Goal: Task Accomplishment & Management: Manage account settings

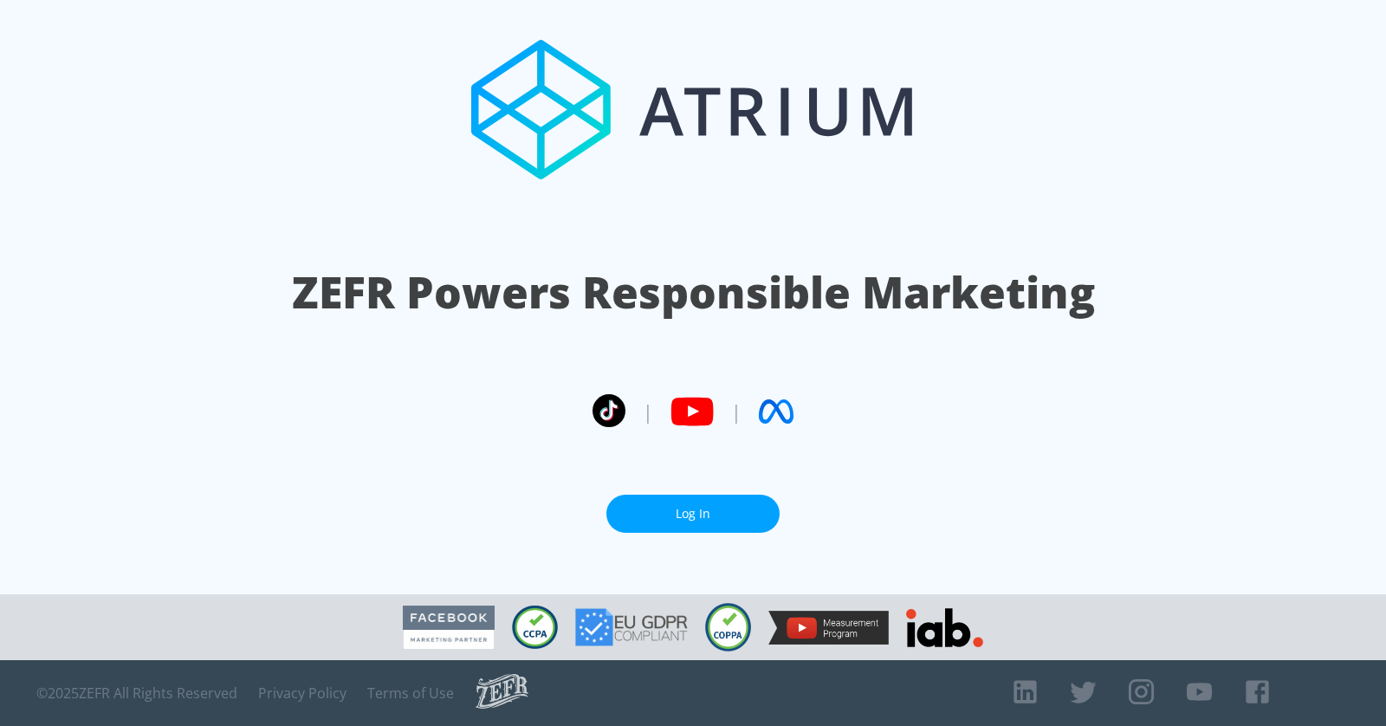
click at [718, 501] on link "Log In" at bounding box center [692, 514] width 173 height 39
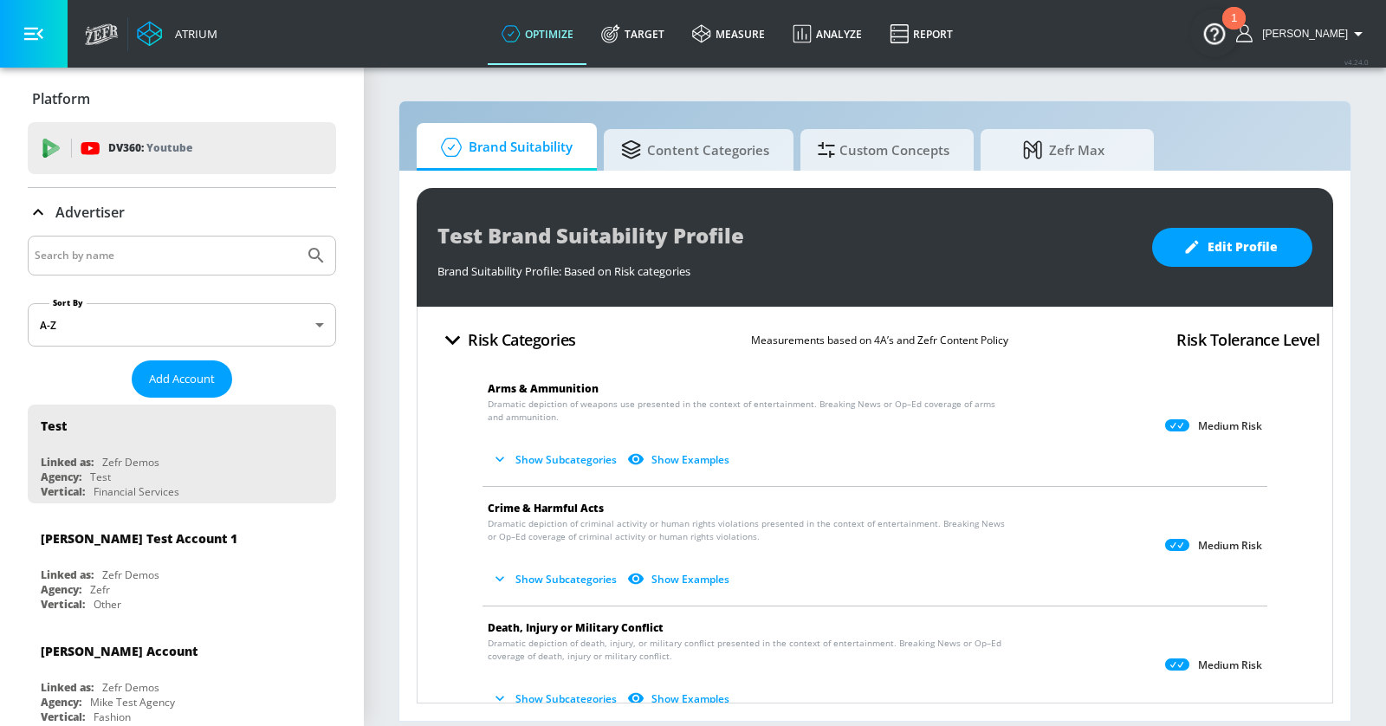
click at [167, 254] on input "Search by name" at bounding box center [166, 255] width 262 height 23
type input "[PERSON_NAME]"
click at [297, 236] on button "Submit Search" at bounding box center [316, 255] width 38 height 38
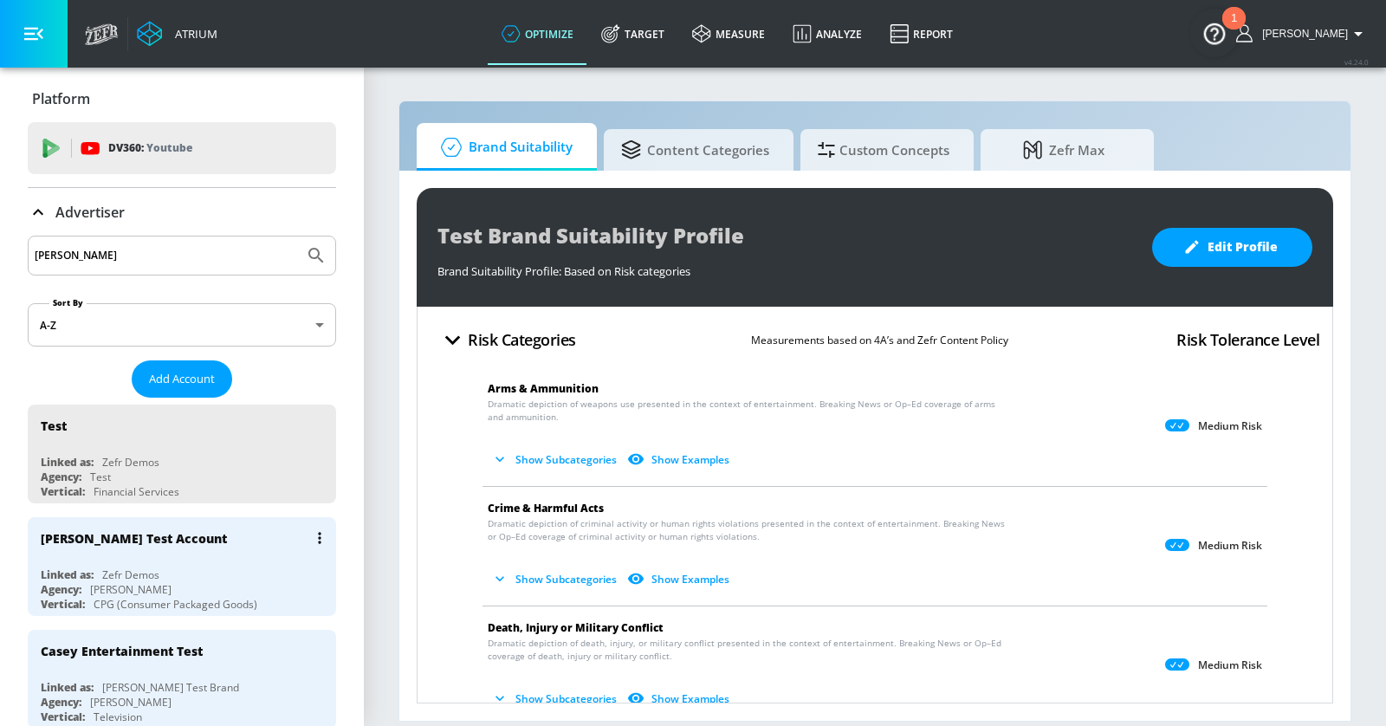
click at [278, 555] on div "[PERSON_NAME] Test Account Linked as: Zefr Demos Agency: [PERSON_NAME] Vertical…" at bounding box center [182, 566] width 308 height 99
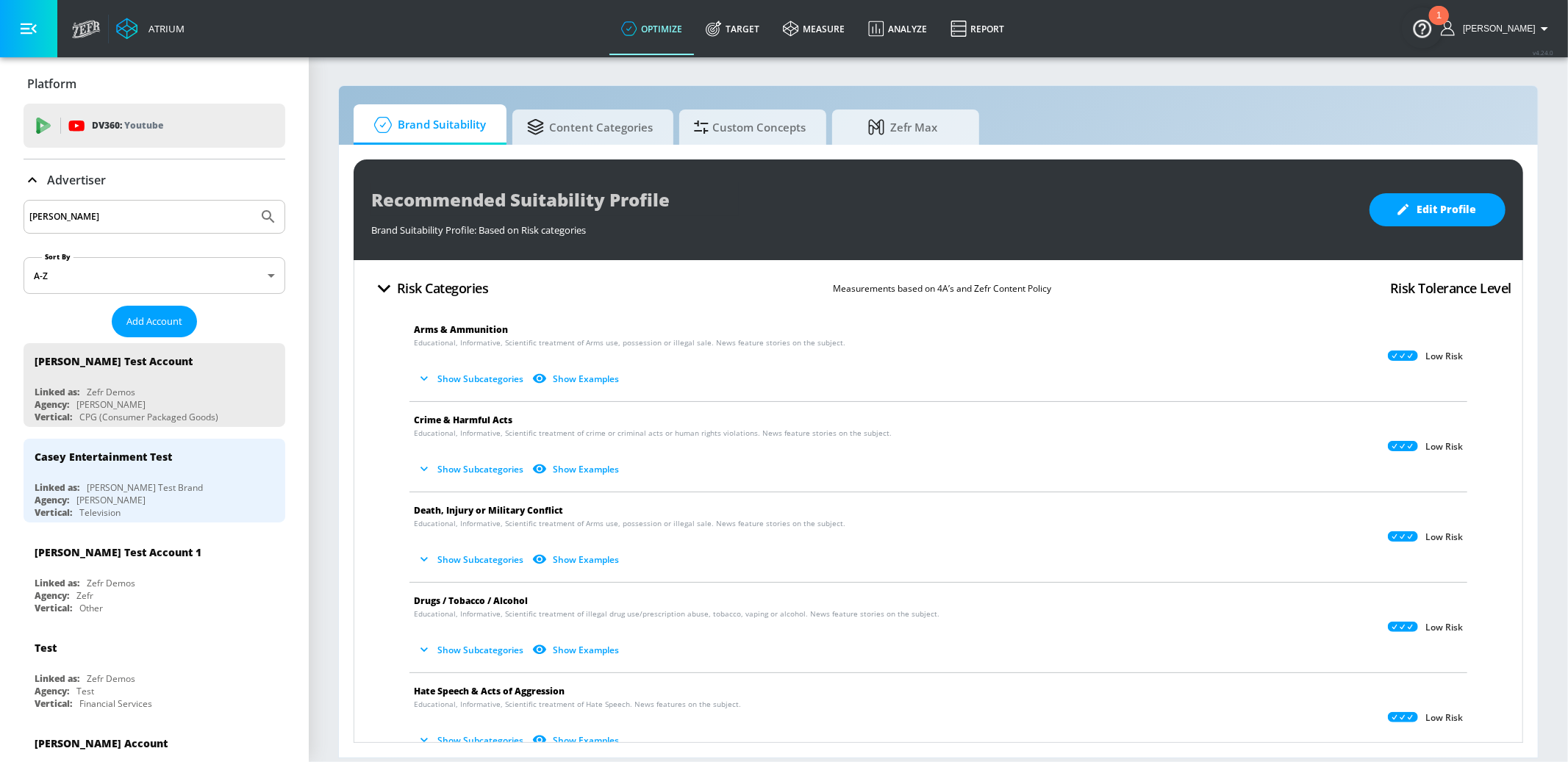
drag, startPoint x: 196, startPoint y: 366, endPoint x: 0, endPoint y: 110, distance: 322.4
click at [195, 365] on div "[PERSON_NAME] Test Account" at bounding box center [158, 361] width 247 height 36
click at [38, 26] on button "button" at bounding box center [29, 29] width 58 height 58
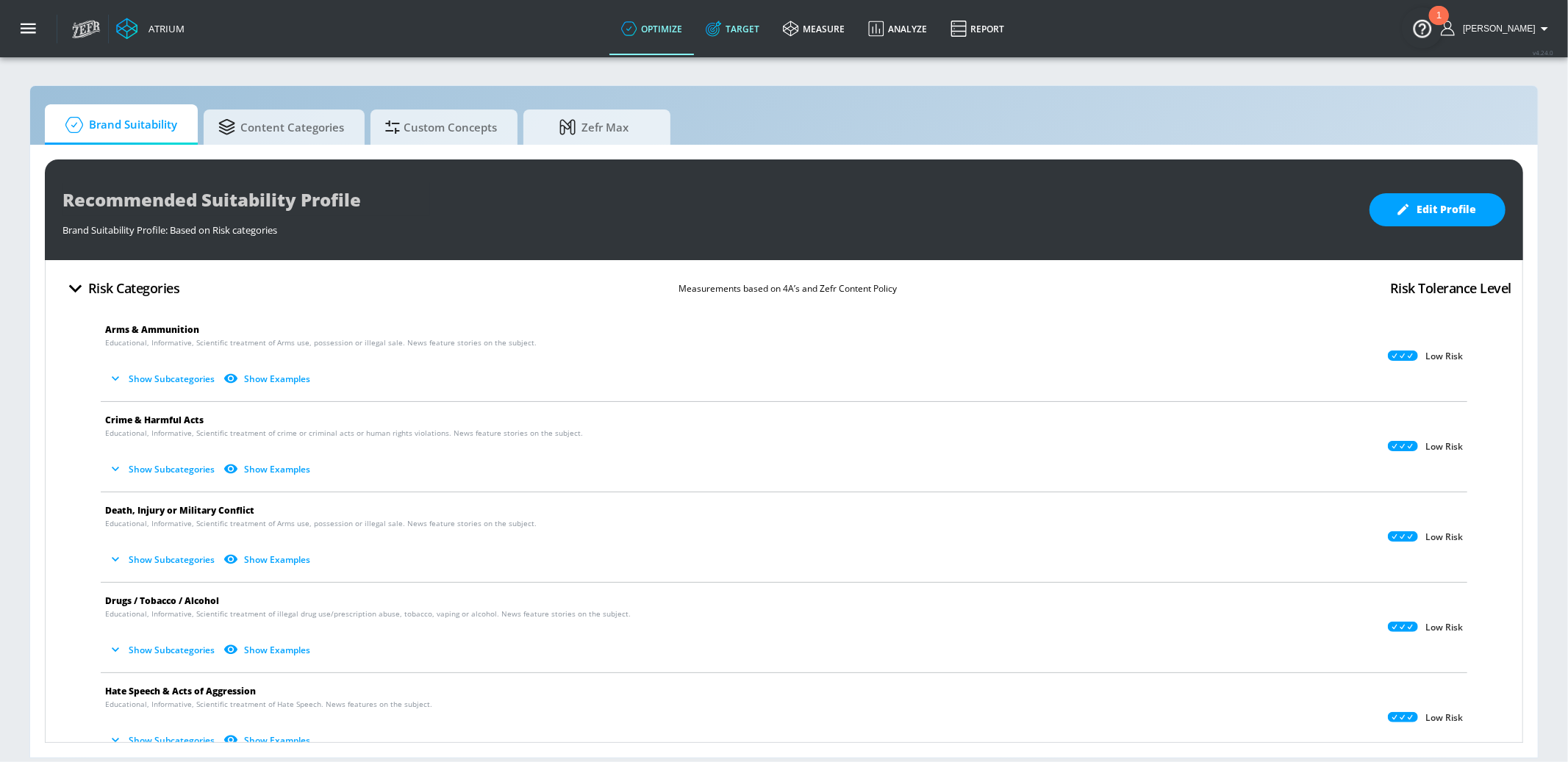
click at [769, 31] on link "Target" at bounding box center [733, 29] width 77 height 53
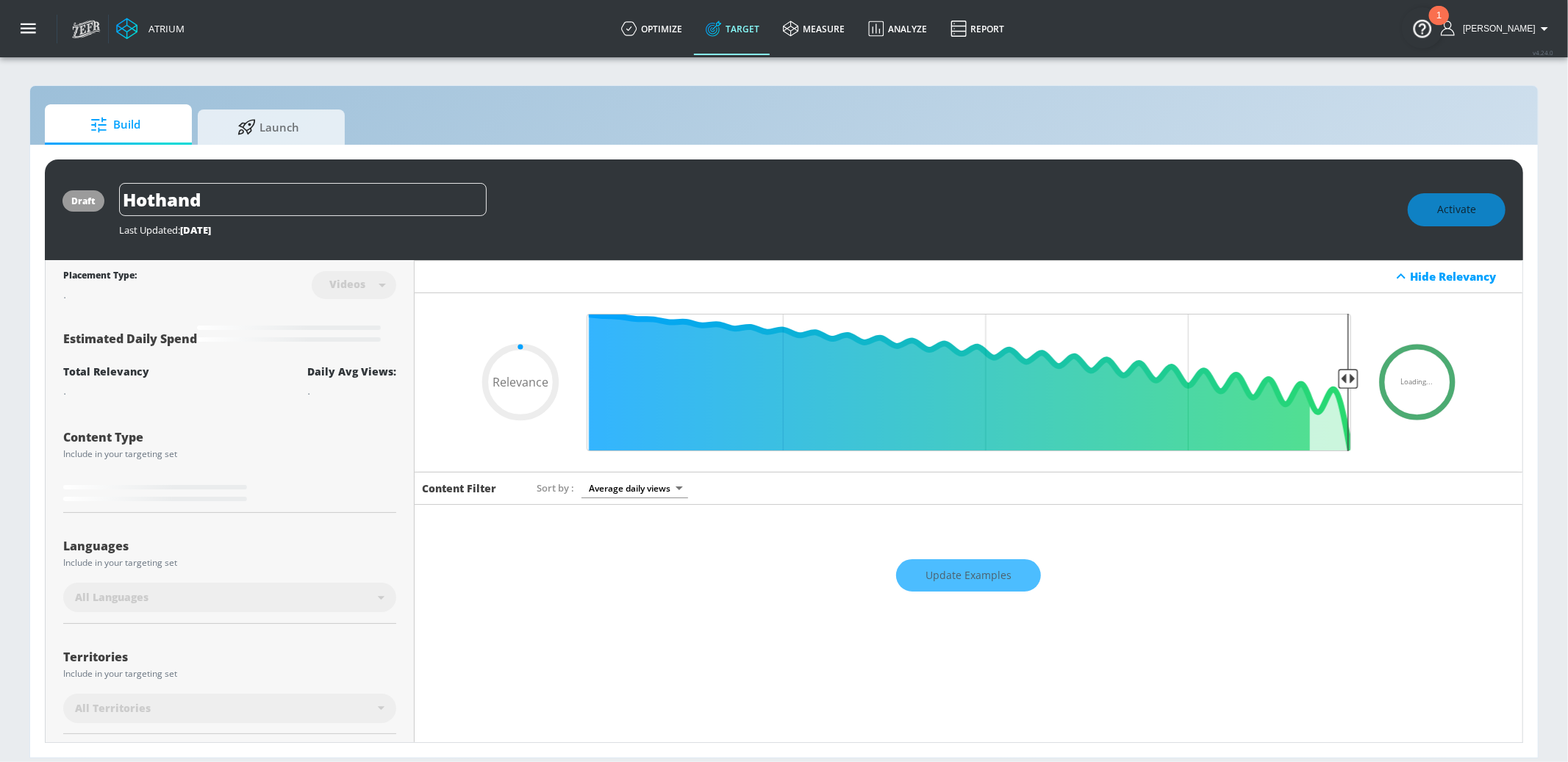
type input "0.05"
click at [25, 27] on icon "button" at bounding box center [28, 28] width 16 height 16
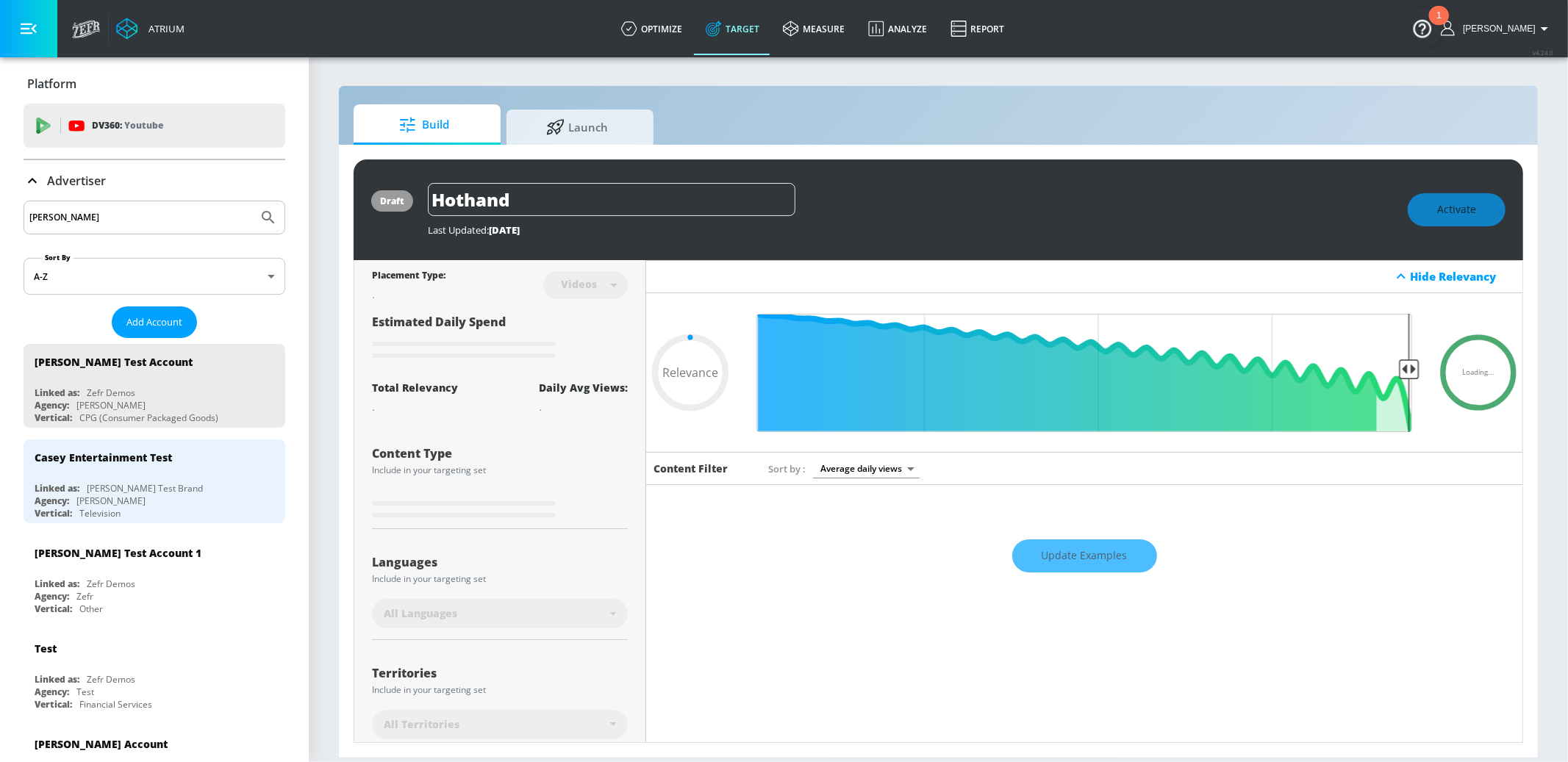
click at [30, 179] on icon at bounding box center [32, 181] width 18 height 18
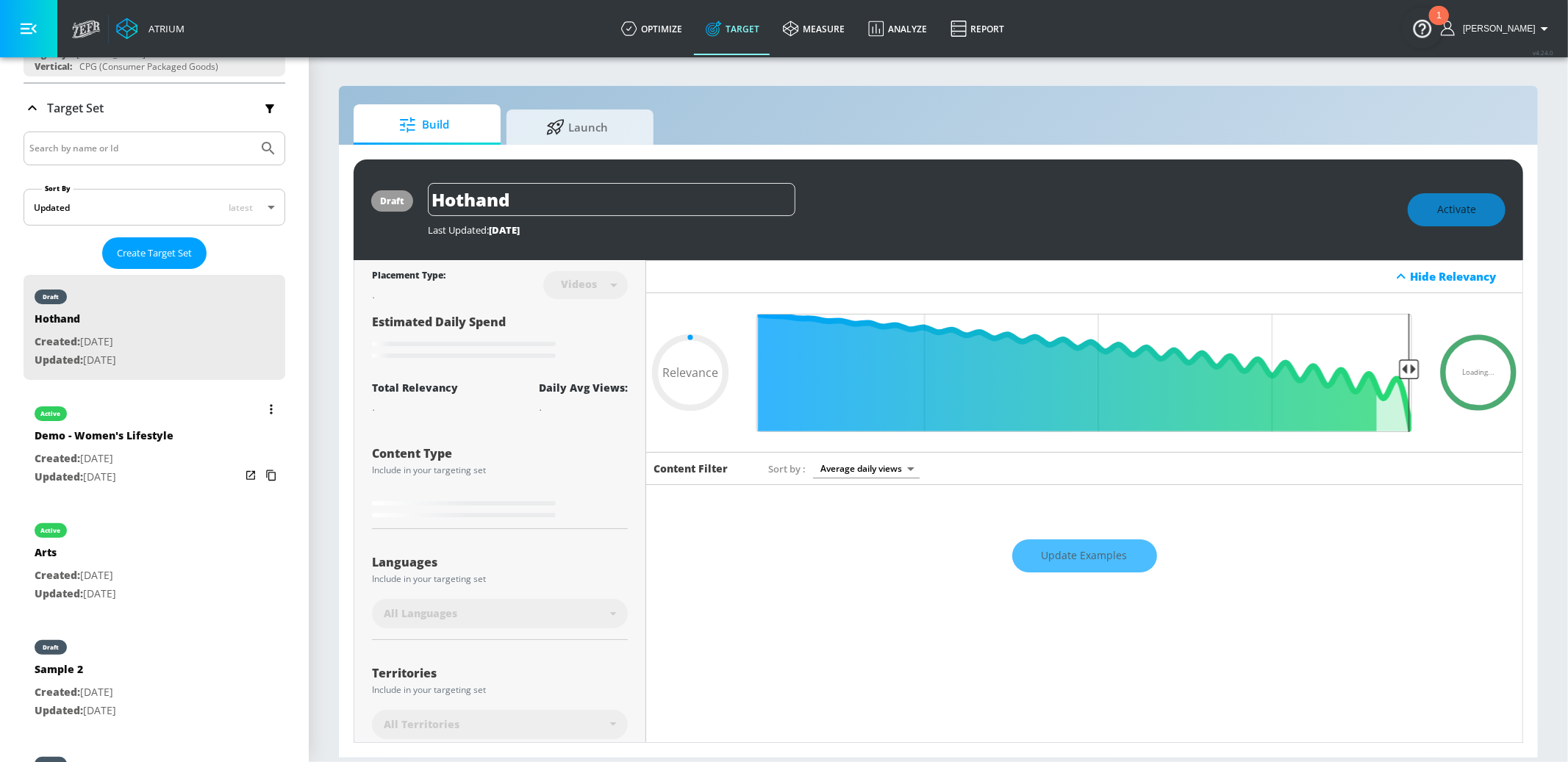
scroll to position [230, 0]
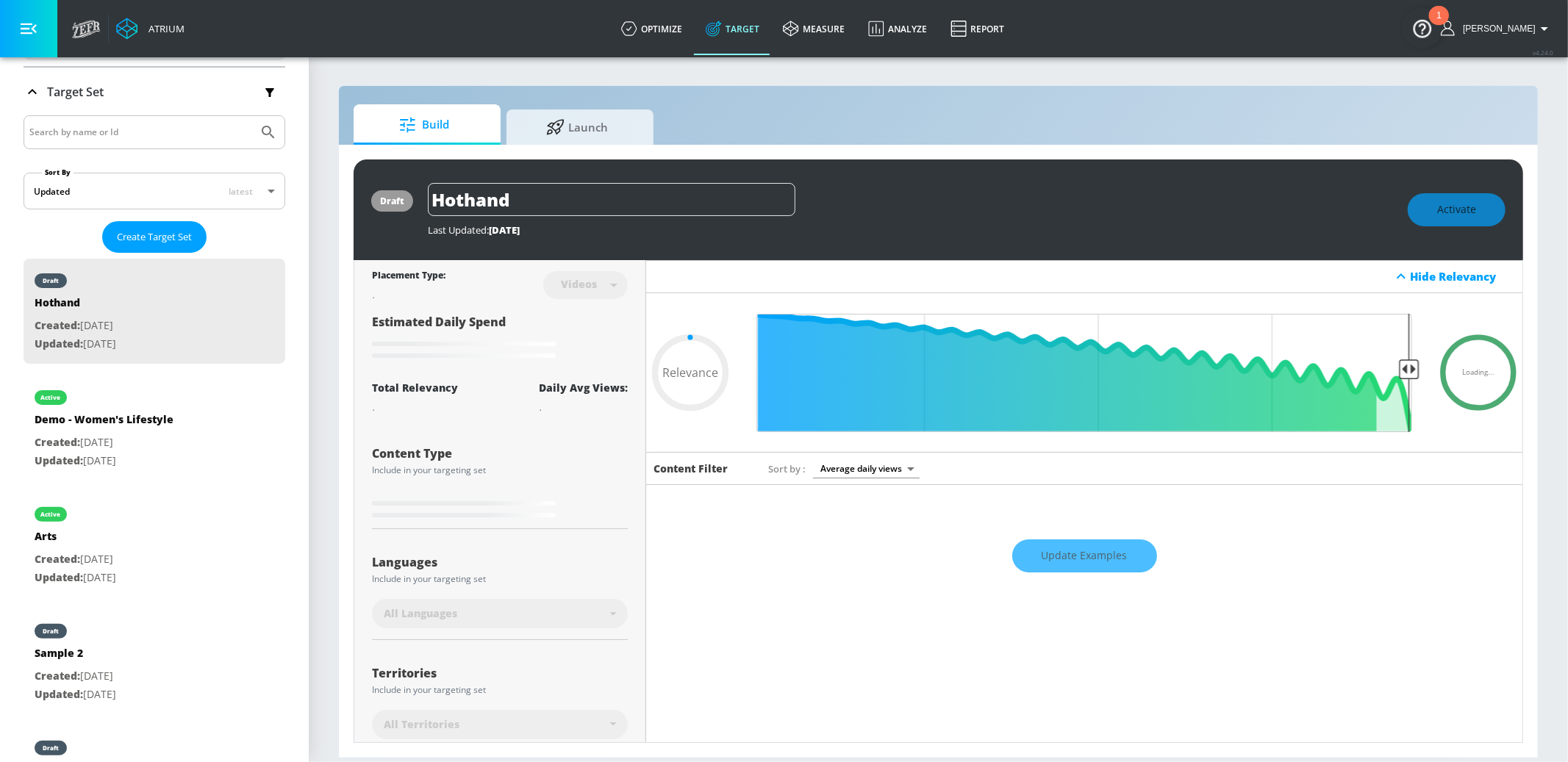
drag, startPoint x: 182, startPoint y: 434, endPoint x: 106, endPoint y: 173, distance: 271.8
click at [182, 434] on div "active Demo - Women's Lifestyle Created: Aug. 04, 2025 Updated: Aug. 07, 2025" at bounding box center [155, 429] width 261 height 105
type input "Demo - Women's Lifestyle"
type input "channels"
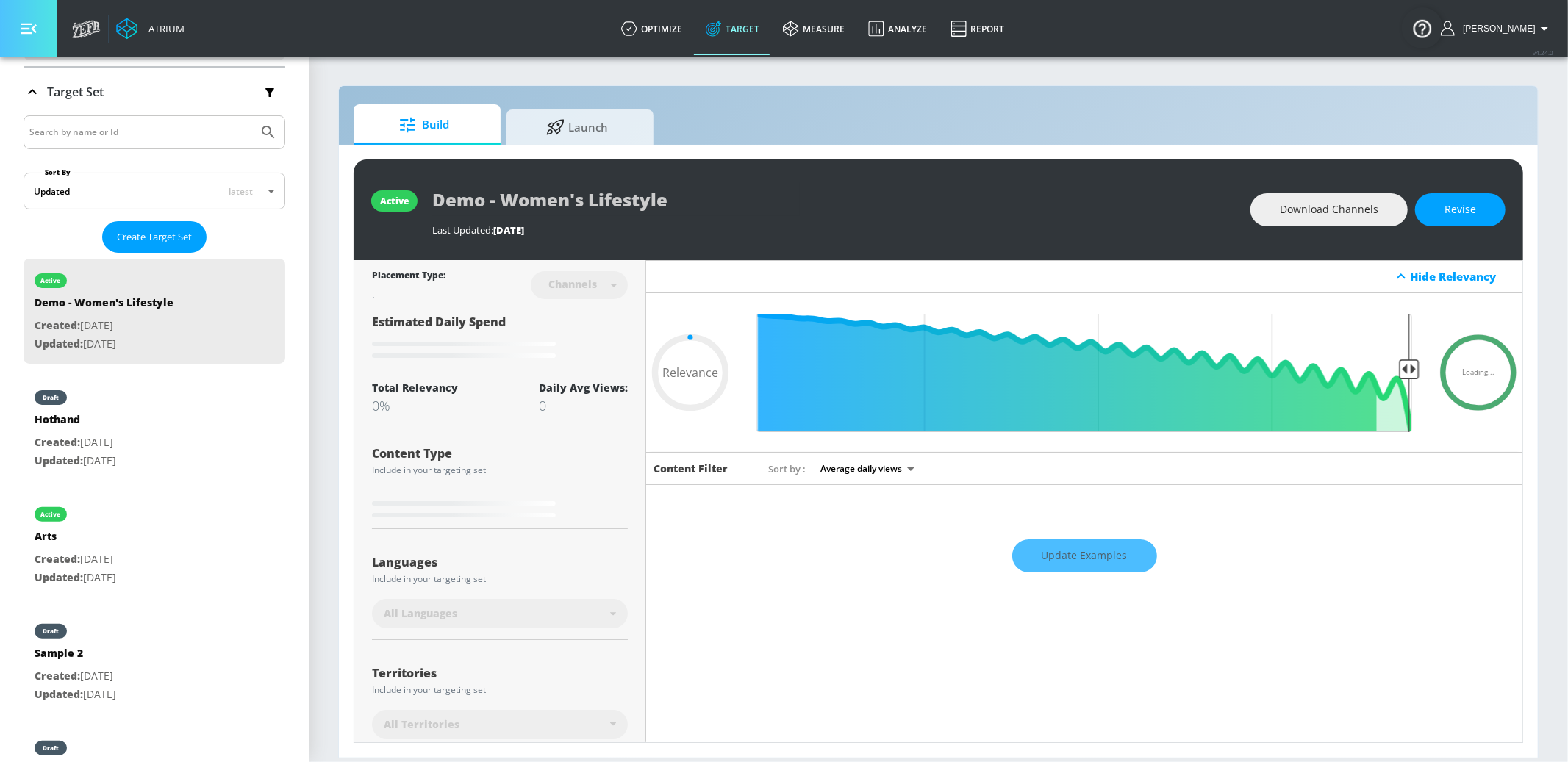
click at [26, 36] on icon "button" at bounding box center [28, 28] width 16 height 16
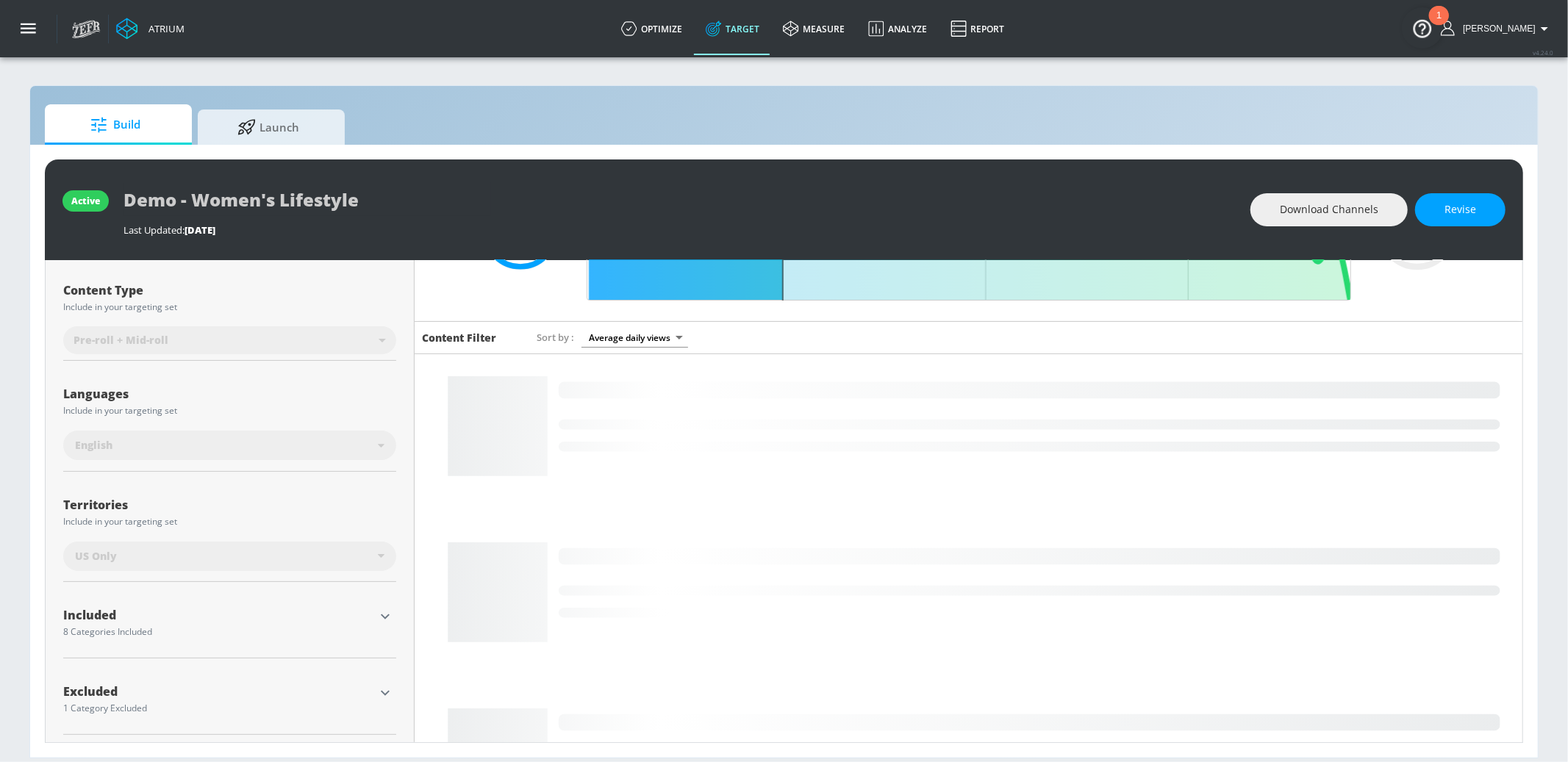
scroll to position [154, 0]
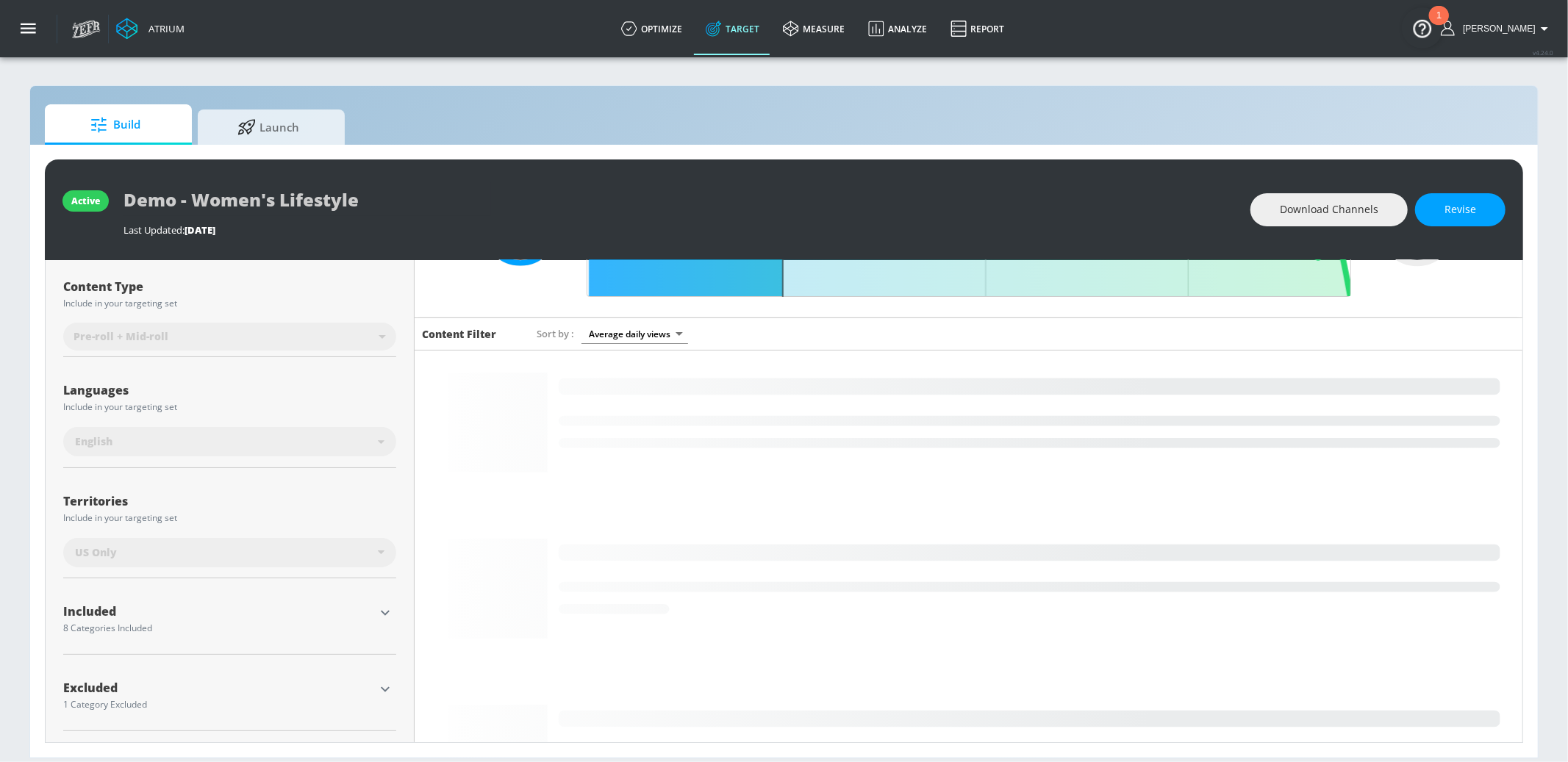
click at [392, 610] on icon "button" at bounding box center [385, 613] width 18 height 18
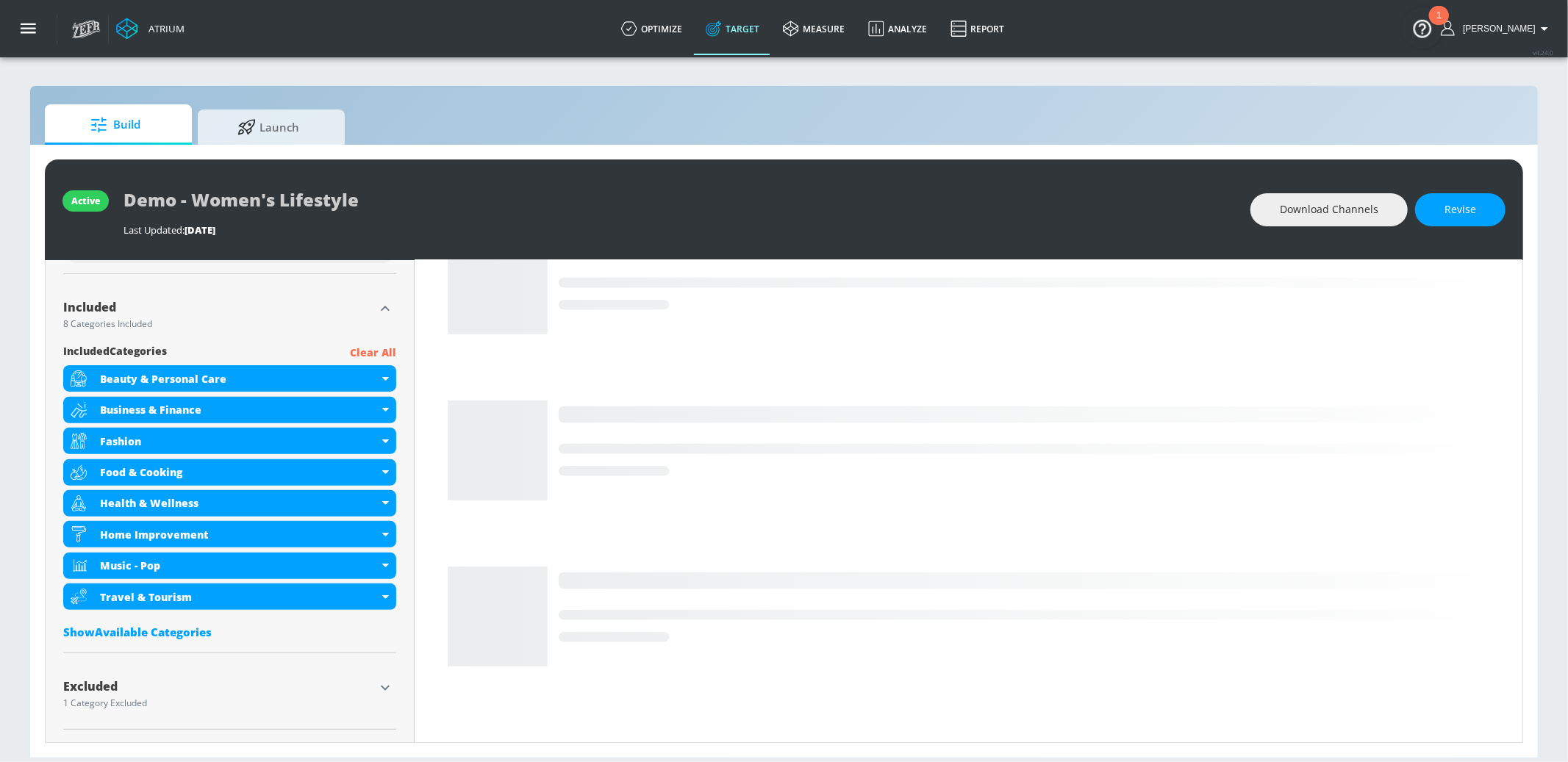
scroll to position [502, 0]
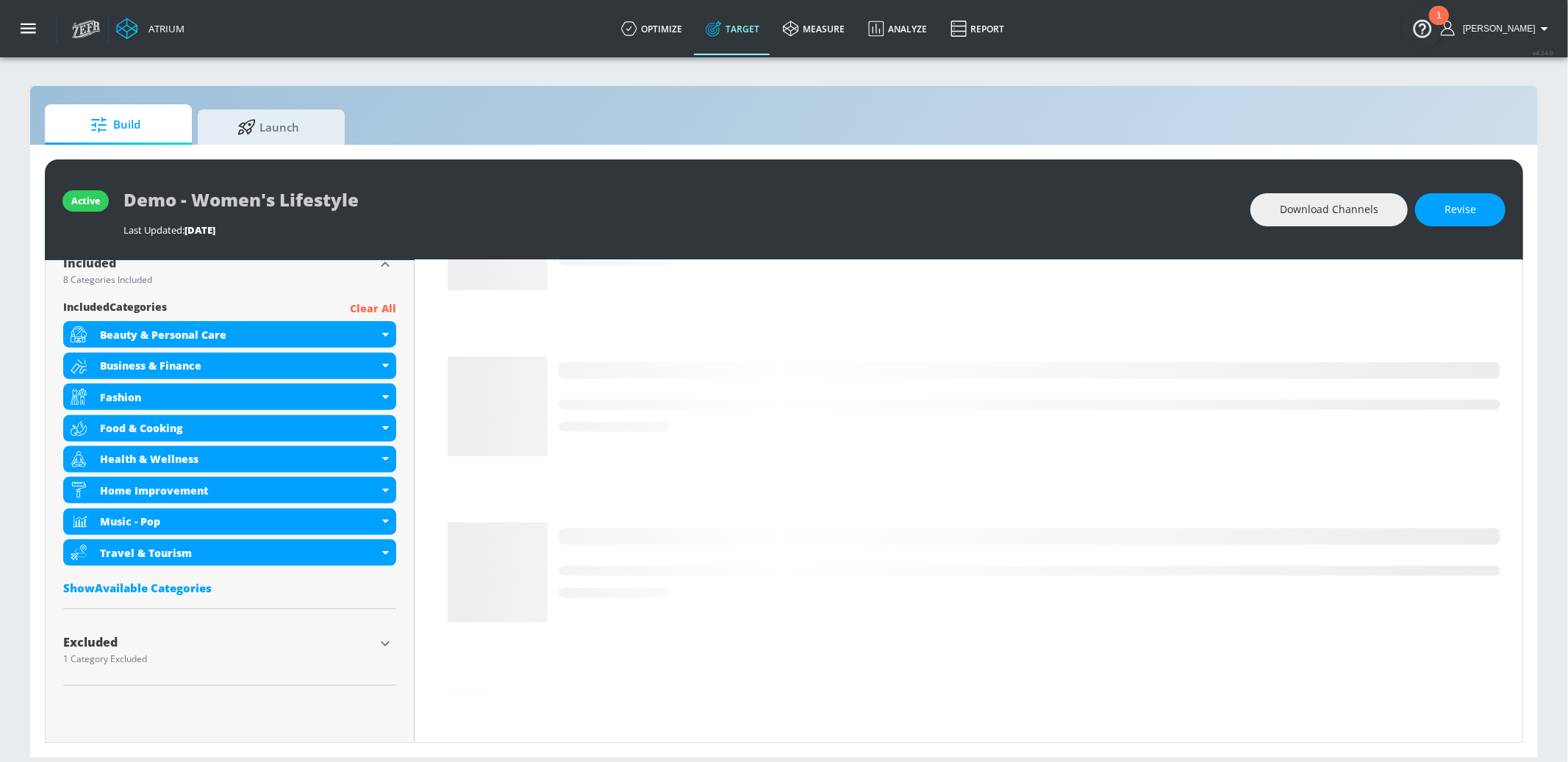
click at [384, 615] on icon "button" at bounding box center [385, 643] width 18 height 18
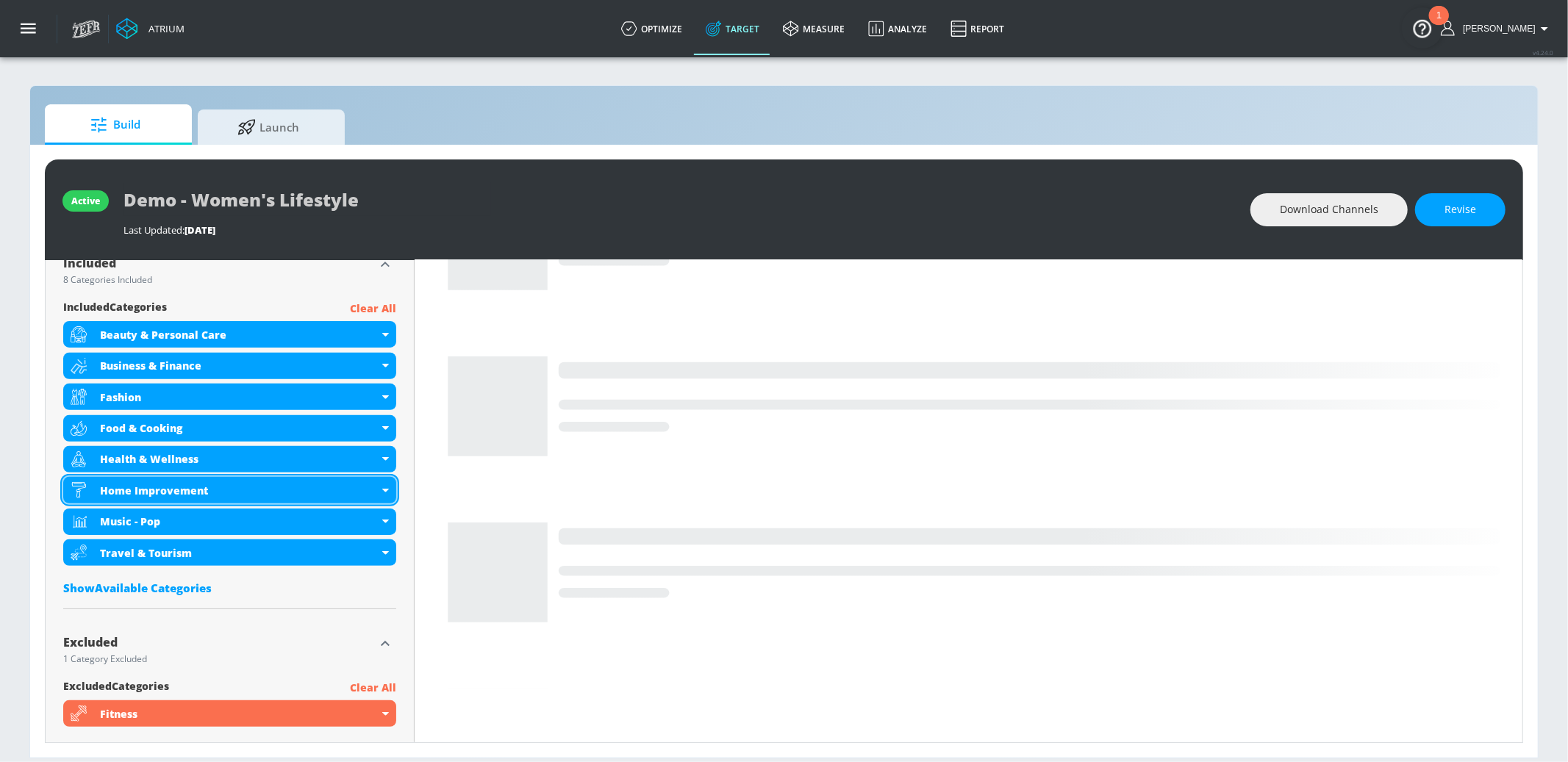
scroll to position [603, 0]
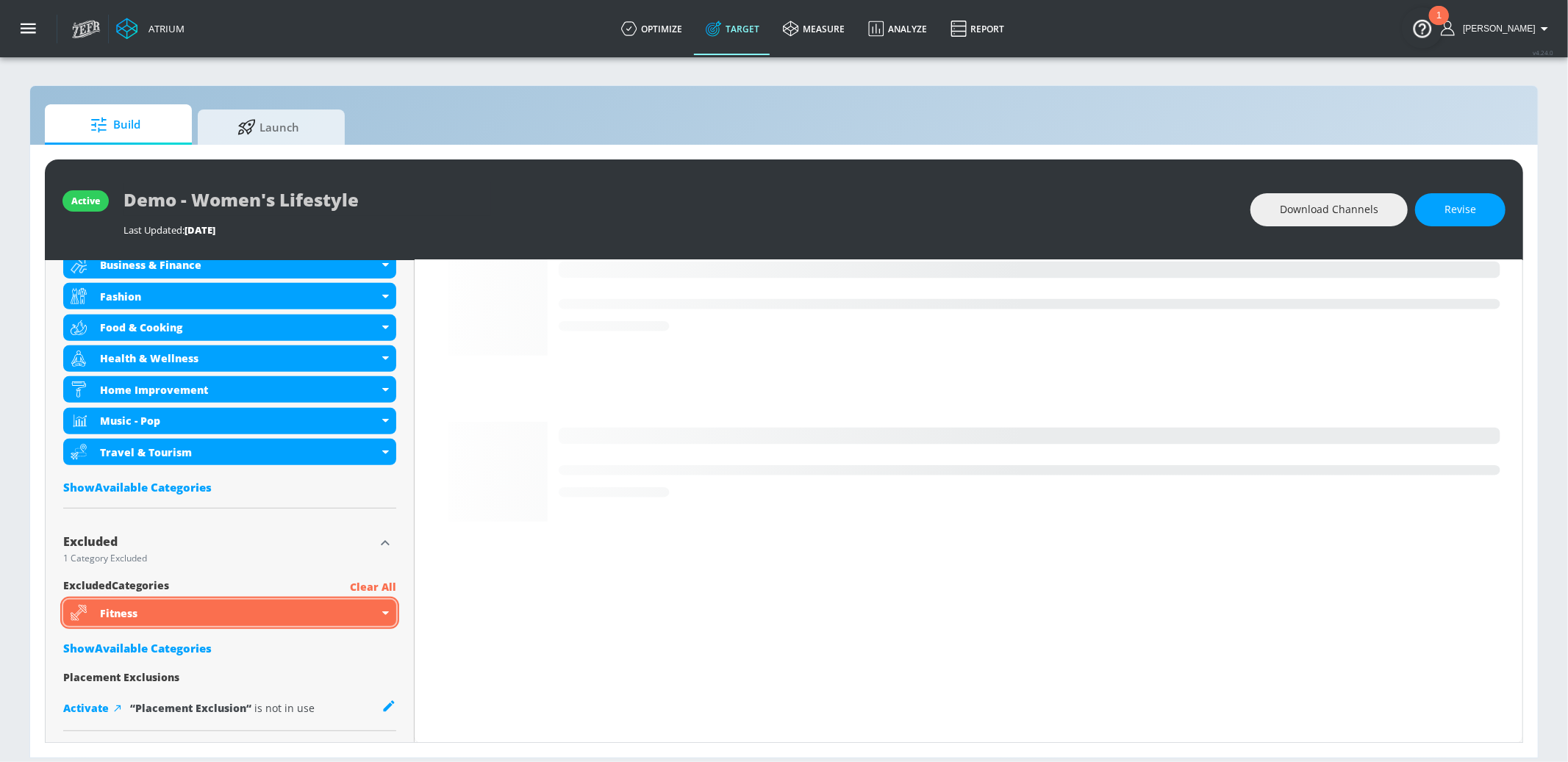
click at [384, 612] on icon at bounding box center [385, 614] width 7 height 3
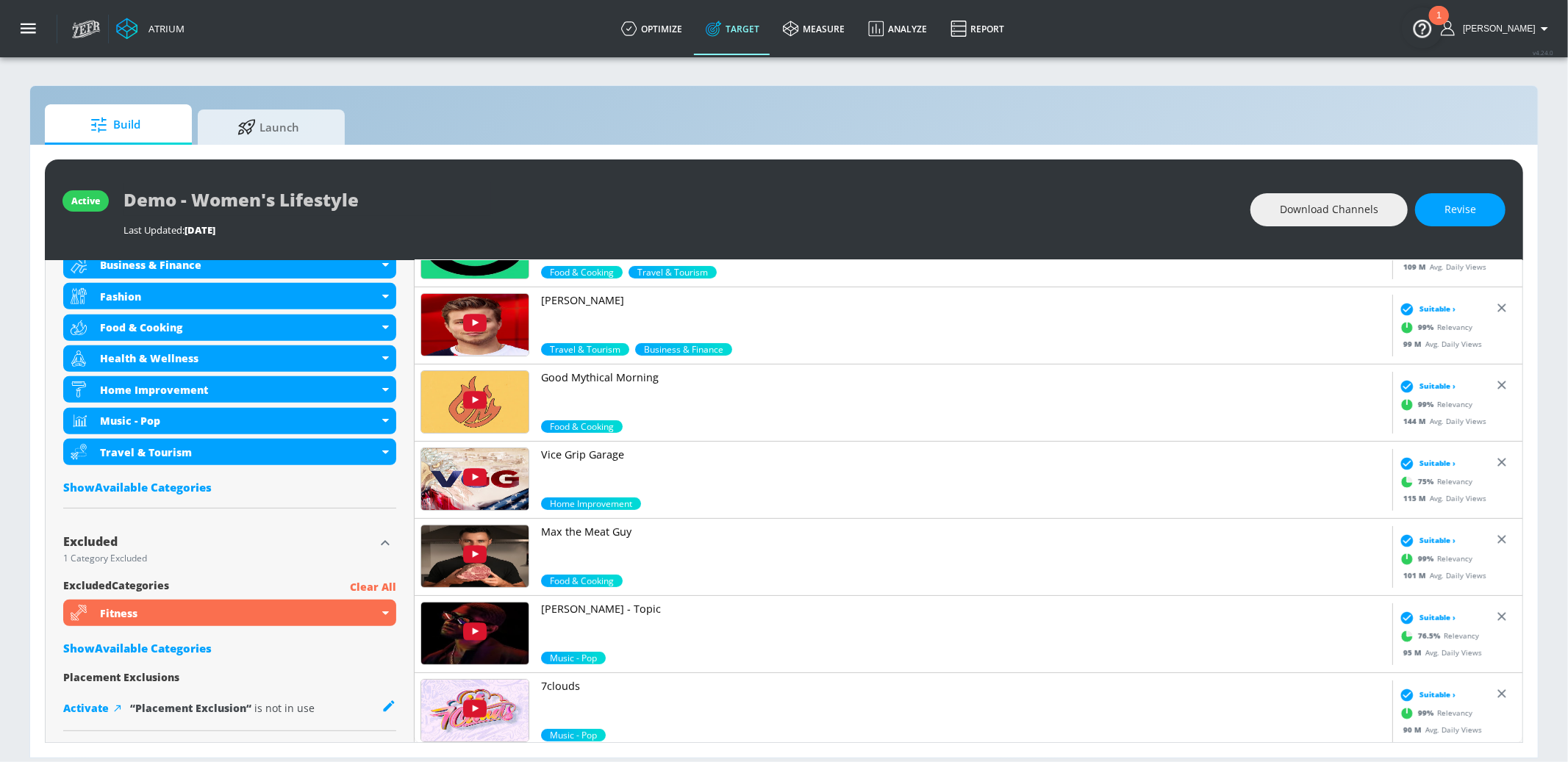
click at [167, 615] on div "Show Available Categories" at bounding box center [229, 647] width 333 height 14
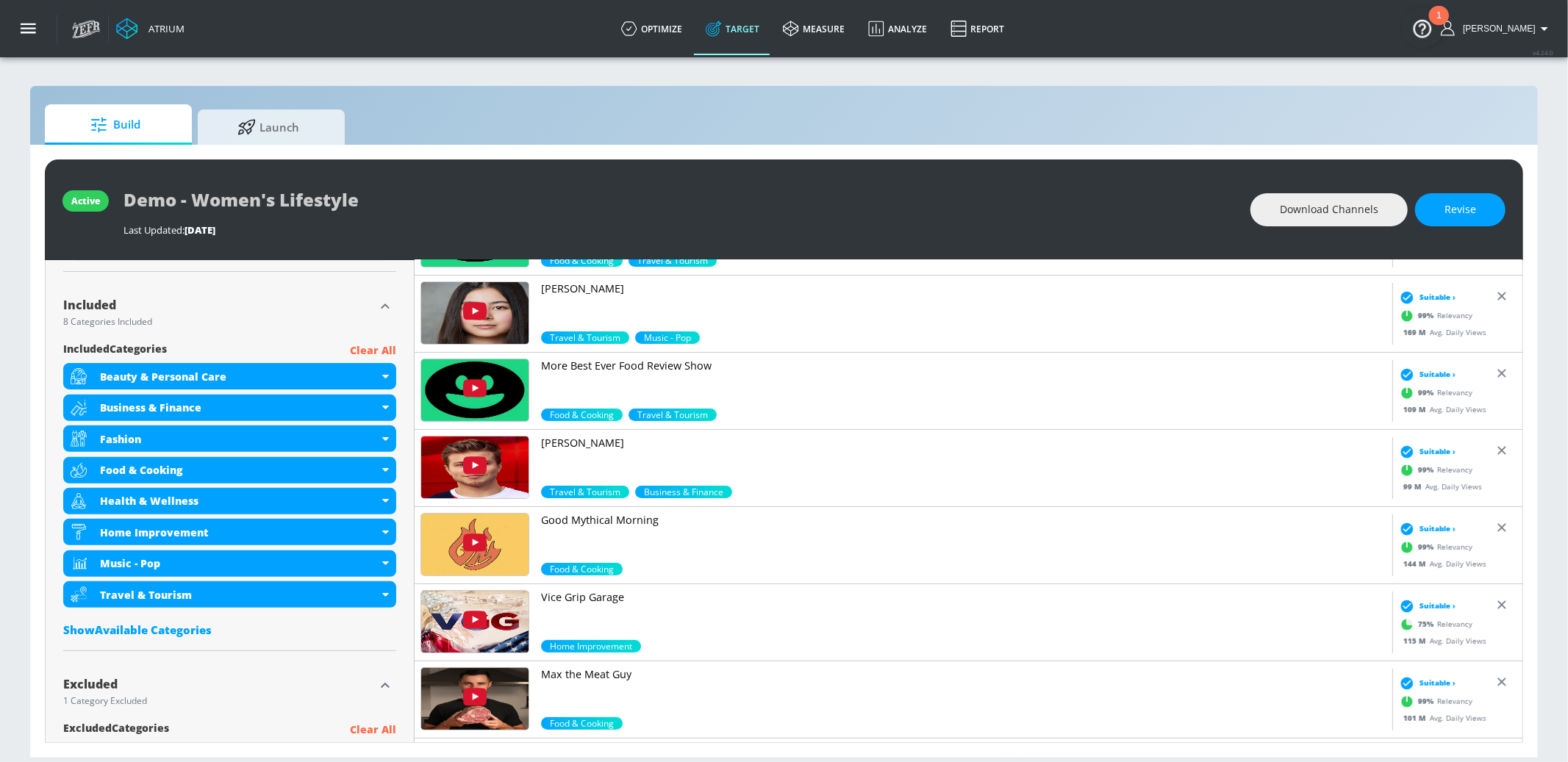
scroll to position [0, 0]
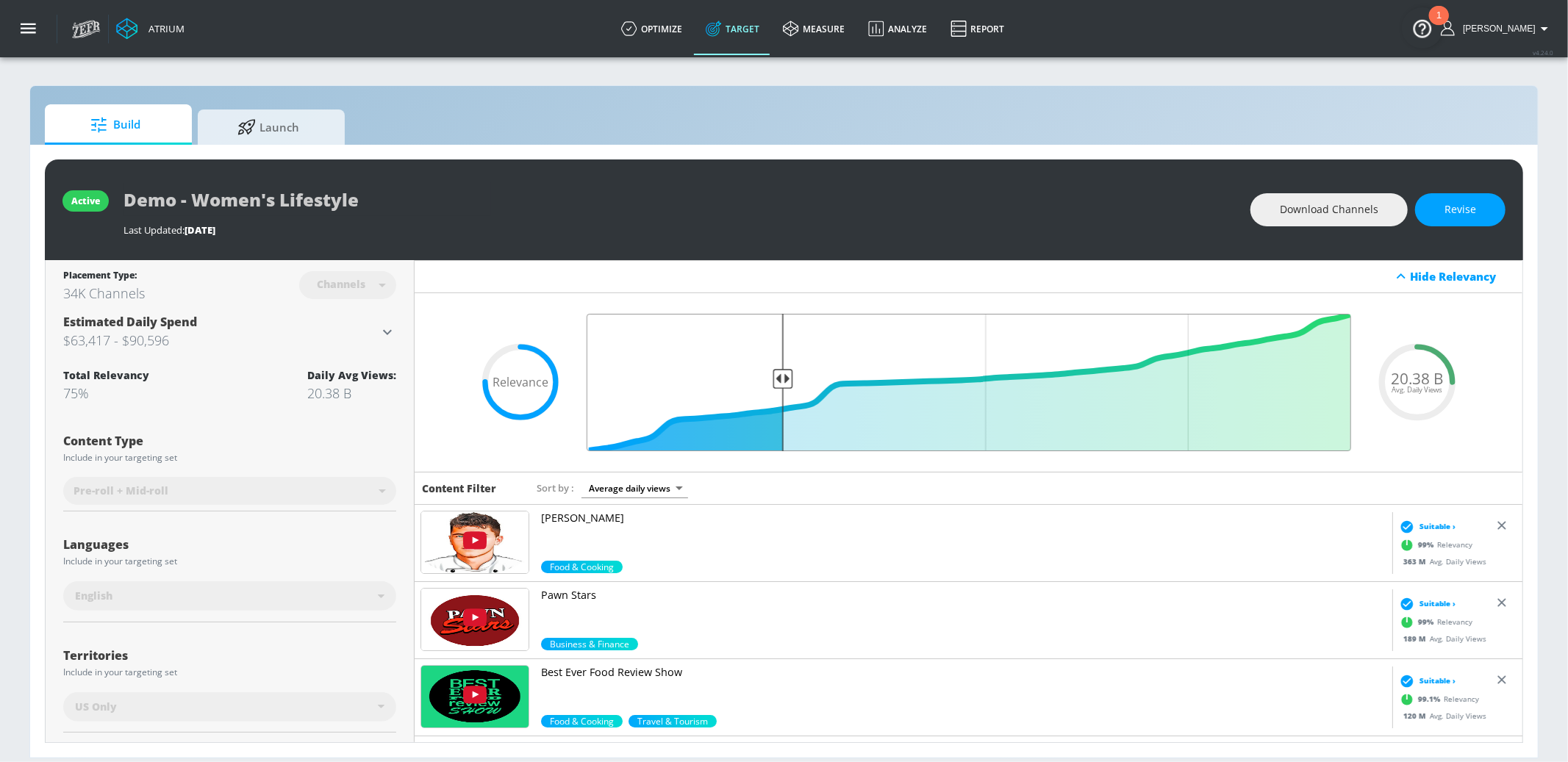
click at [766, 385] on input "Final Threshold" at bounding box center [969, 383] width 779 height 137
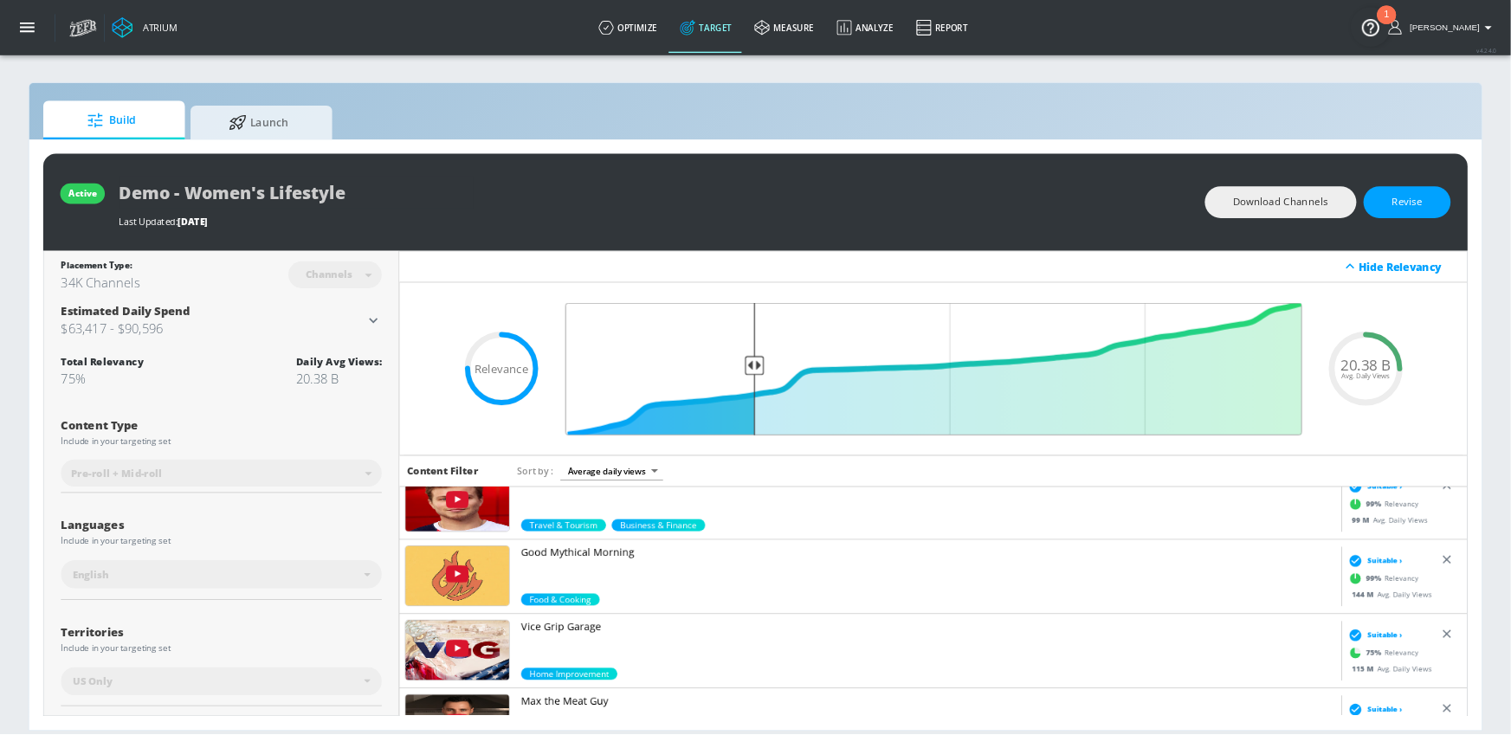
scroll to position [586, 0]
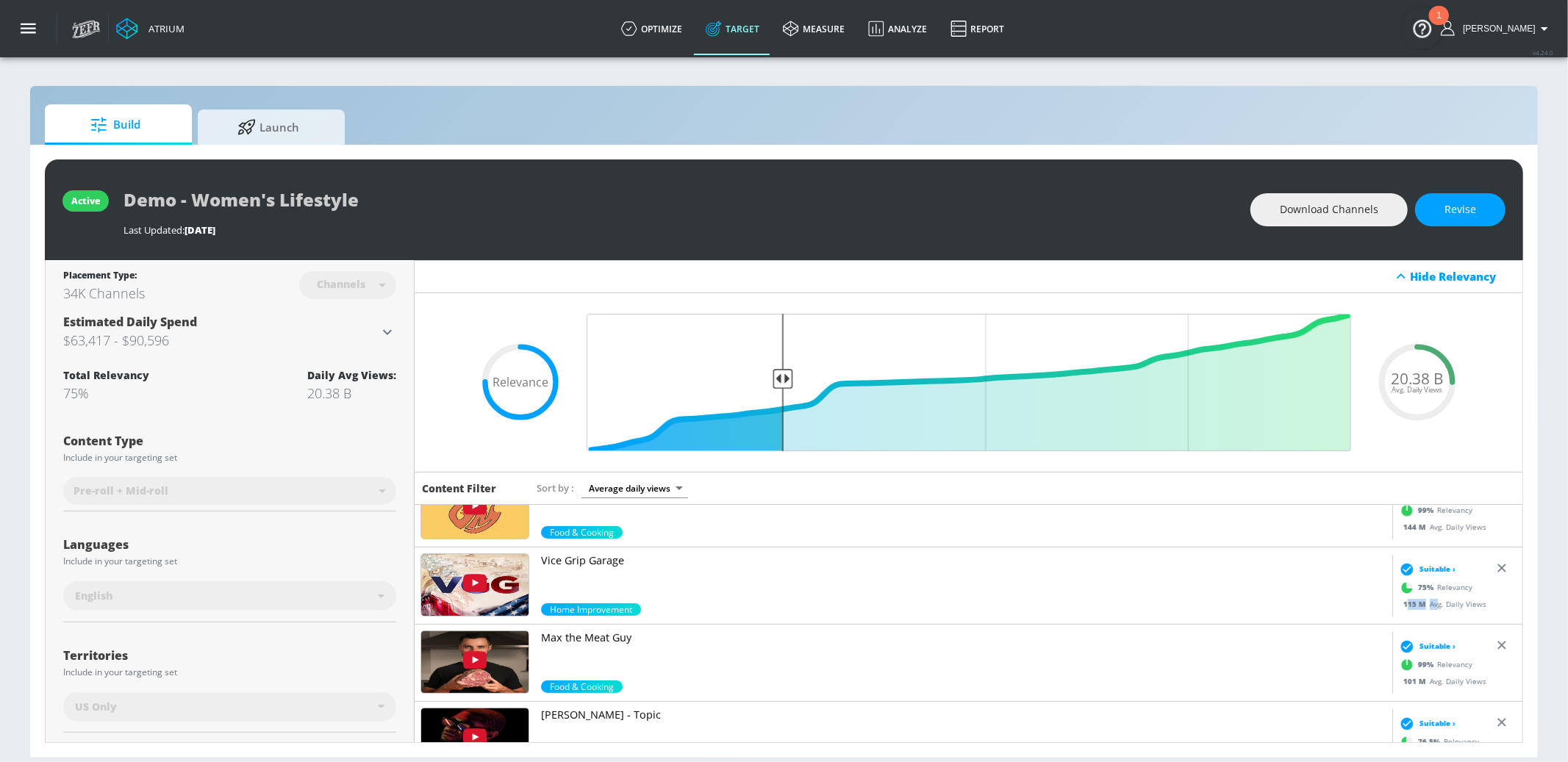
drag, startPoint x: 1407, startPoint y: 605, endPoint x: 1415, endPoint y: 608, distance: 8.5
click at [1176, 605] on div "115 M Avg. Daily Views" at bounding box center [1442, 603] width 91 height 11
click at [1176, 606] on span "115 M" at bounding box center [1416, 603] width 26 height 10
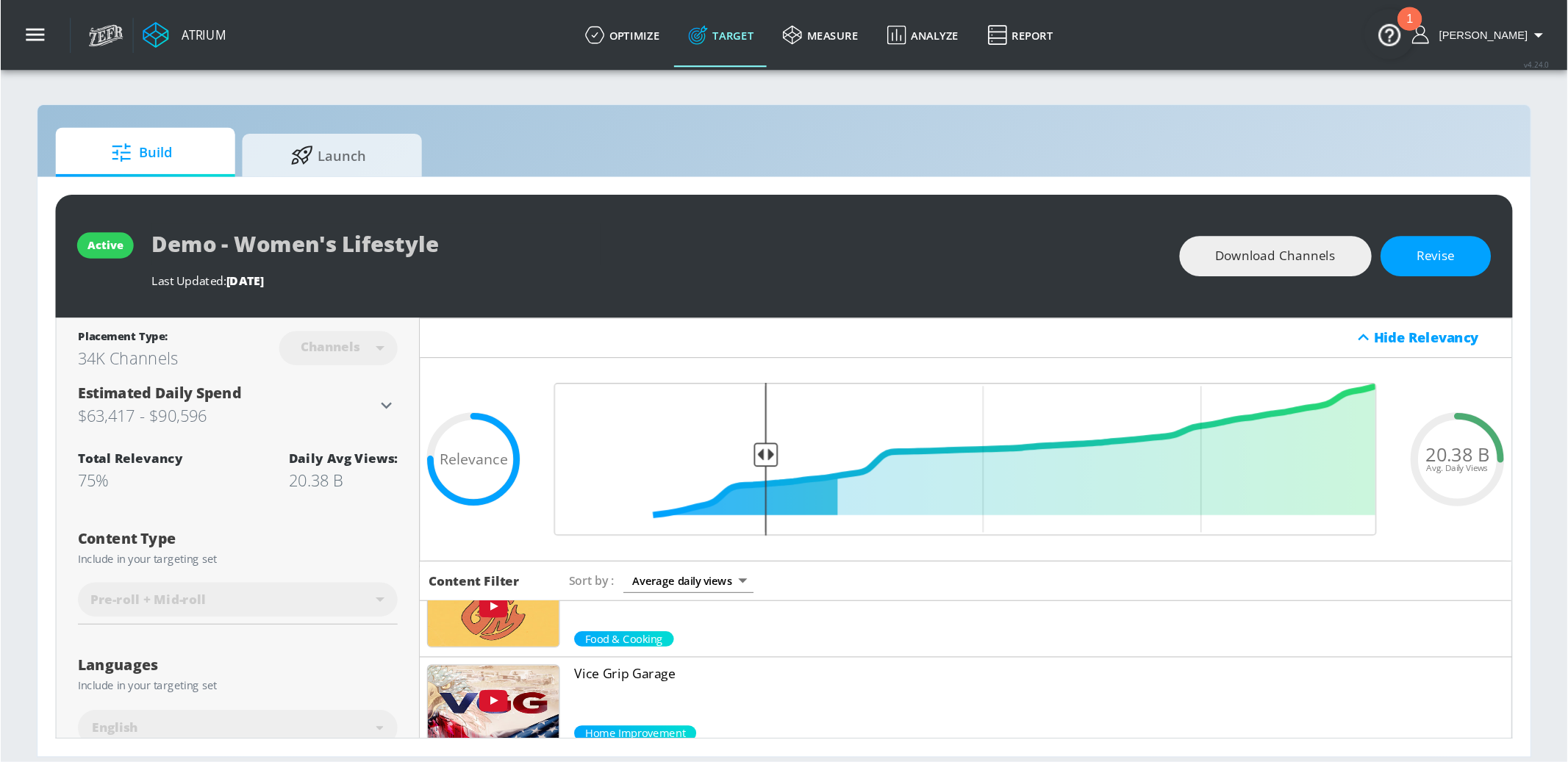
scroll to position [495, 0]
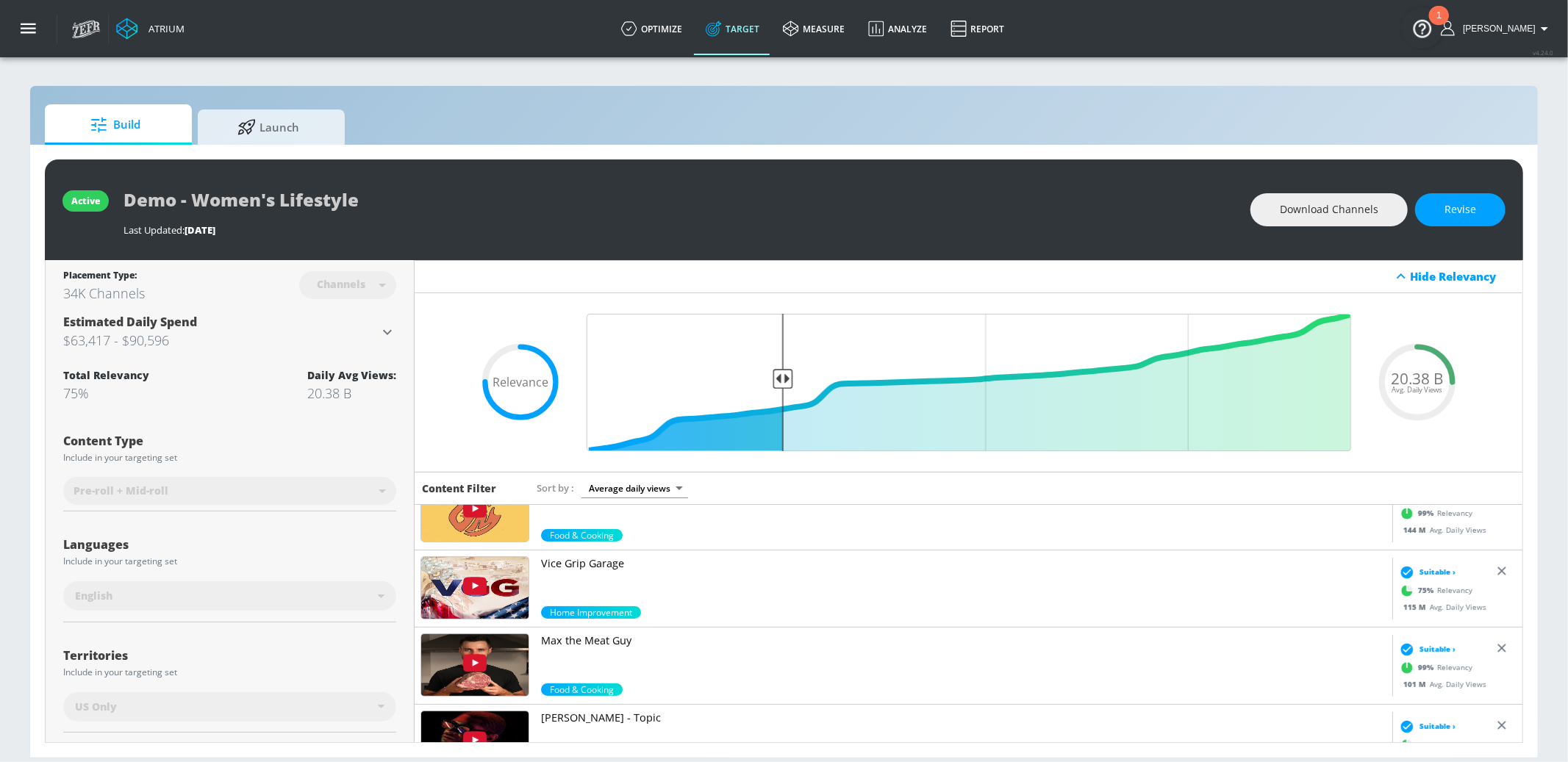
drag, startPoint x: 1475, startPoint y: 206, endPoint x: 984, endPoint y: 376, distance: 519.6
click at [1176, 206] on span "Revise" at bounding box center [1460, 210] width 31 height 19
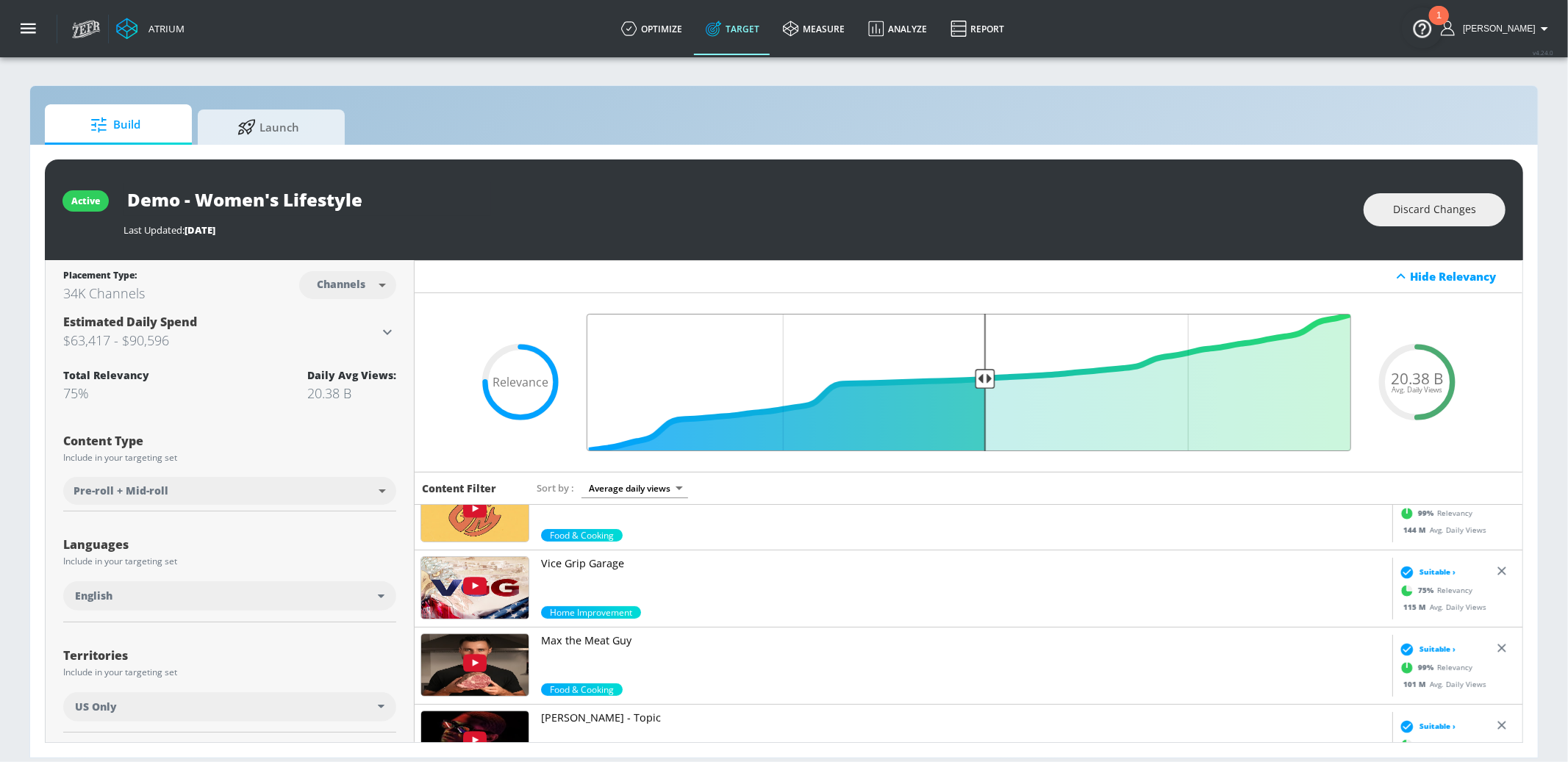
drag, startPoint x: 778, startPoint y: 382, endPoint x: 984, endPoint y: 373, distance: 206.2
click at [984, 373] on input "Final Threshold" at bounding box center [969, 383] width 779 height 137
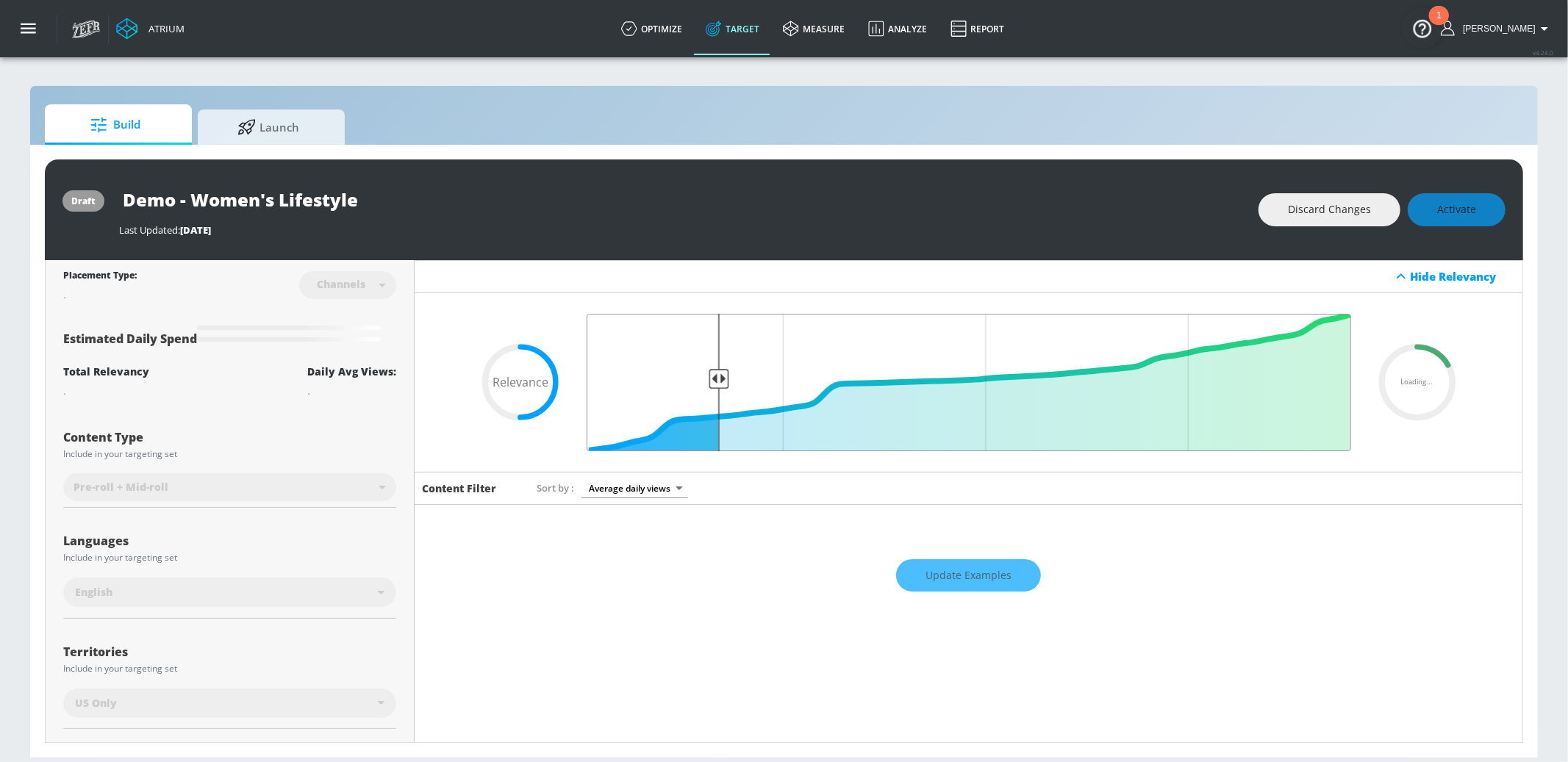
drag, startPoint x: 986, startPoint y: 374, endPoint x: 717, endPoint y: 396, distance: 269.9
click at [717, 396] on input "Final Threshold" at bounding box center [969, 383] width 779 height 137
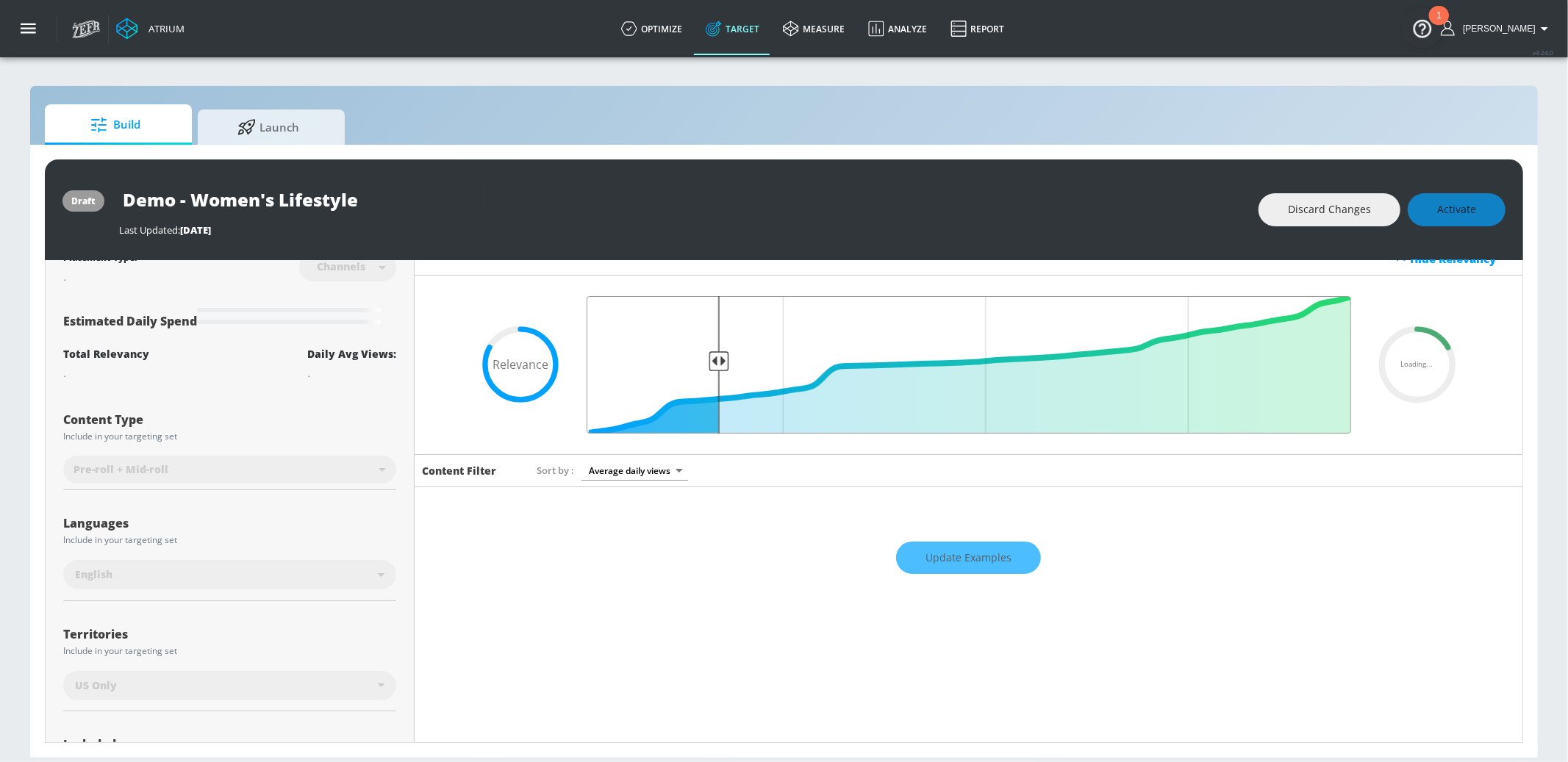
scroll to position [0, 0]
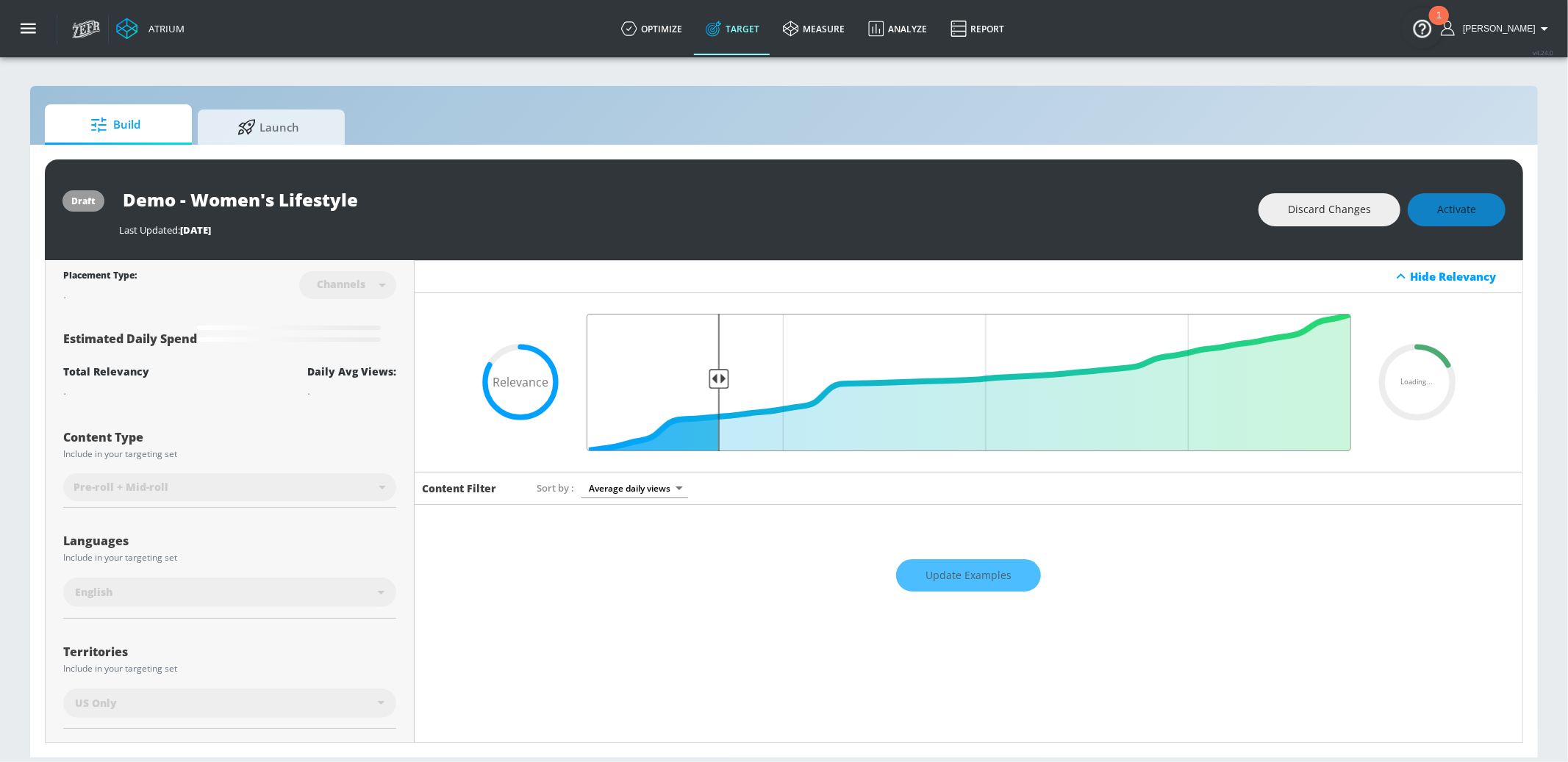
type input "0.5"
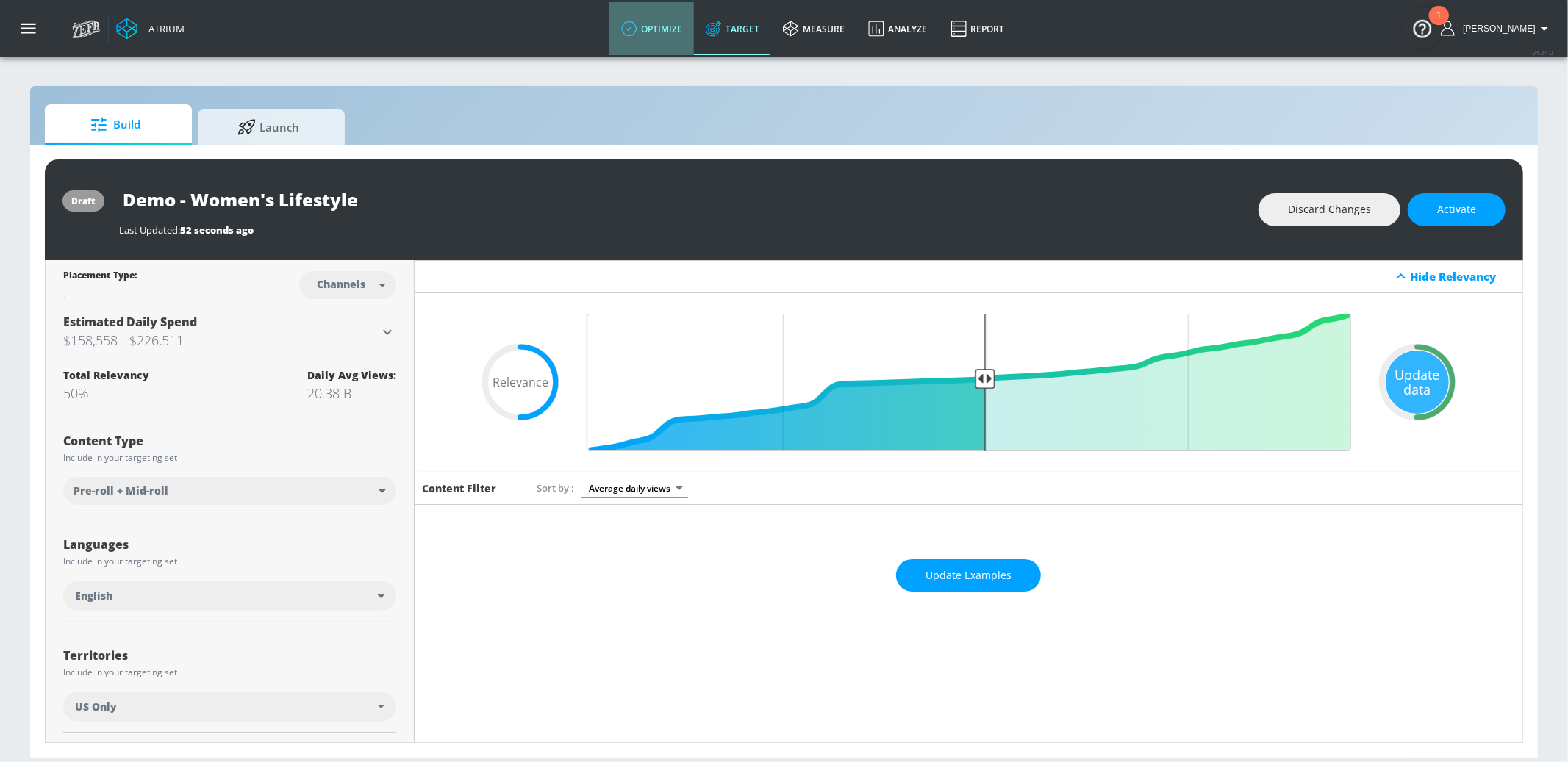
click at [694, 39] on link "optimize" at bounding box center [652, 29] width 85 height 53
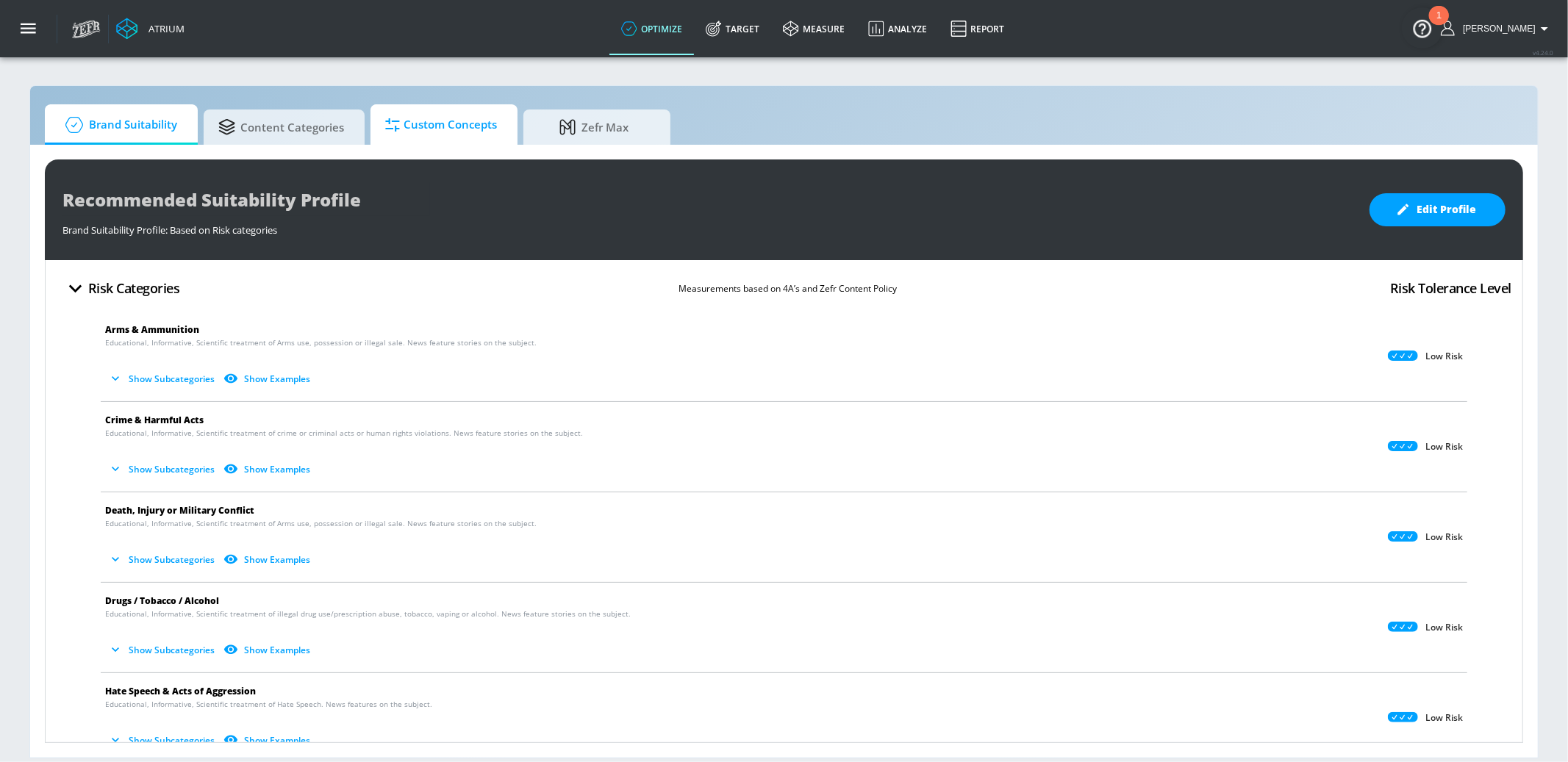
click at [445, 109] on span "Custom Concepts" at bounding box center [441, 125] width 112 height 36
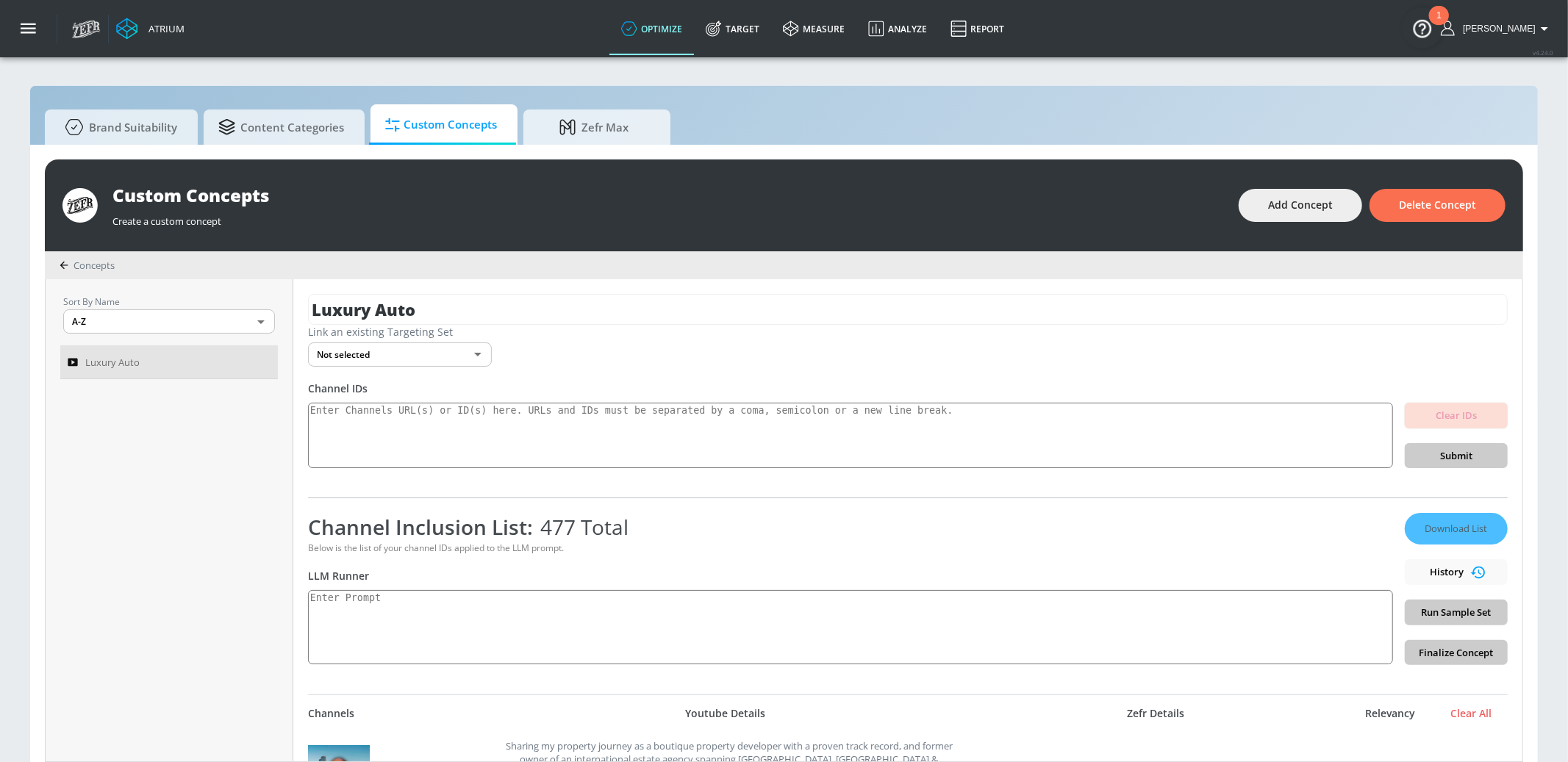
click at [452, 357] on body "Atrium optimize Target measure Analyze Report optimize Target measure Analyze R…" at bounding box center [784, 389] width 1568 height 777
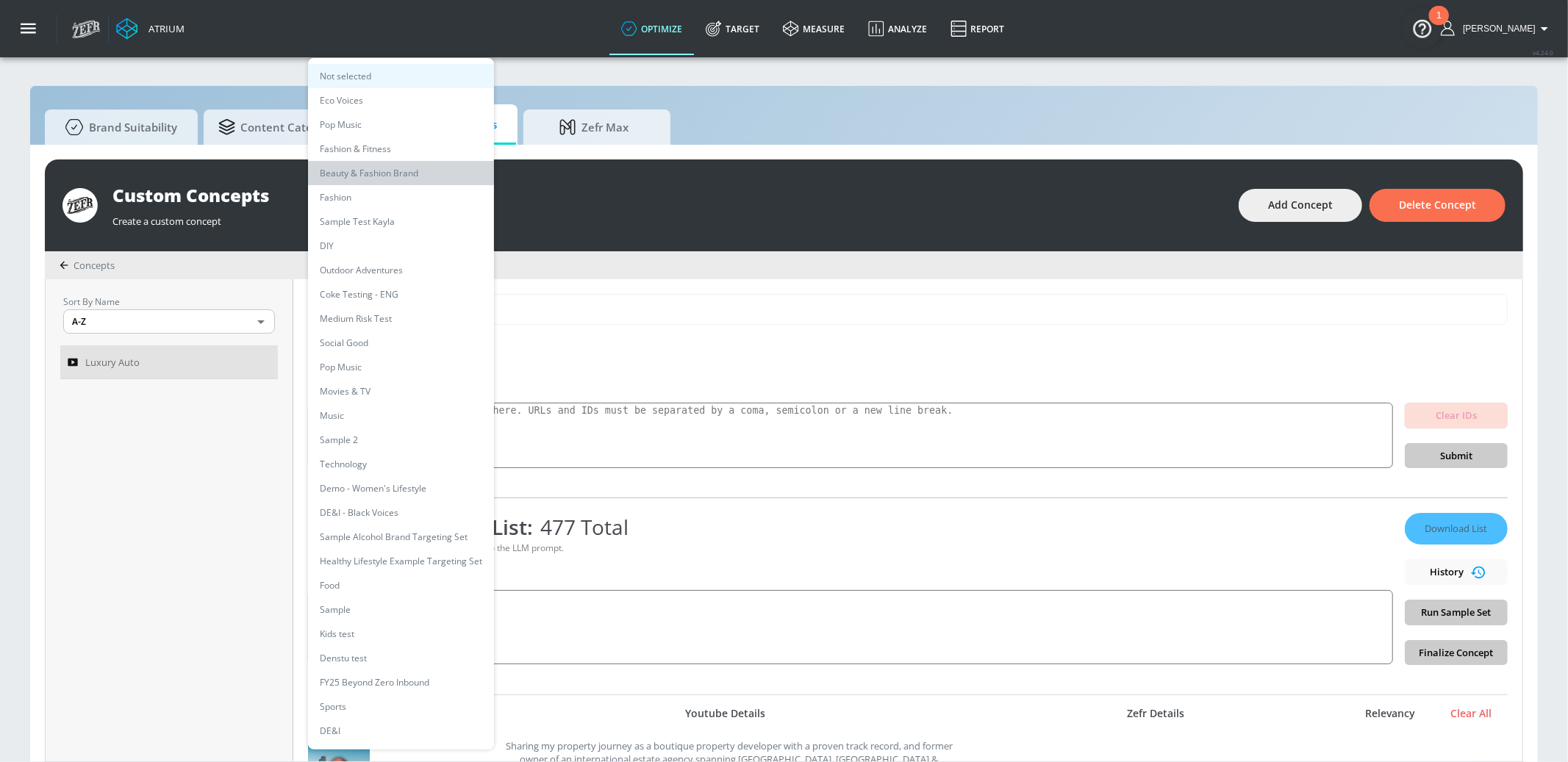
click at [387, 171] on li "Beauty & Fashion Brand" at bounding box center [401, 173] width 186 height 25
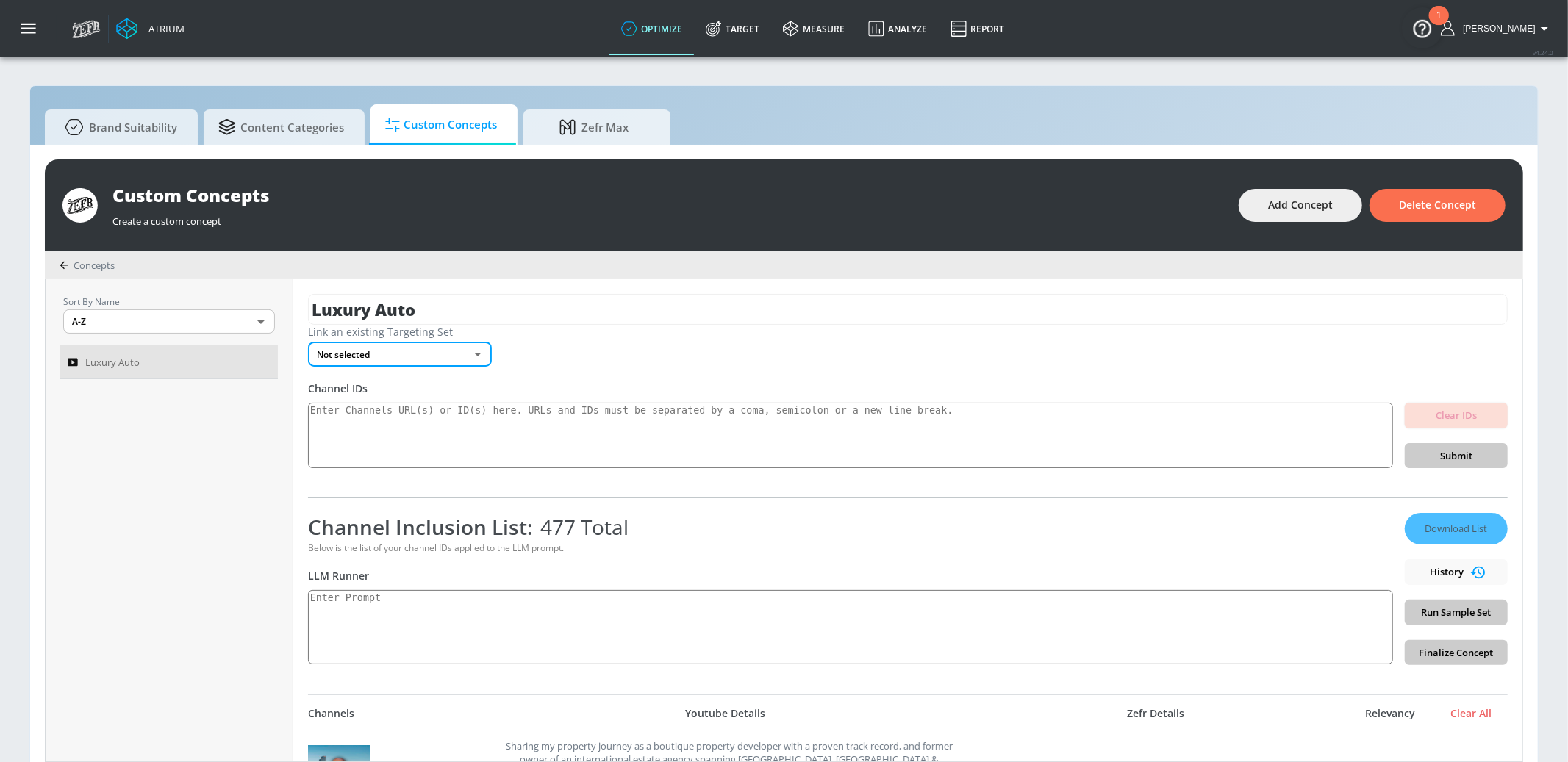
type input "169918fc-0bed-43d9-97f1-d1bafc9e9115"
click at [1176, 199] on span "Add Concept" at bounding box center [1301, 205] width 65 height 19
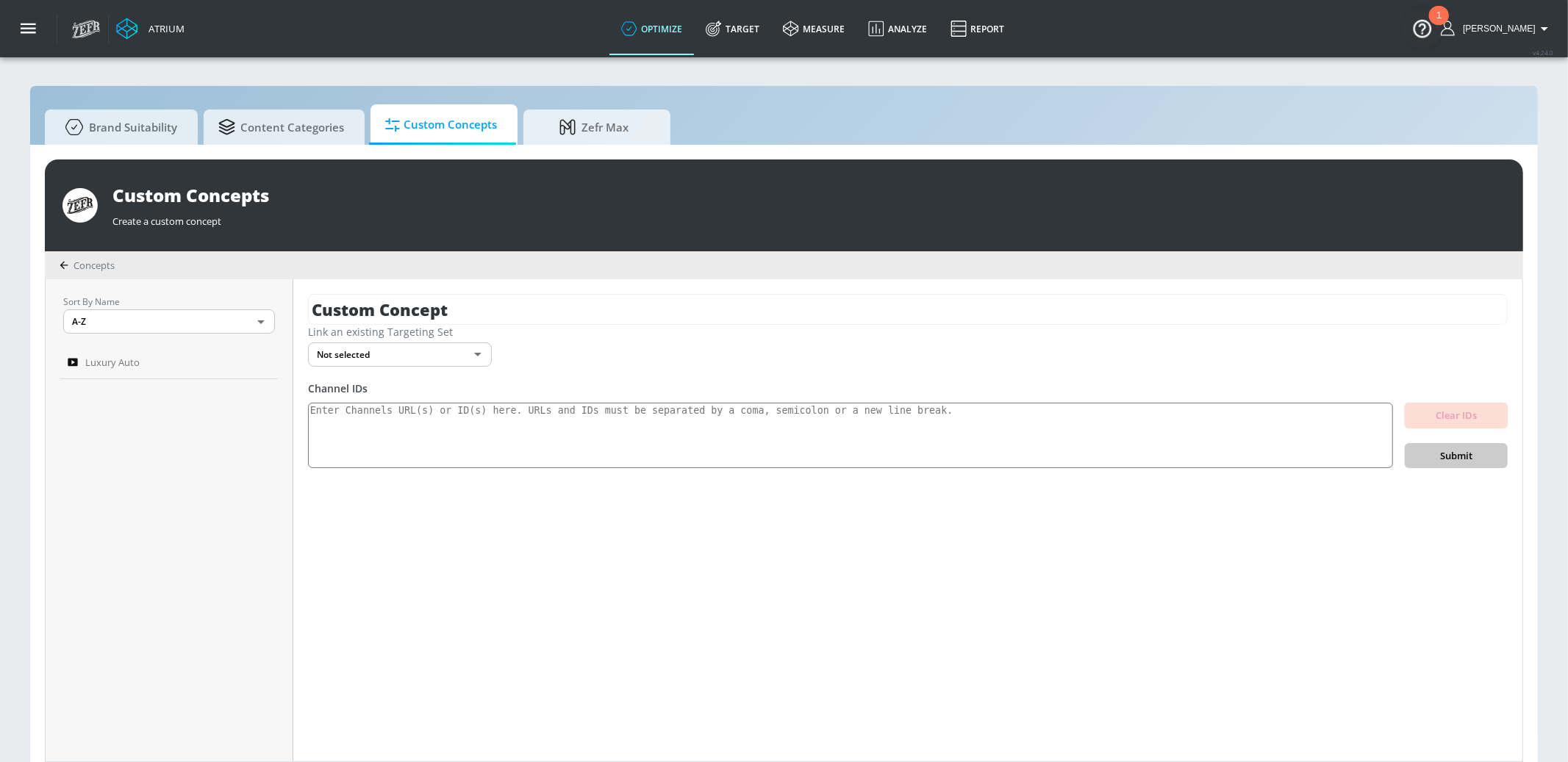
drag, startPoint x: 342, startPoint y: 307, endPoint x: 272, endPoint y: 305, distance: 70.0
click at [272, 305] on div "Sort By Name A-Z ASC ​ Luxury Auto Custom Concept Link an existing Targeting Se…" at bounding box center [784, 520] width 1477 height 482
click at [360, 354] on body "Atrium optimize Target measure Analyze Report optimize Target measure Analyze R…" at bounding box center [784, 389] width 1568 height 777
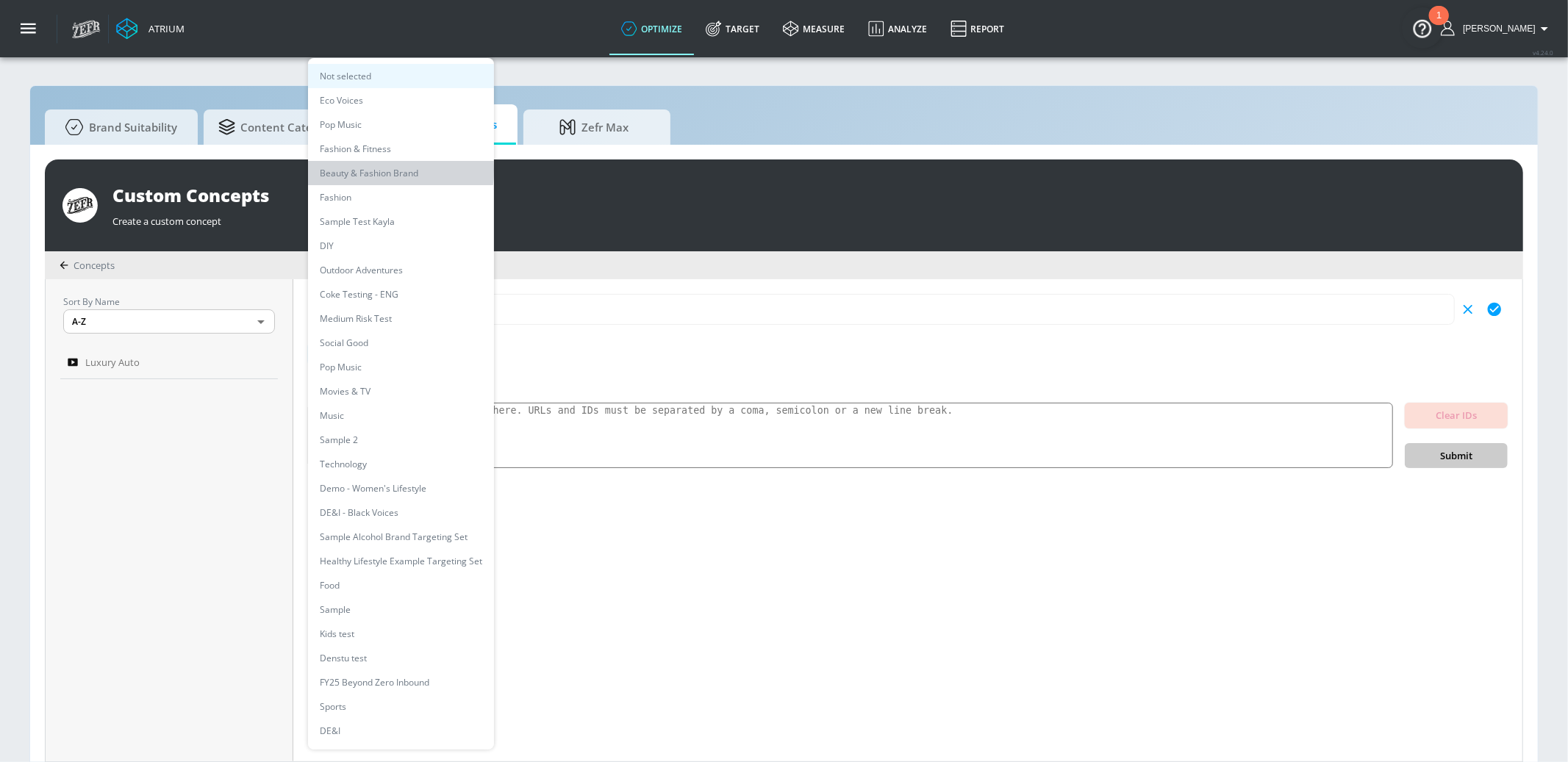
drag, startPoint x: 362, startPoint y: 170, endPoint x: 372, endPoint y: 181, distance: 14.9
click at [362, 170] on li "Beauty & Fashion Brand" at bounding box center [401, 173] width 186 height 25
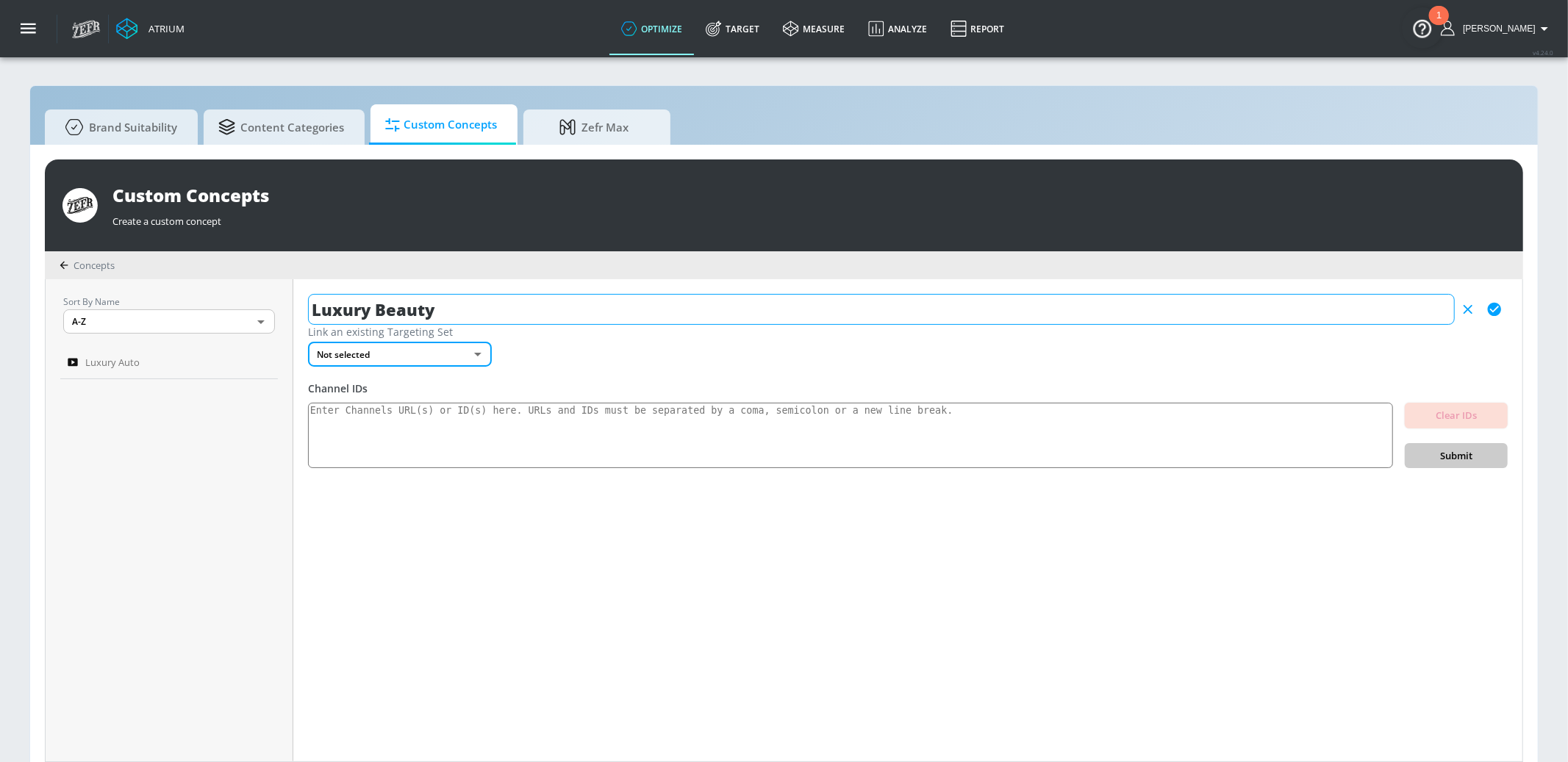
click at [477, 309] on input "Luxury Beauty" at bounding box center [881, 309] width 1147 height 31
type input "Luxury Beauty"
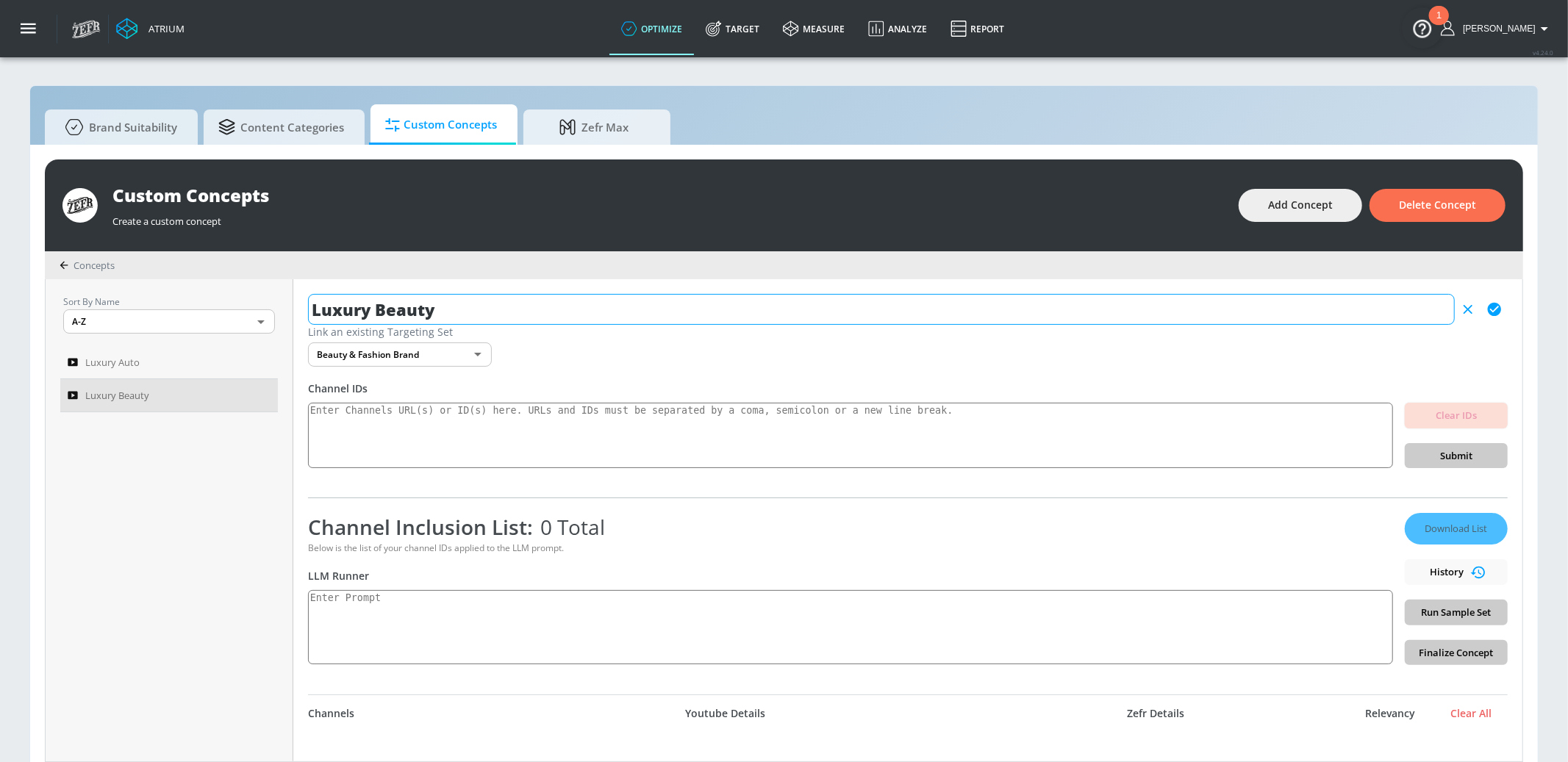
click at [477, 309] on input "Luxury Beauty" at bounding box center [881, 309] width 1147 height 31
type input "Luxury Beauty & Fashion"
click at [585, 359] on div "Link an existing Targeting Set Beauty & Fashion Brand 169918fc-0bed-43d9-97f1-d…" at bounding box center [908, 345] width 1200 height 42
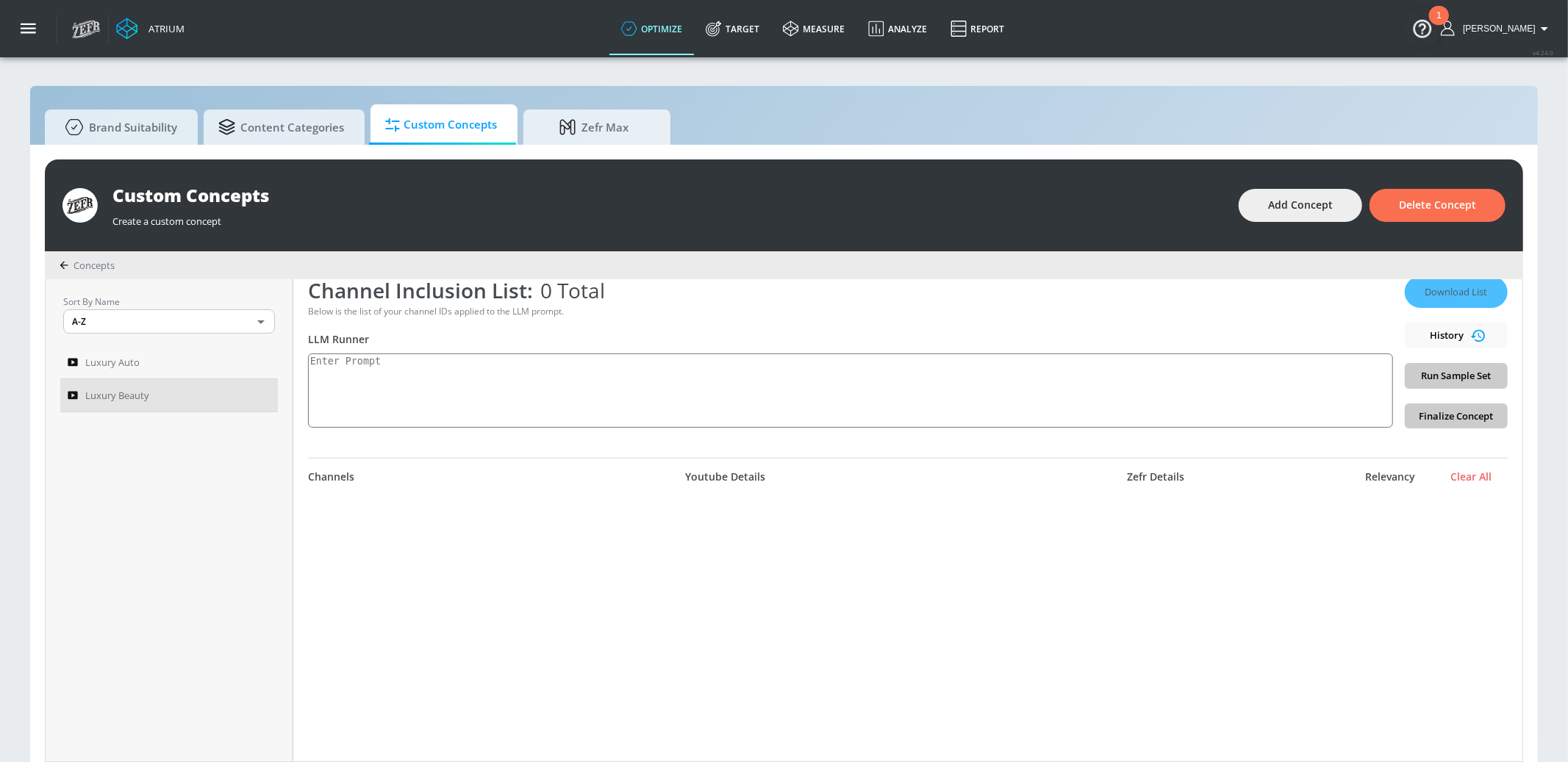
scroll to position [207, 0]
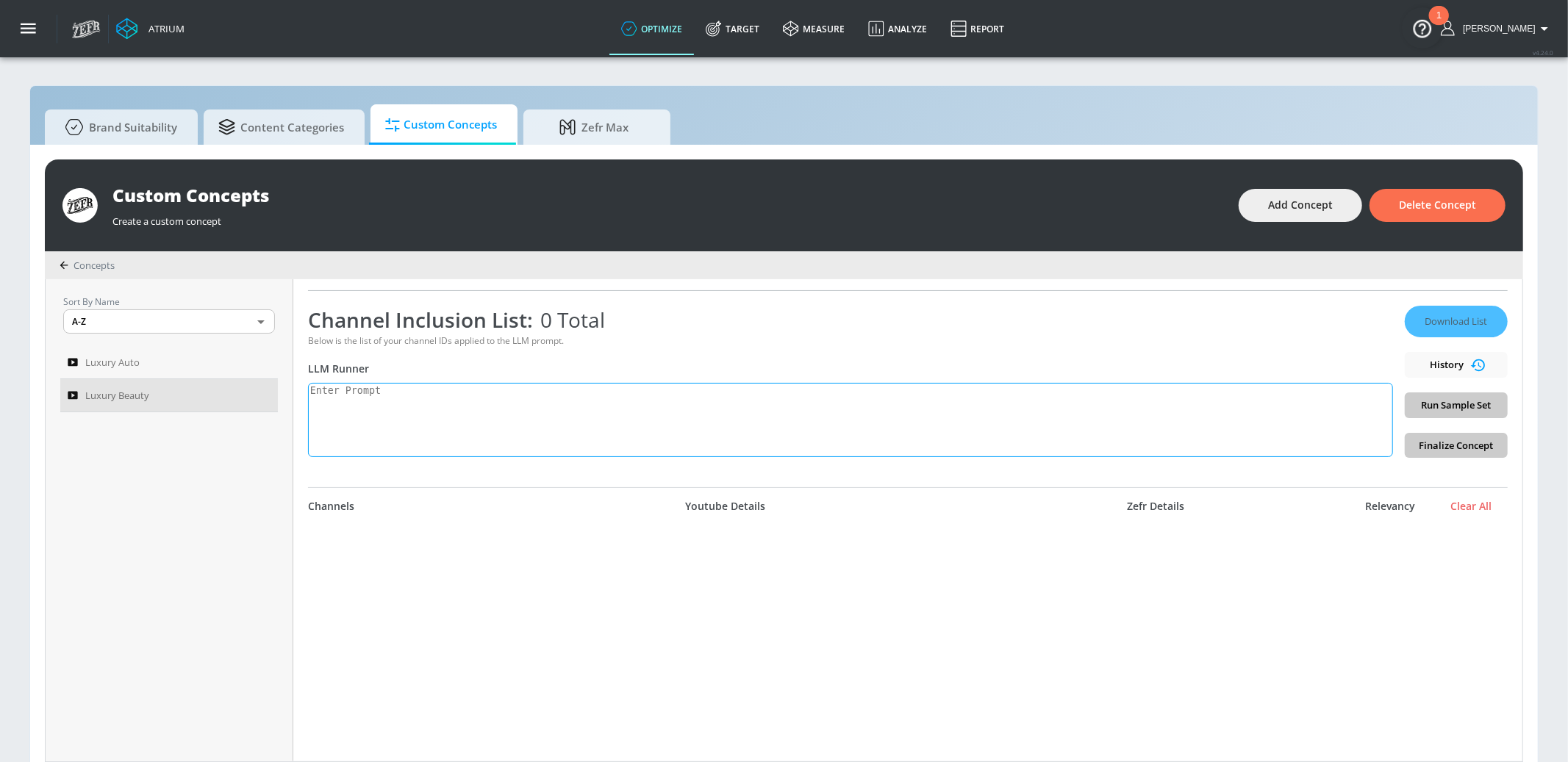
click at [371, 388] on textarea at bounding box center [851, 419] width 1085 height 74
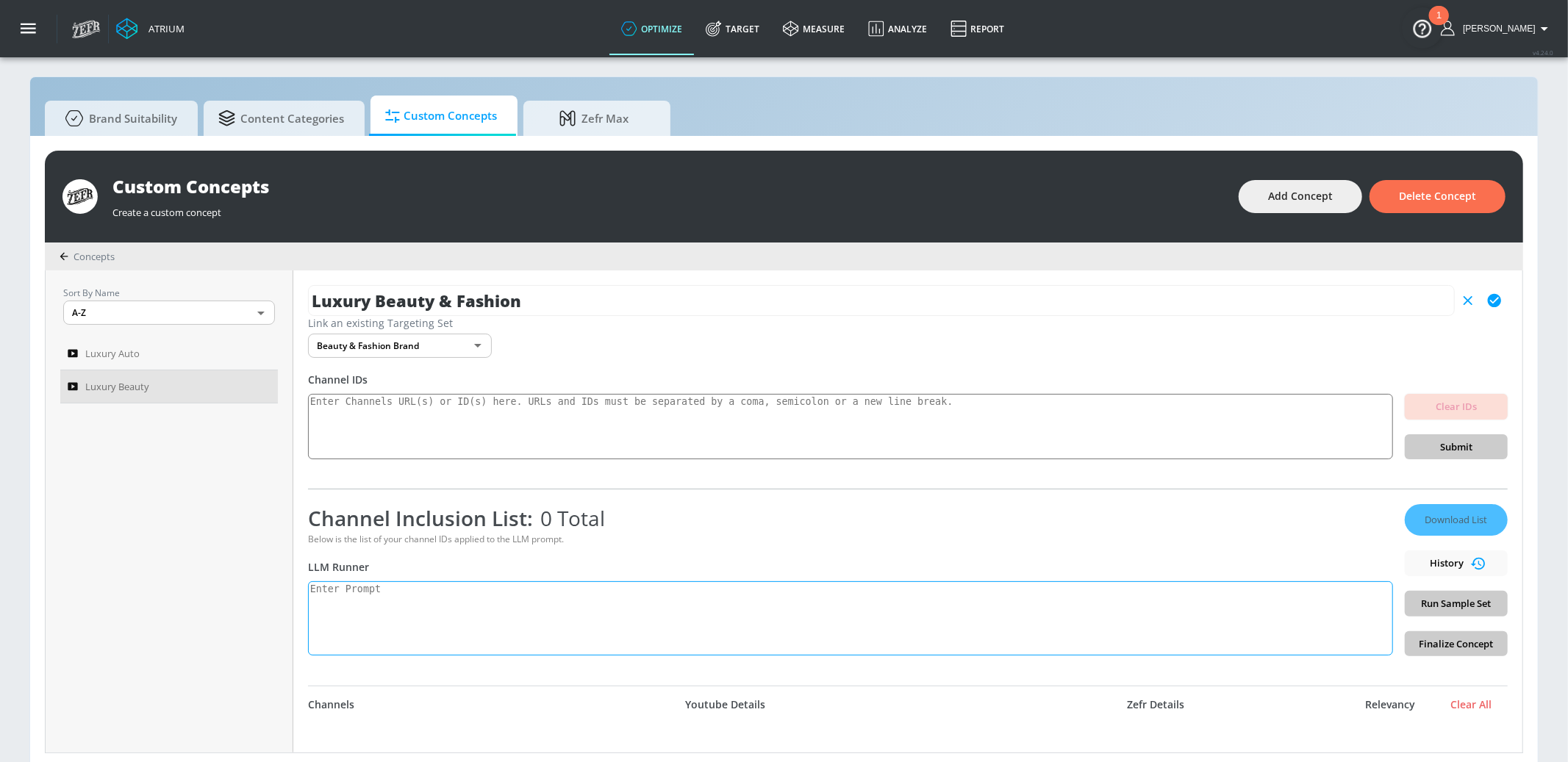
scroll to position [0, 0]
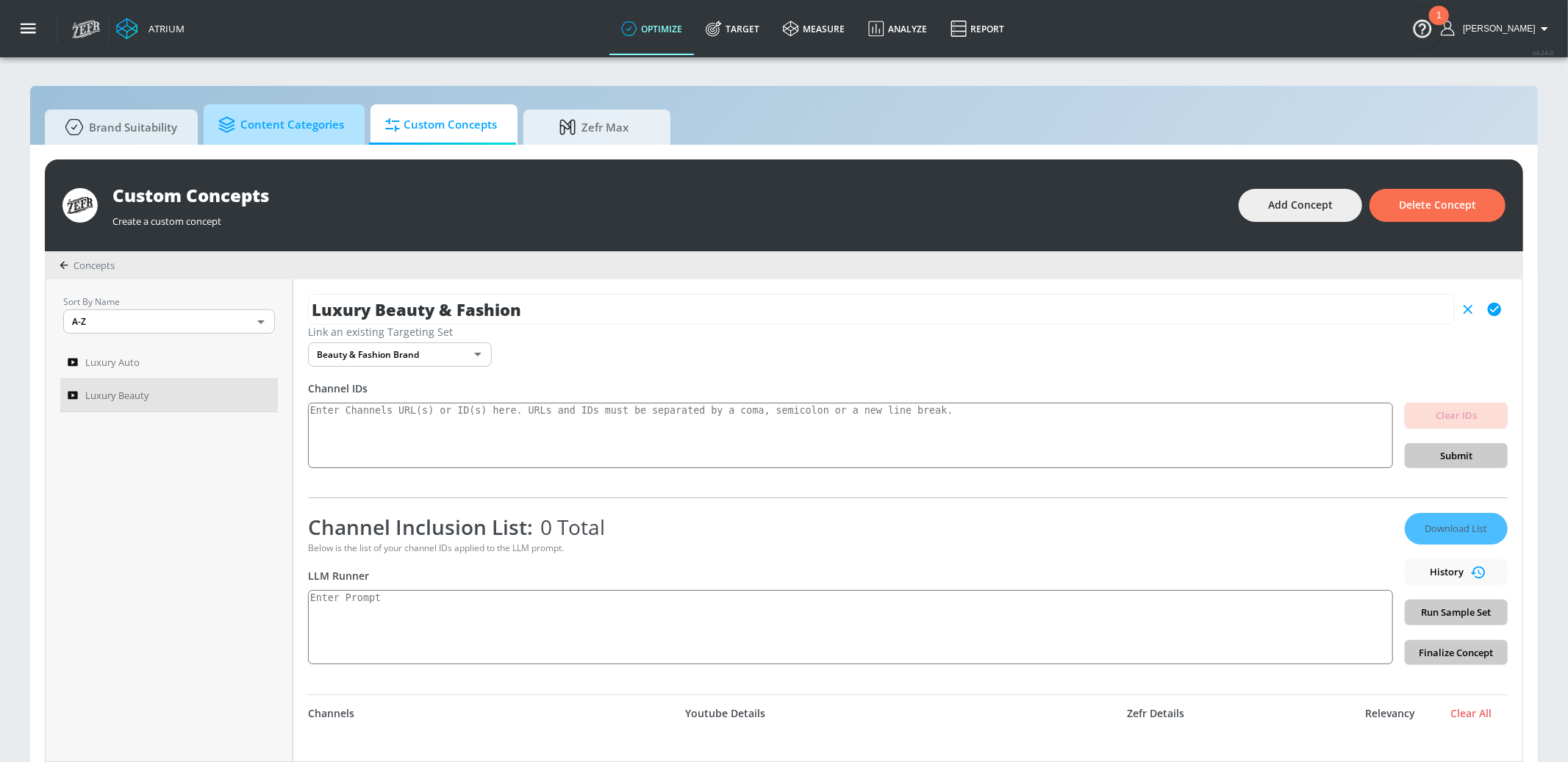
click at [266, 142] on link "Content Categories" at bounding box center [284, 125] width 161 height 41
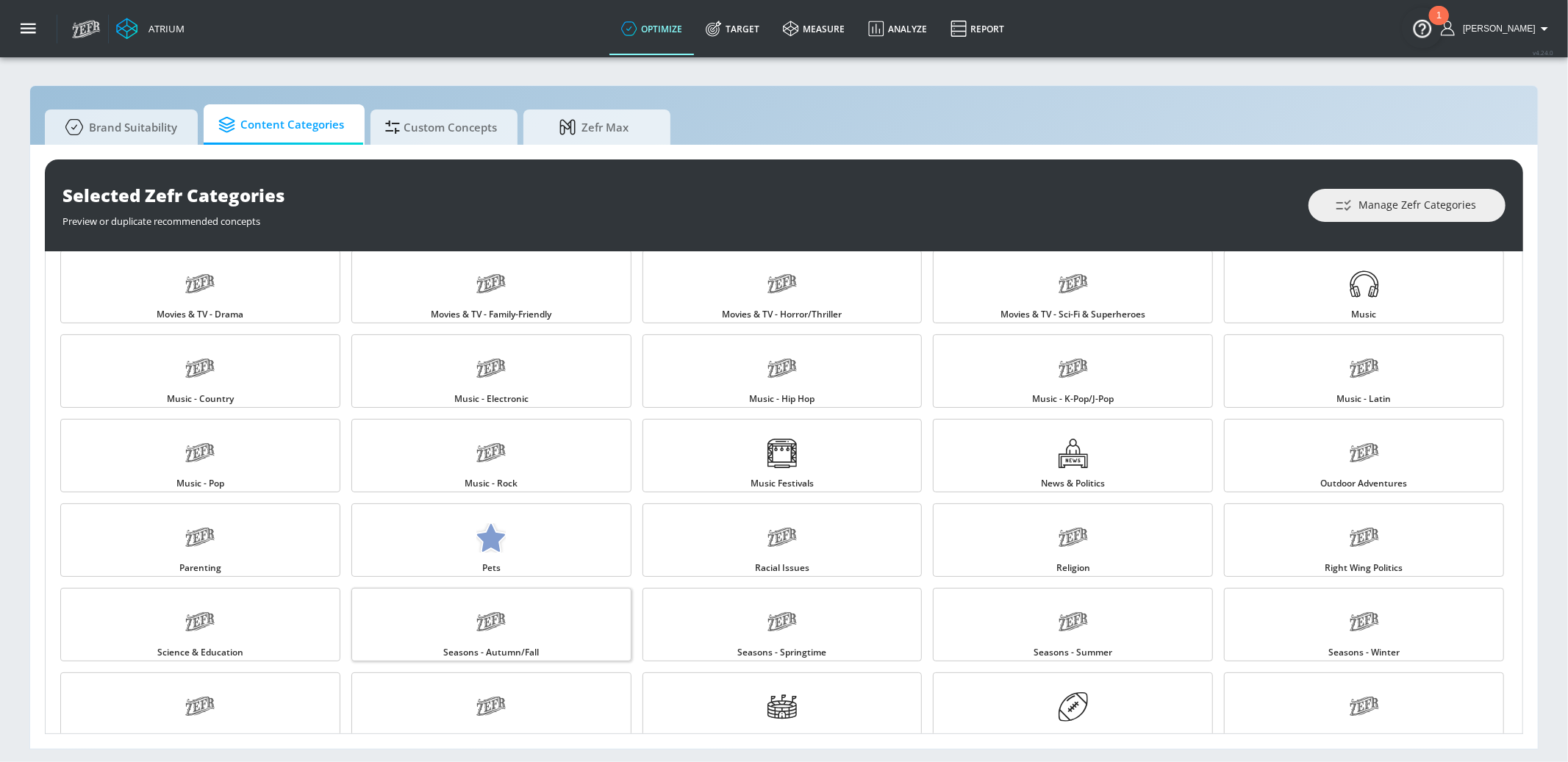
scroll to position [1033, 0]
click at [441, 102] on div "Brand Suitability Content Categories Custom Concepts Zefr Max Selected Zefr Cat…" at bounding box center [784, 417] width 1509 height 664
click at [437, 124] on span "Custom Concepts" at bounding box center [441, 125] width 112 height 36
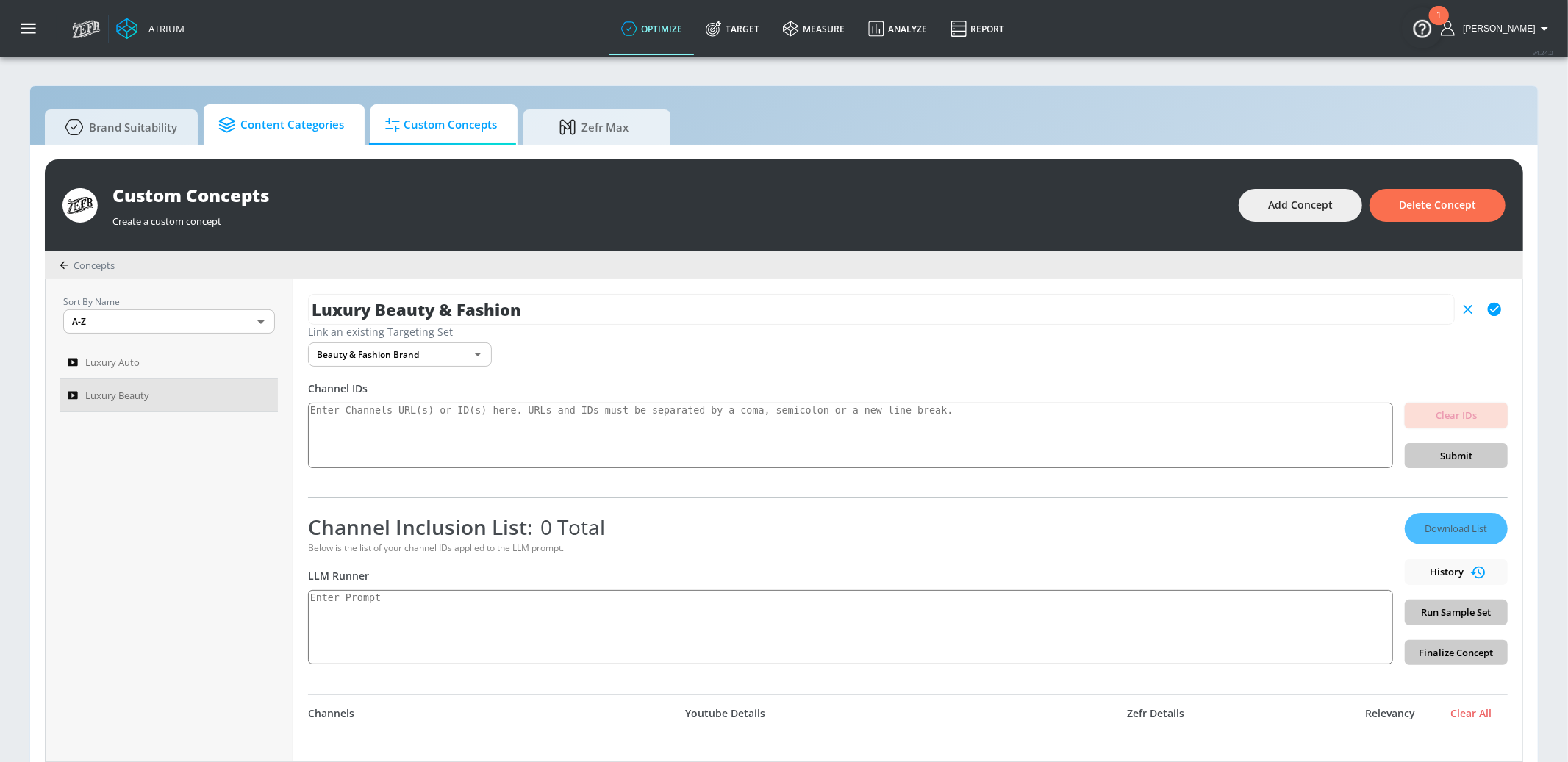
click at [294, 128] on span "Content Categories" at bounding box center [281, 125] width 126 height 36
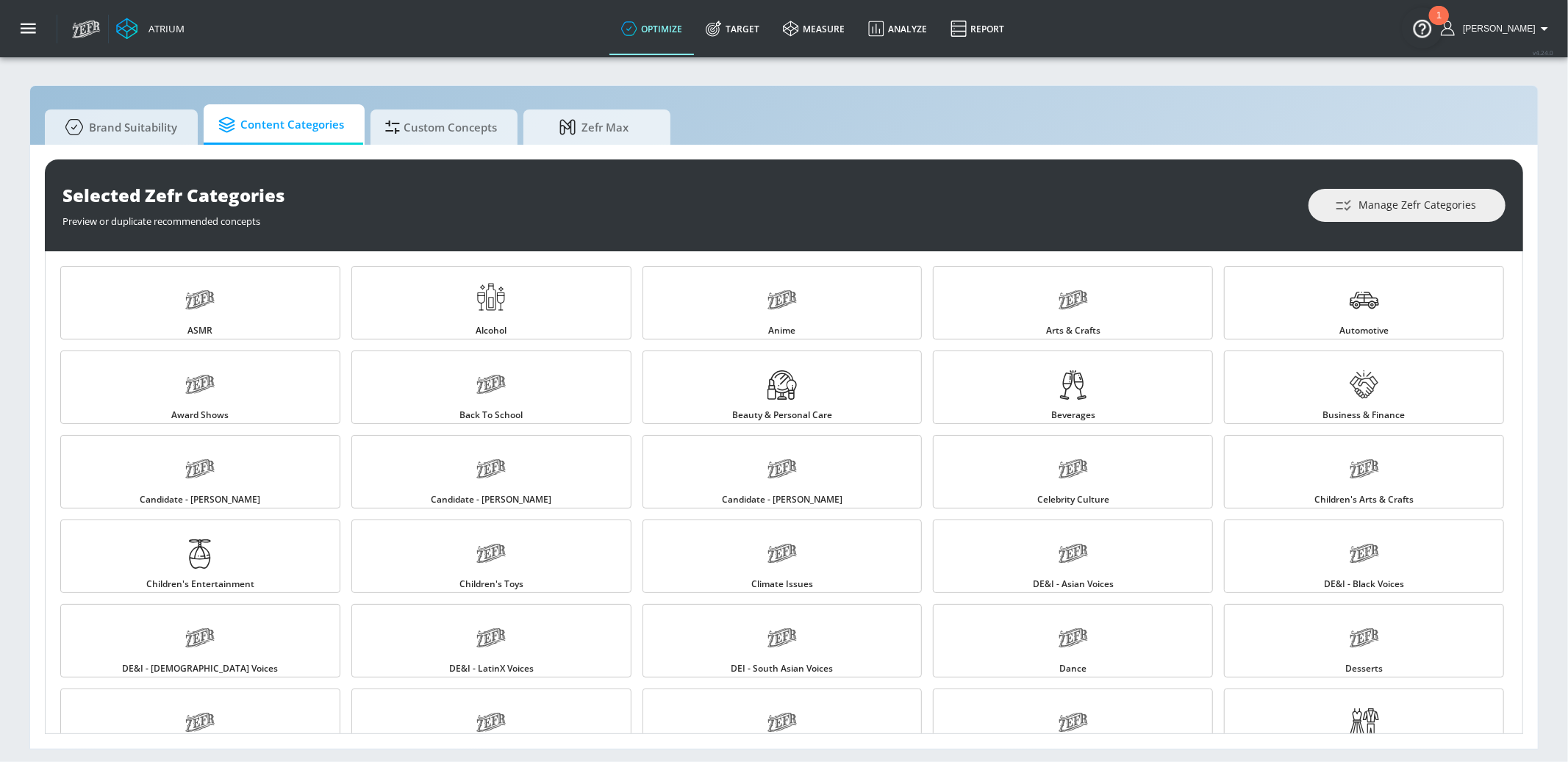
click at [406, 120] on span "Custom Concepts" at bounding box center [441, 127] width 112 height 36
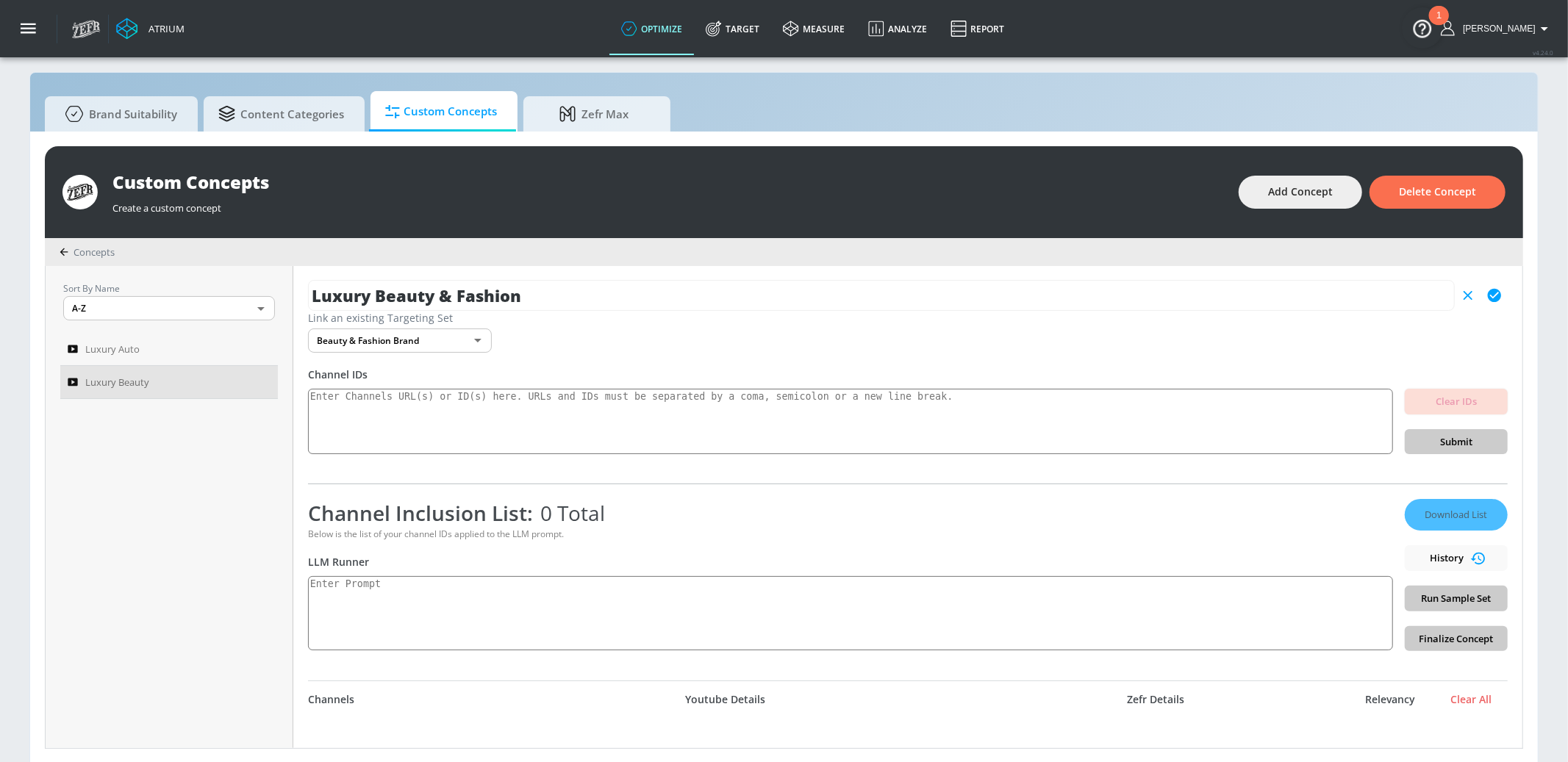
scroll to position [13, 0]
click at [453, 584] on textarea at bounding box center [851, 614] width 1085 height 74
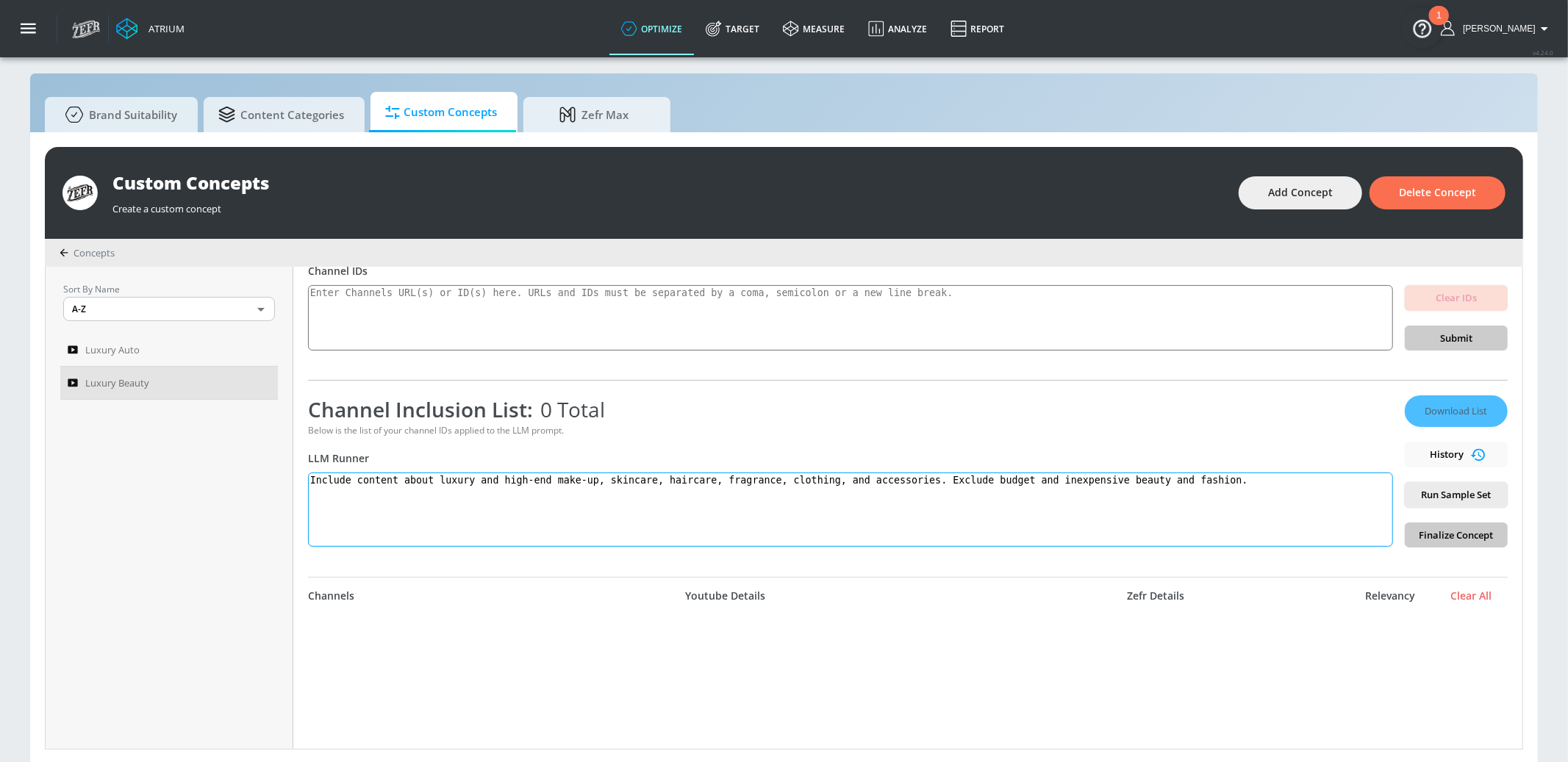
scroll to position [104, 0]
click at [1176, 494] on span "Run Sample Set" at bounding box center [1457, 496] width 80 height 17
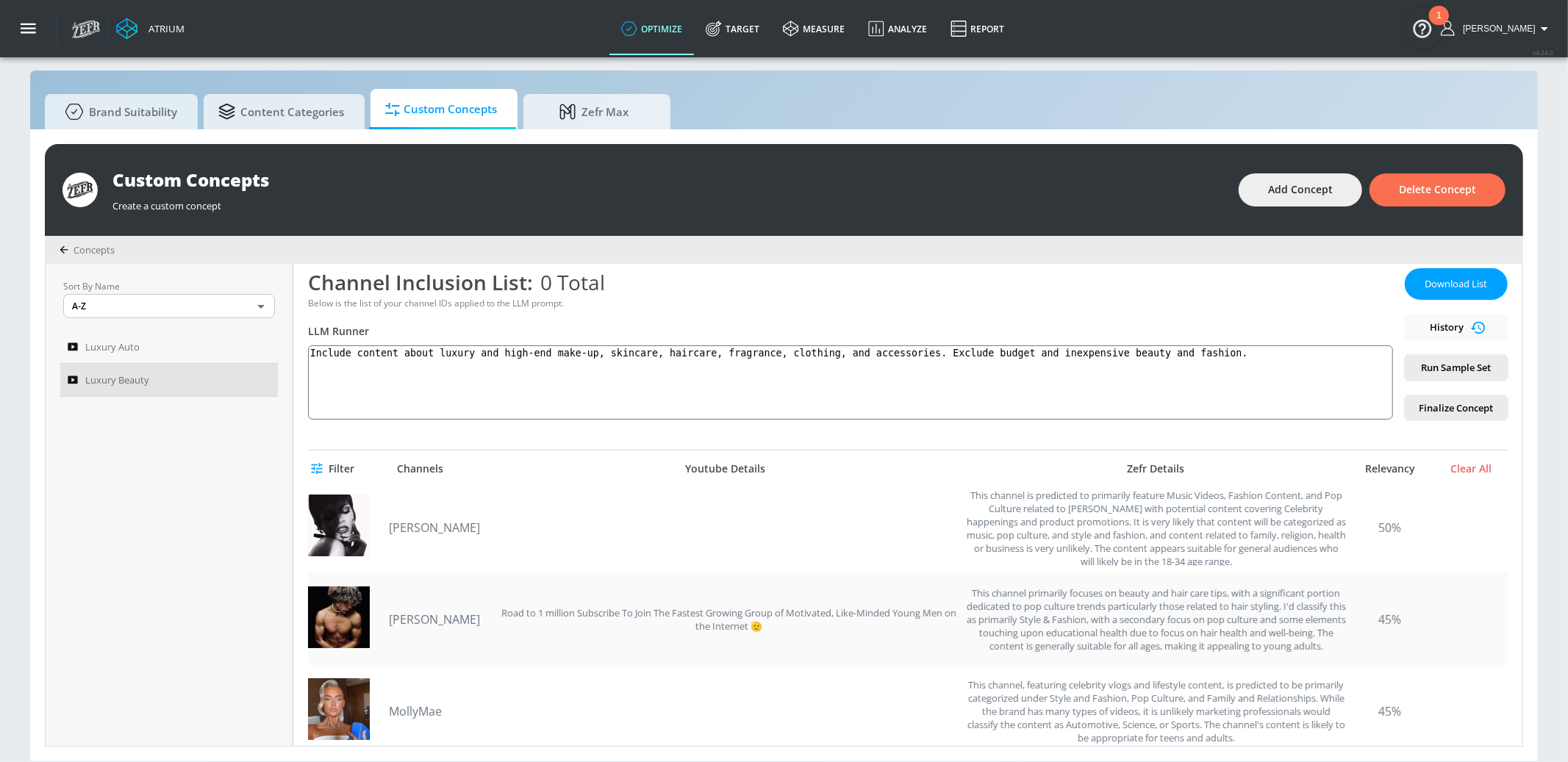
scroll to position [246, 0]
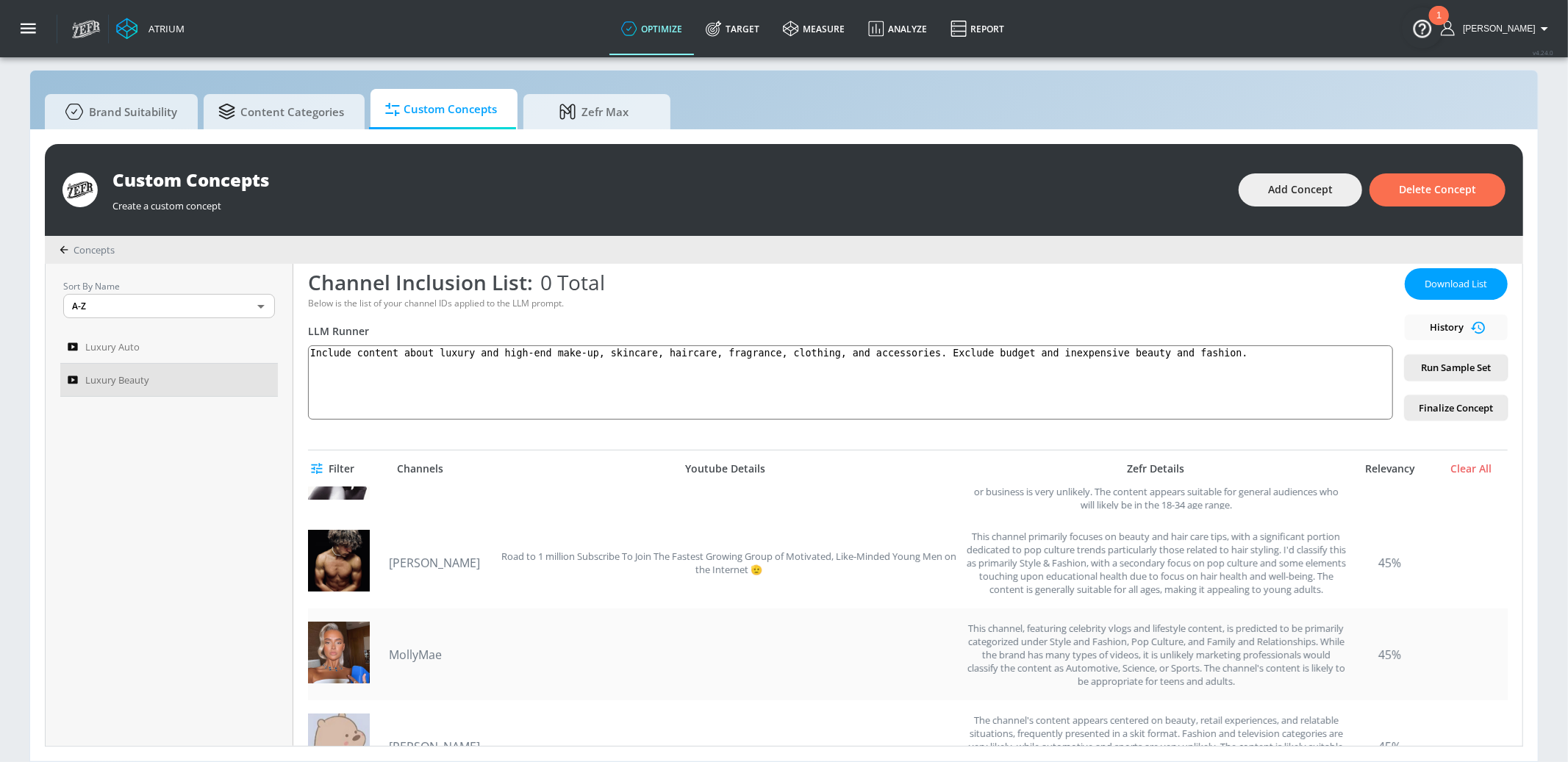
click at [349, 615] on img at bounding box center [339, 653] width 62 height 62
click at [403, 615] on link "MollyMae" at bounding box center [440, 654] width 103 height 16
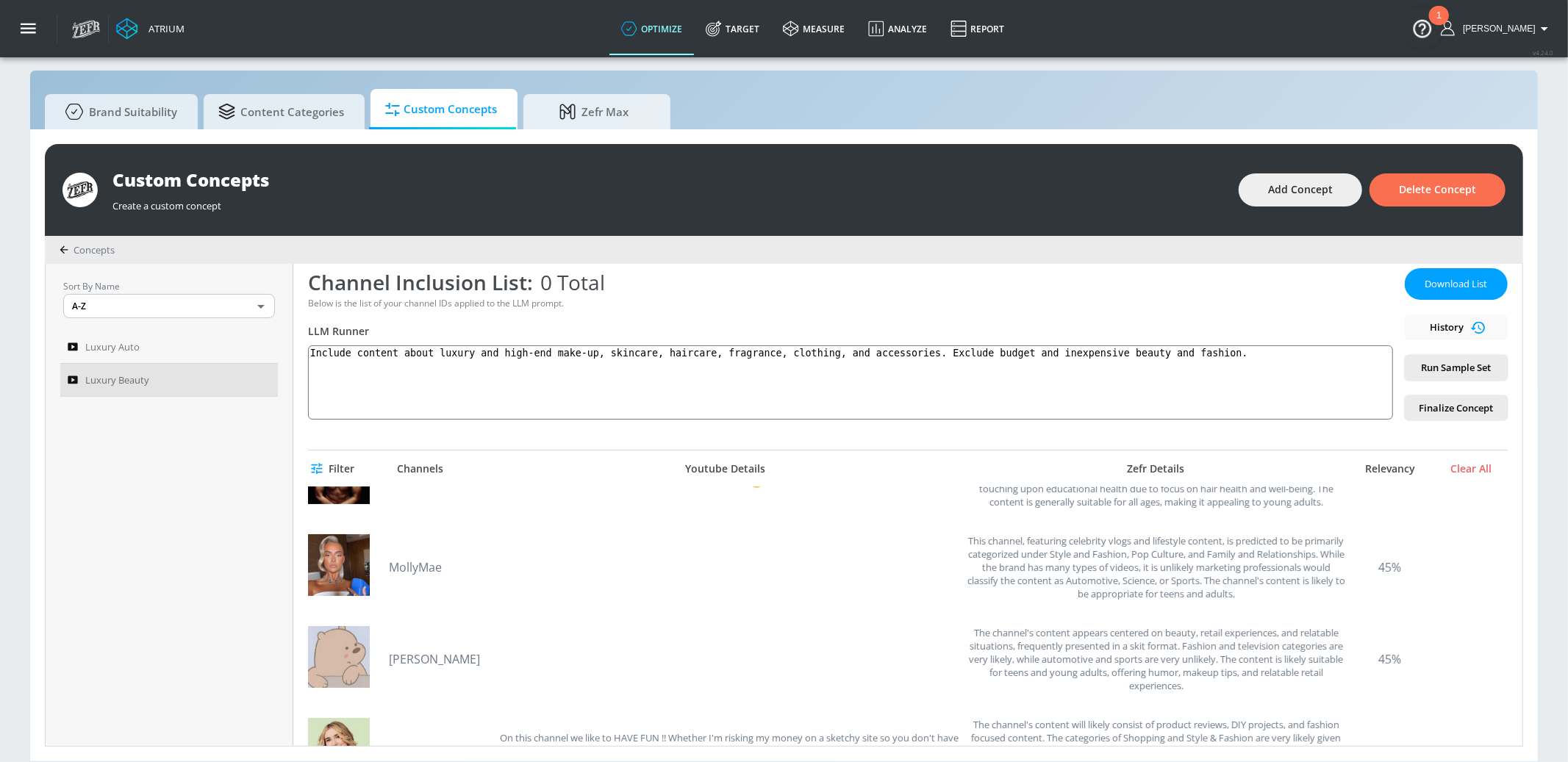
scroll to position [341, 0]
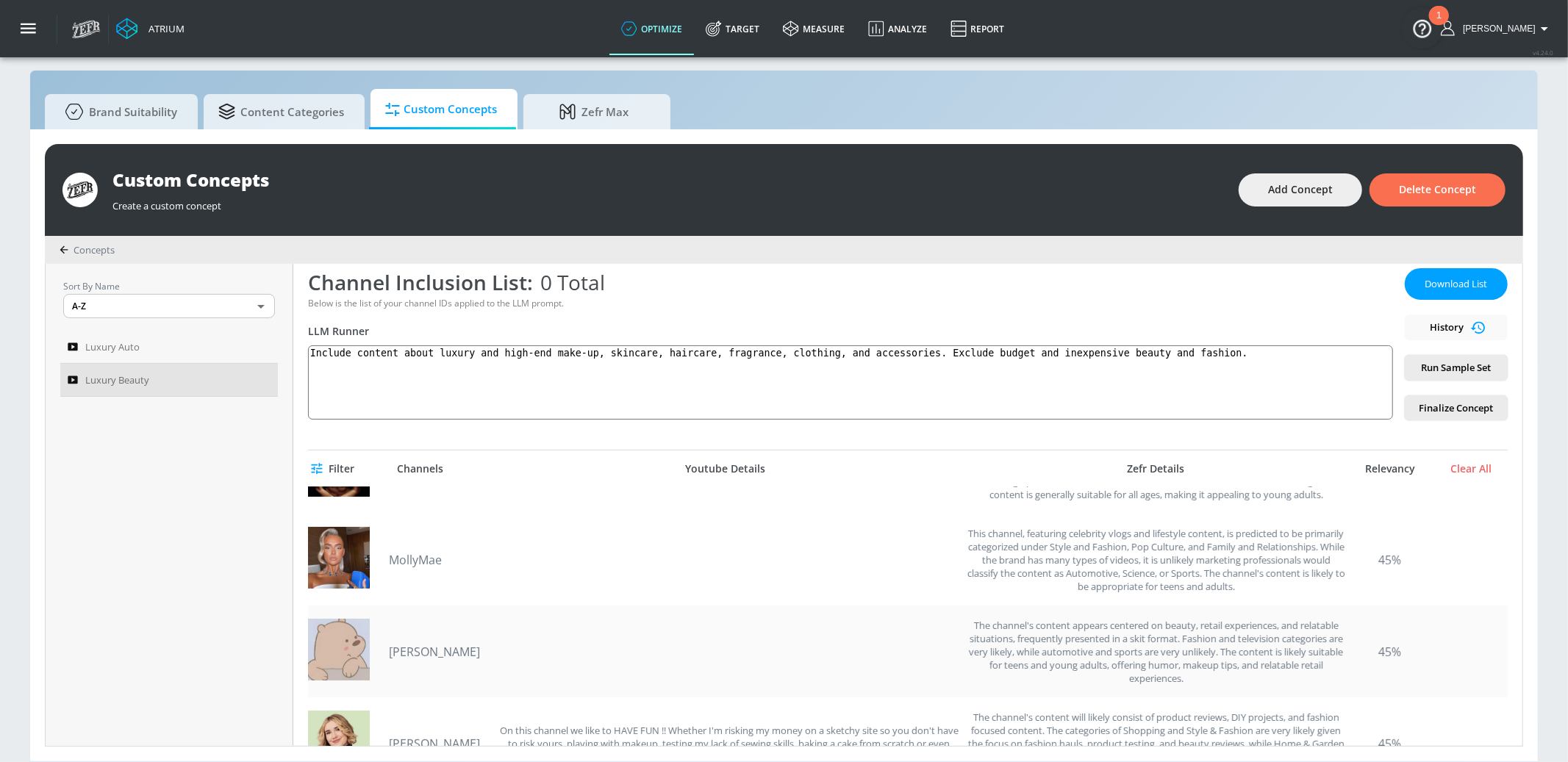
click at [432, 615] on link "Susanna Dabaria" at bounding box center [440, 652] width 103 height 16
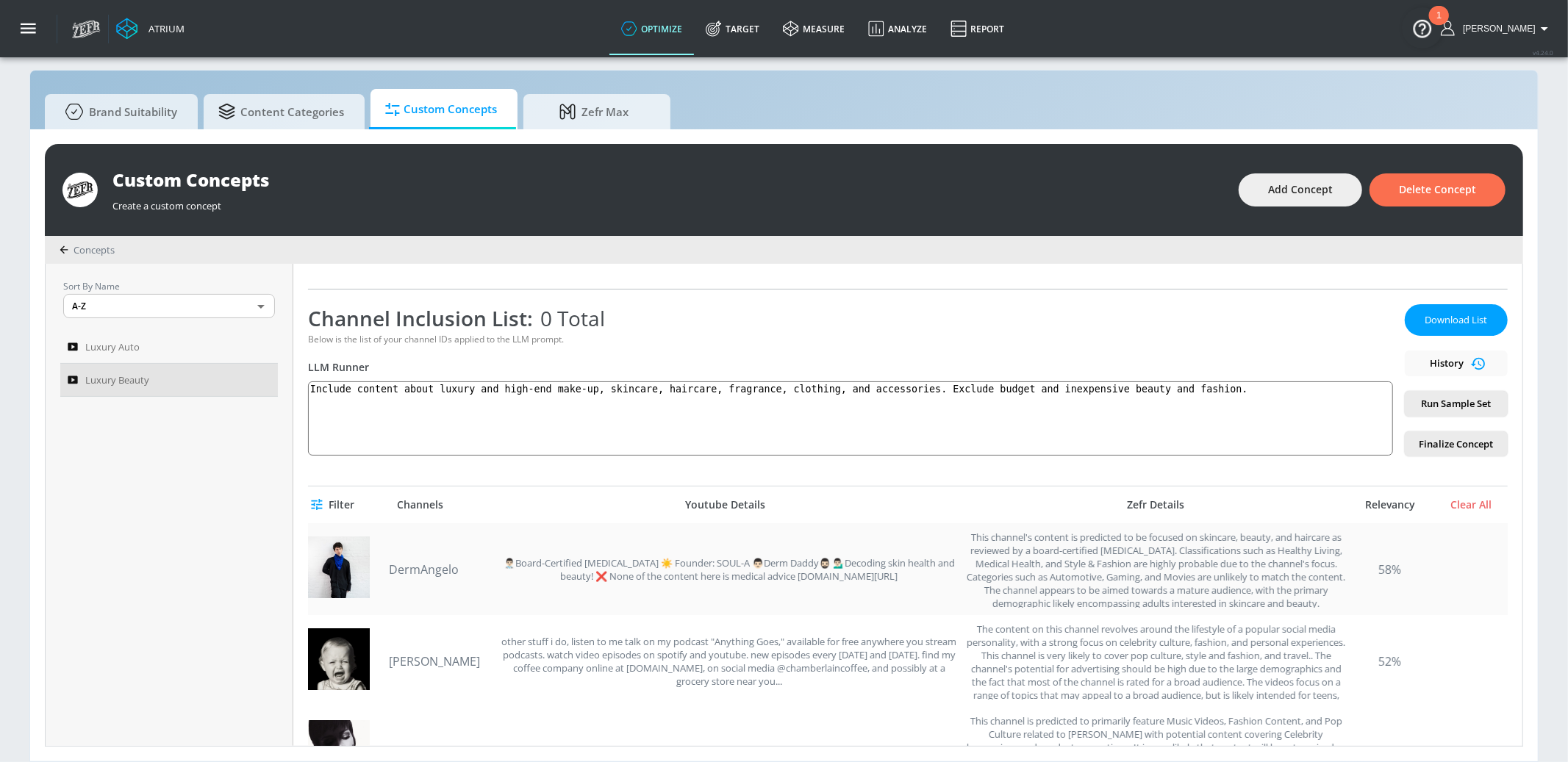
scroll to position [184, 0]
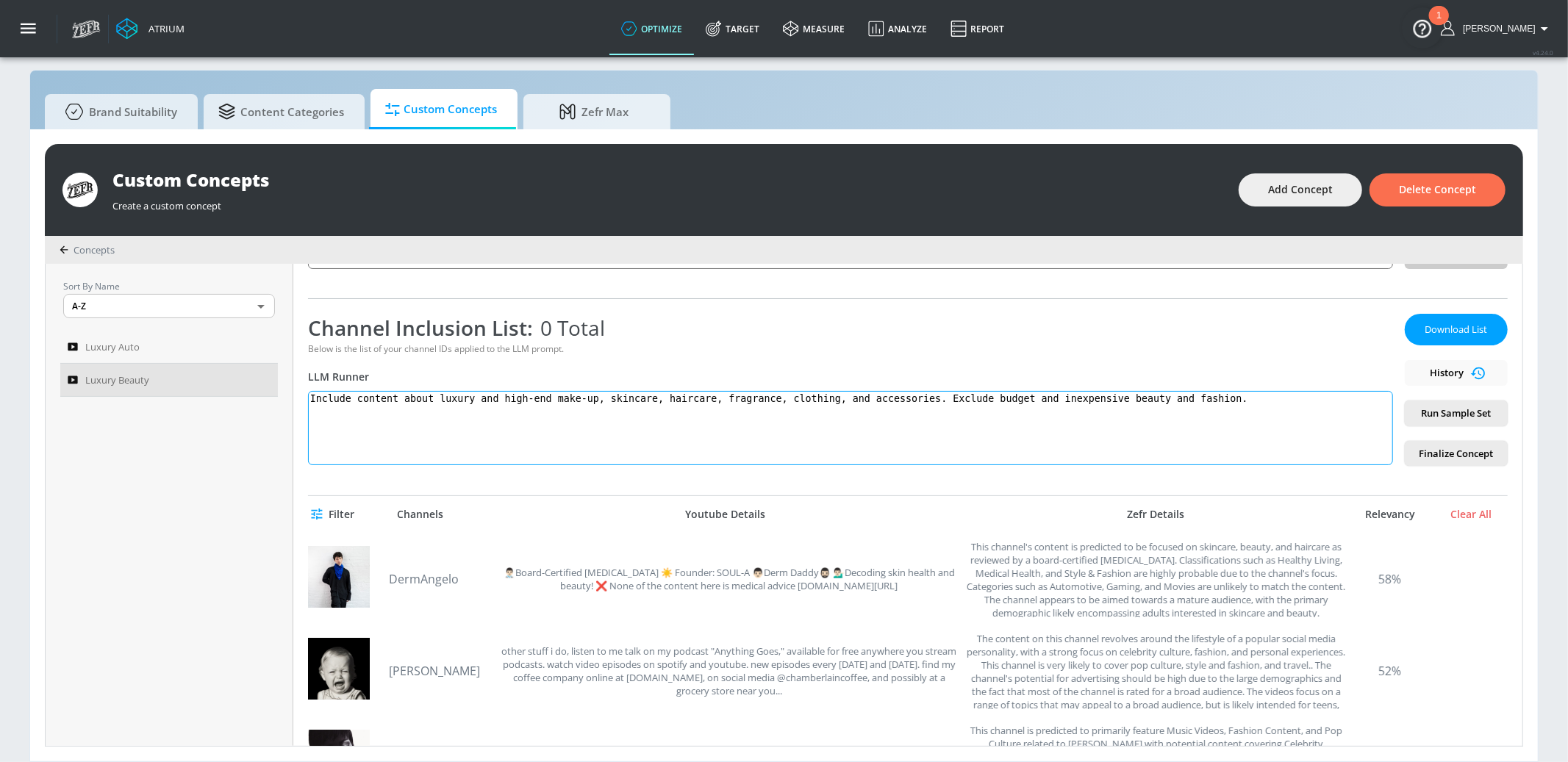
click at [475, 401] on textarea "Include content about luxury and high-end make-up, skincare, haircare, fragranc…" at bounding box center [851, 428] width 1085 height 74
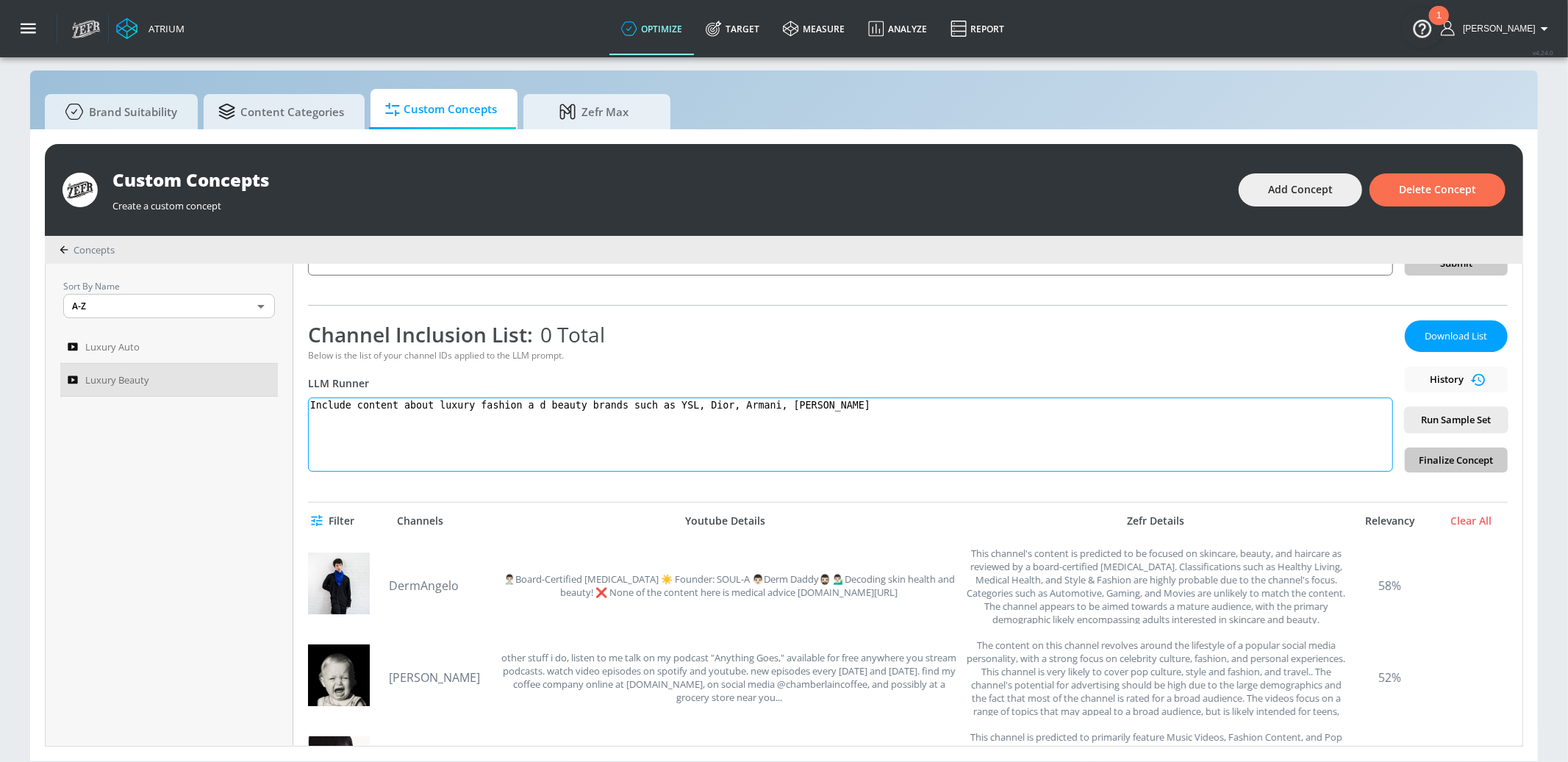
type textarea "Include content about luxury fashion a d beauty brands such as YSL, Dior, Arman…"
click at [1176, 422] on span "Run Sample Set" at bounding box center [1457, 420] width 80 height 17
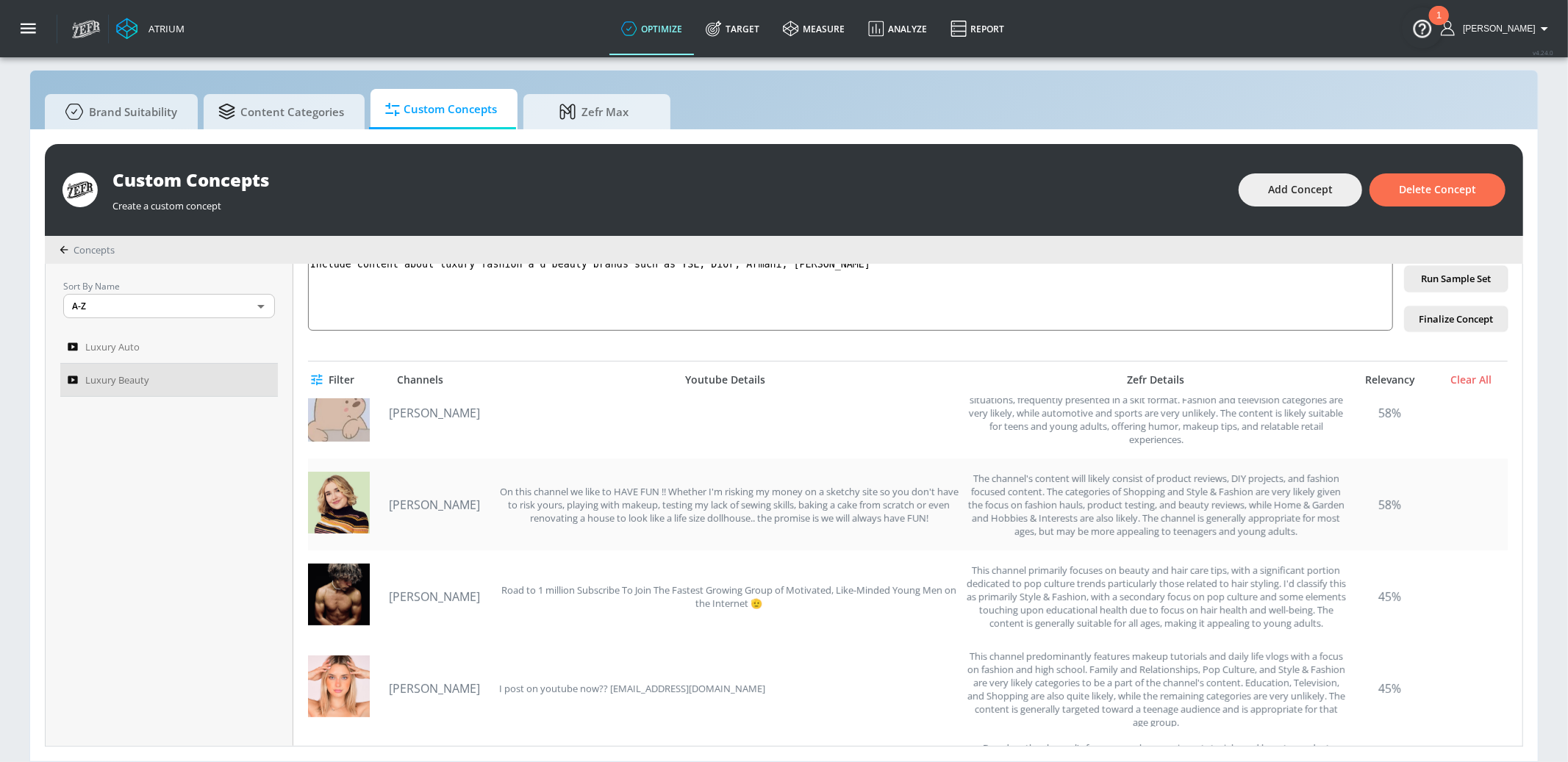
scroll to position [507, 0]
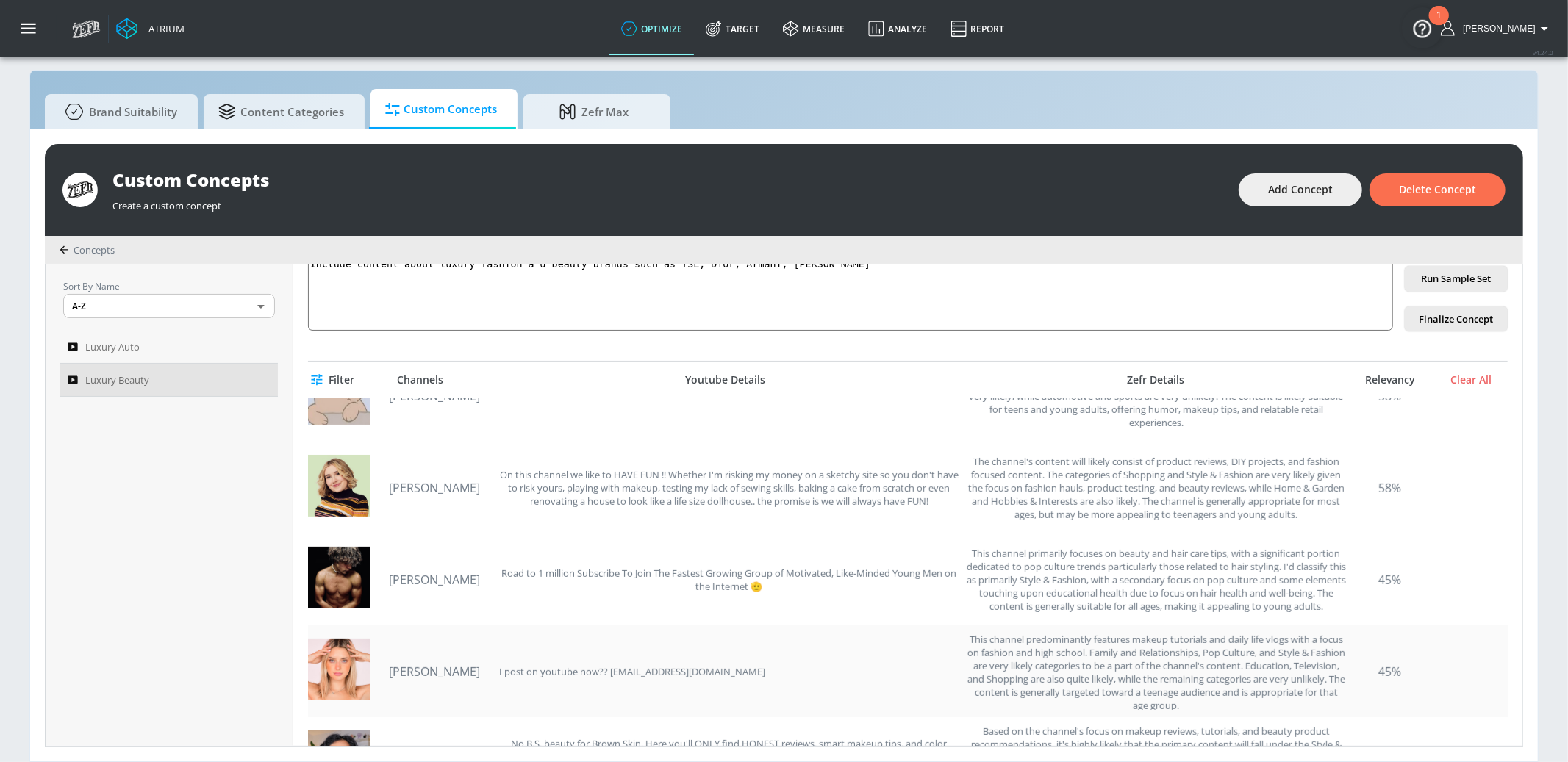
click at [449, 615] on link "Morgan McGuire" at bounding box center [440, 671] width 103 height 16
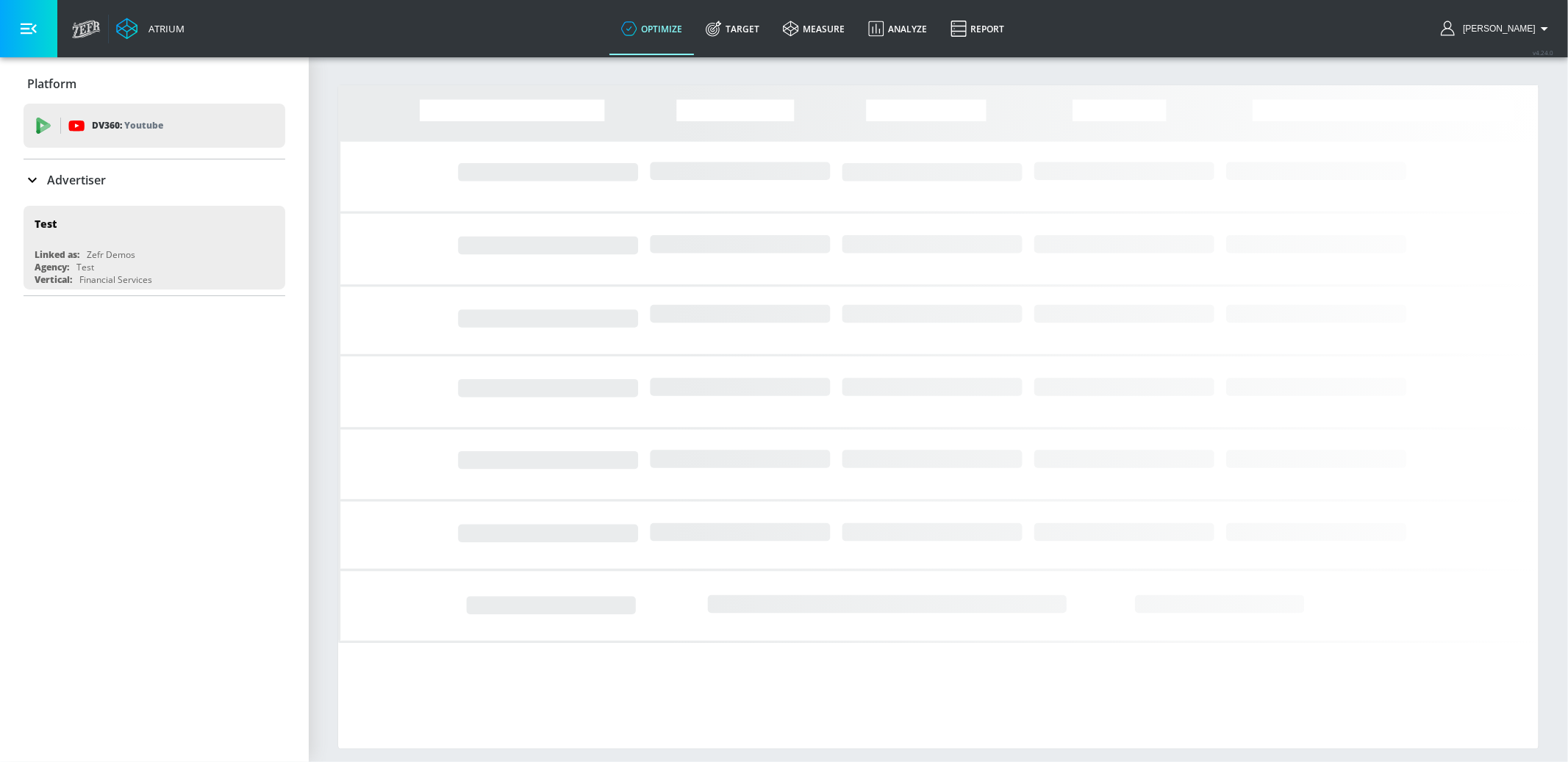
drag, startPoint x: 57, startPoint y: 183, endPoint x: 65, endPoint y: 192, distance: 12.0
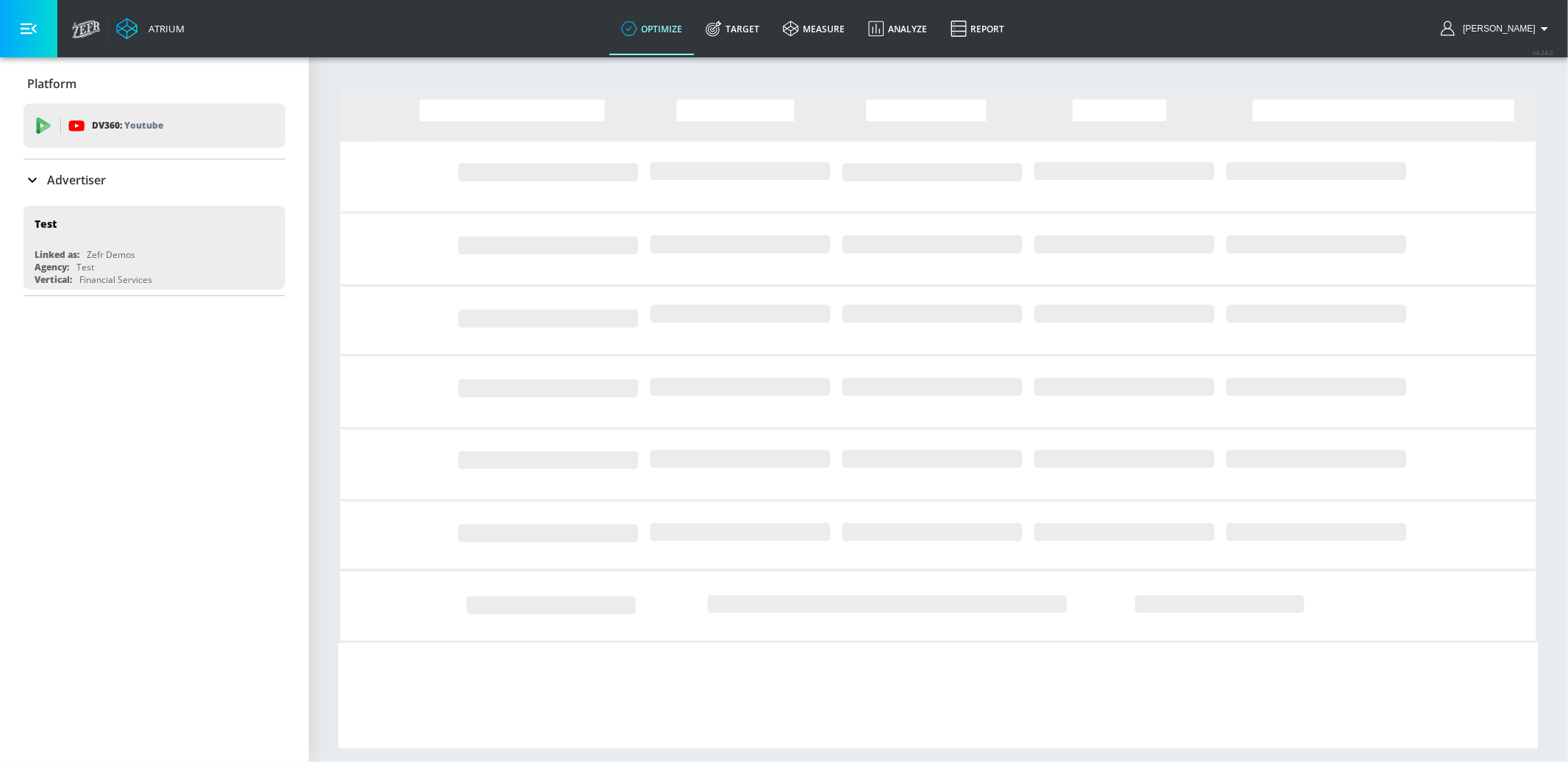
click at [57, 183] on p "Advertiser" at bounding box center [76, 180] width 59 height 16
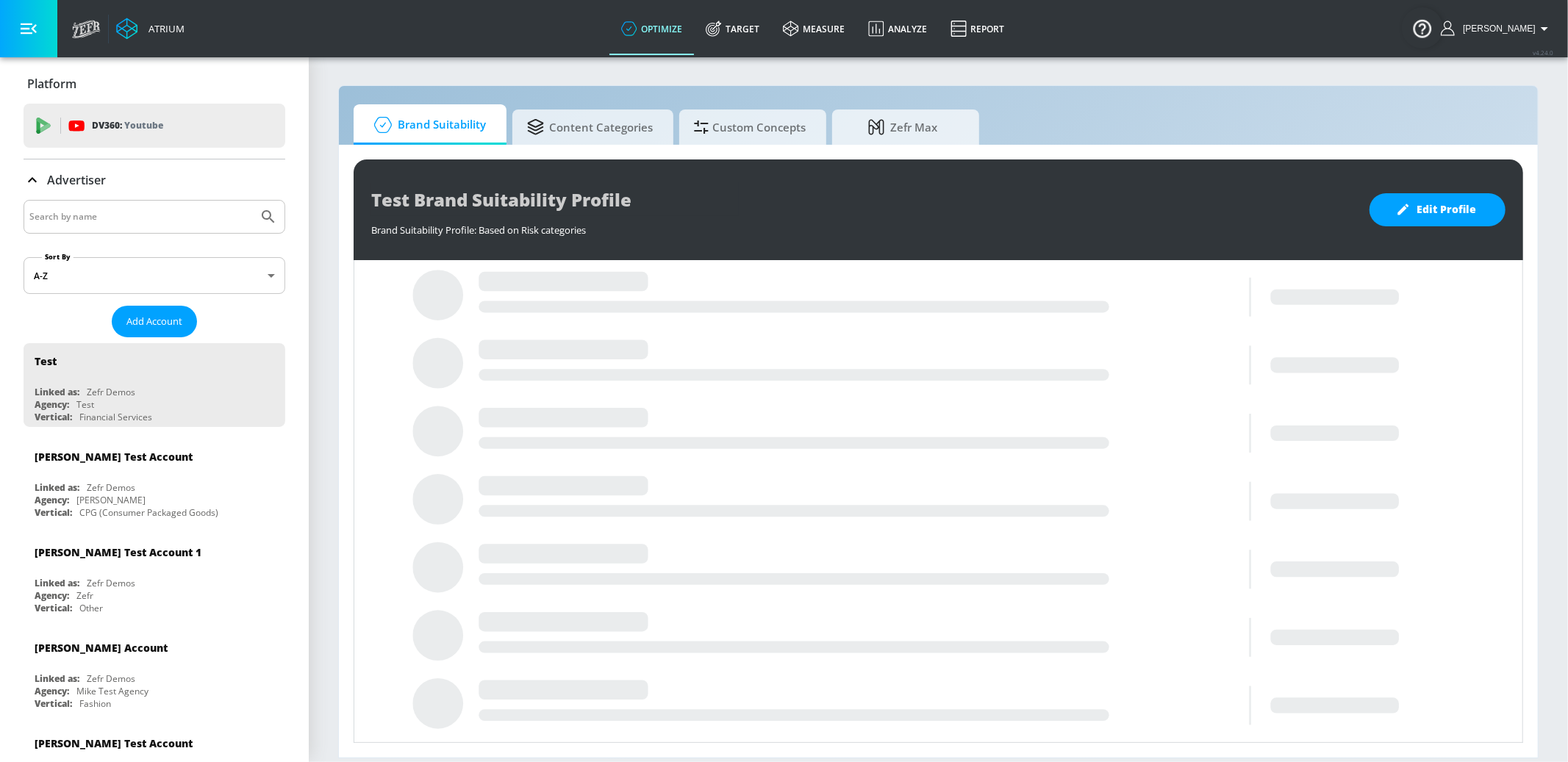
click at [71, 220] on input "Search by name" at bounding box center [141, 216] width 222 height 20
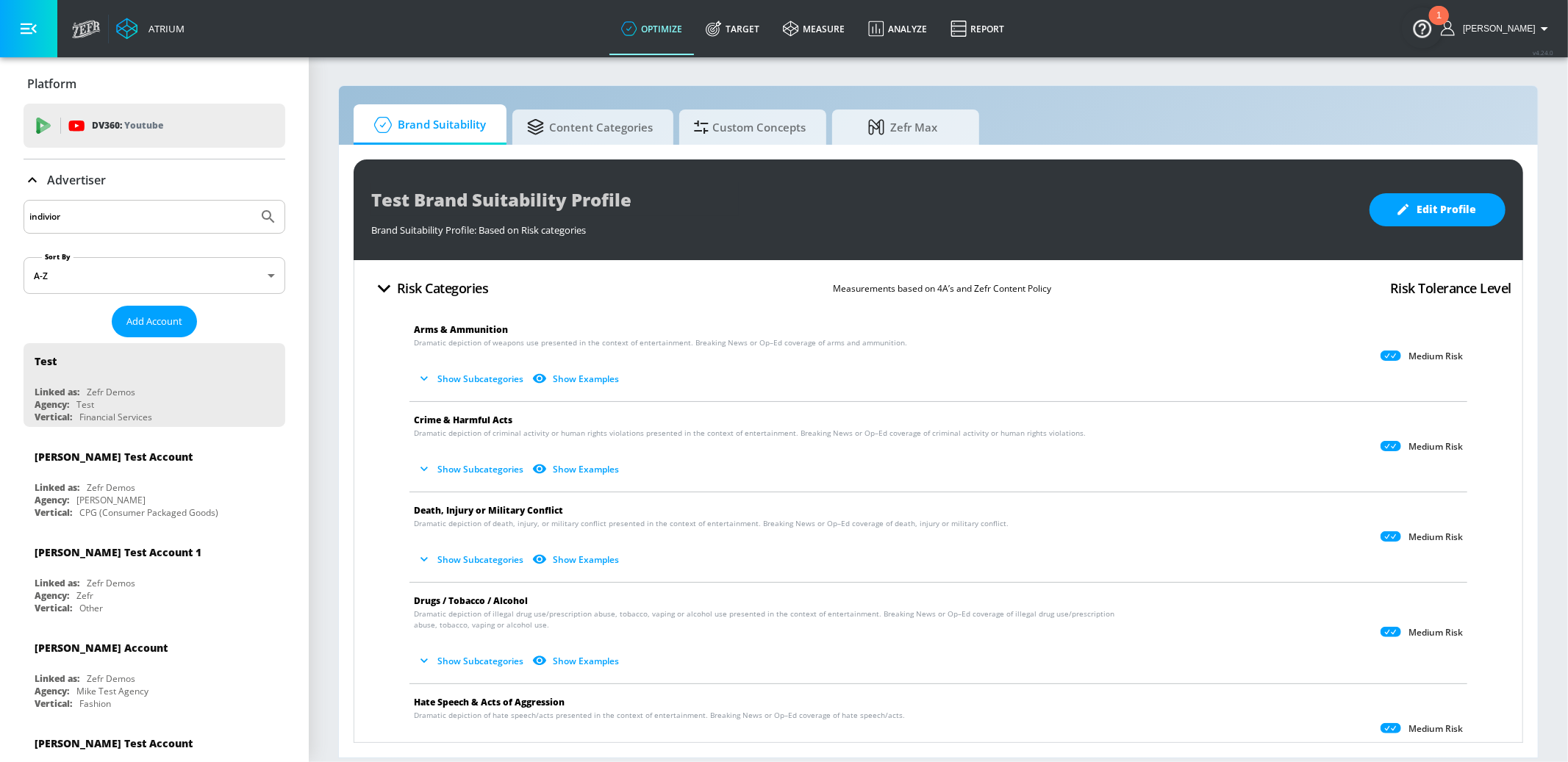
type input "indivior"
click at [252, 200] on button "Submit Search" at bounding box center [268, 216] width 32 height 32
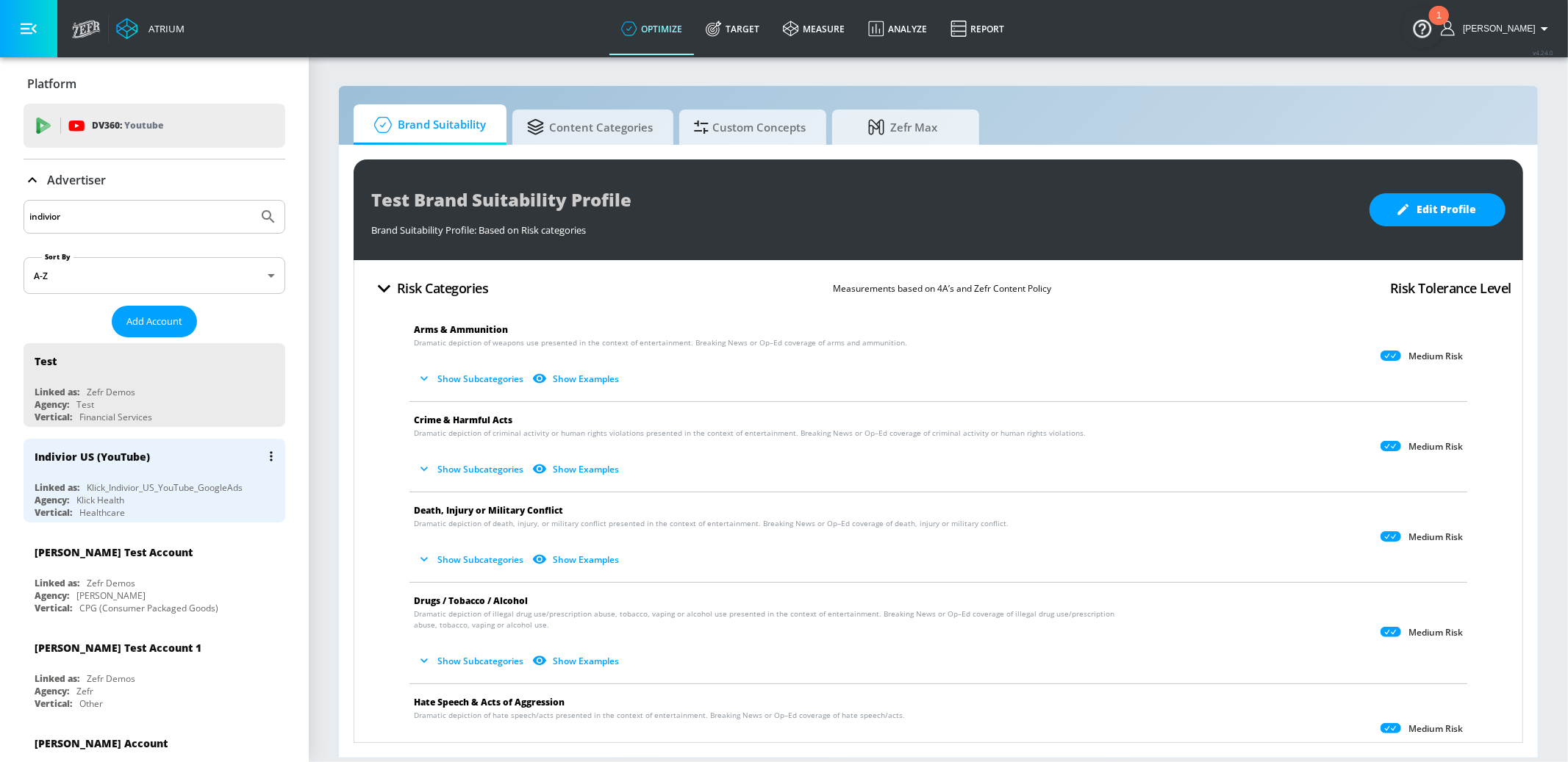
click at [174, 471] on div "Indivior US (YouTube)" at bounding box center [158, 457] width 247 height 36
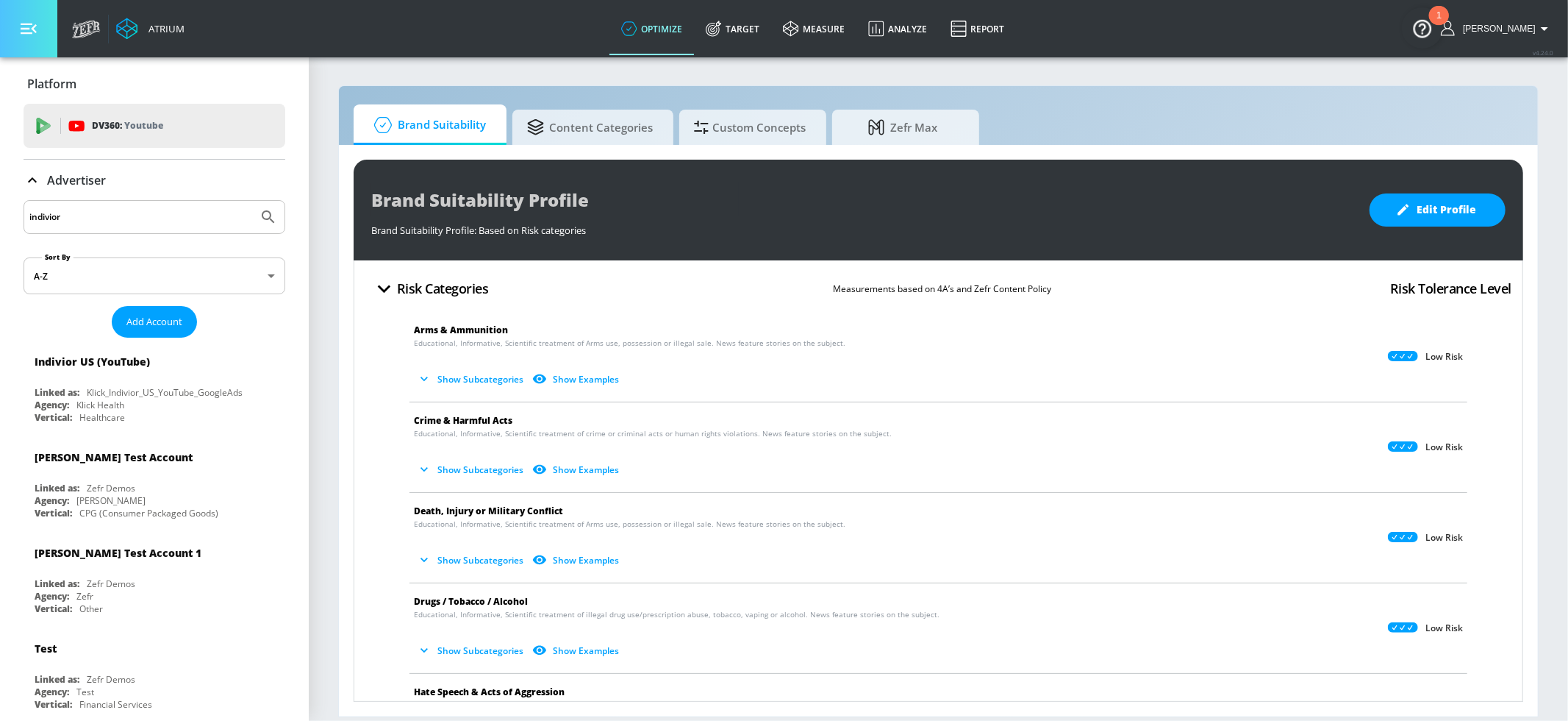
drag, startPoint x: 26, startPoint y: 33, endPoint x: 34, endPoint y: 31, distance: 8.2
click at [26, 33] on icon "button" at bounding box center [28, 29] width 16 height 11
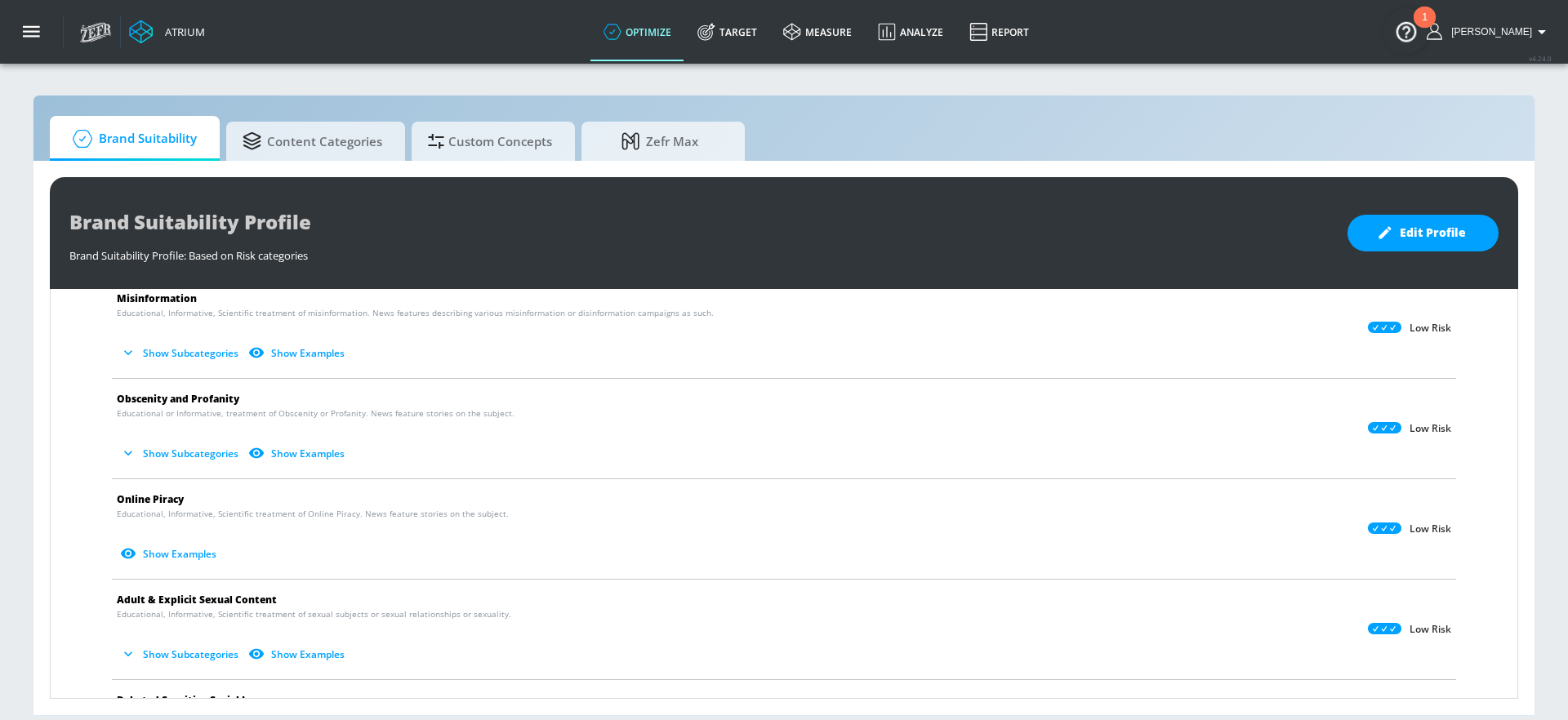
scroll to position [471, 0]
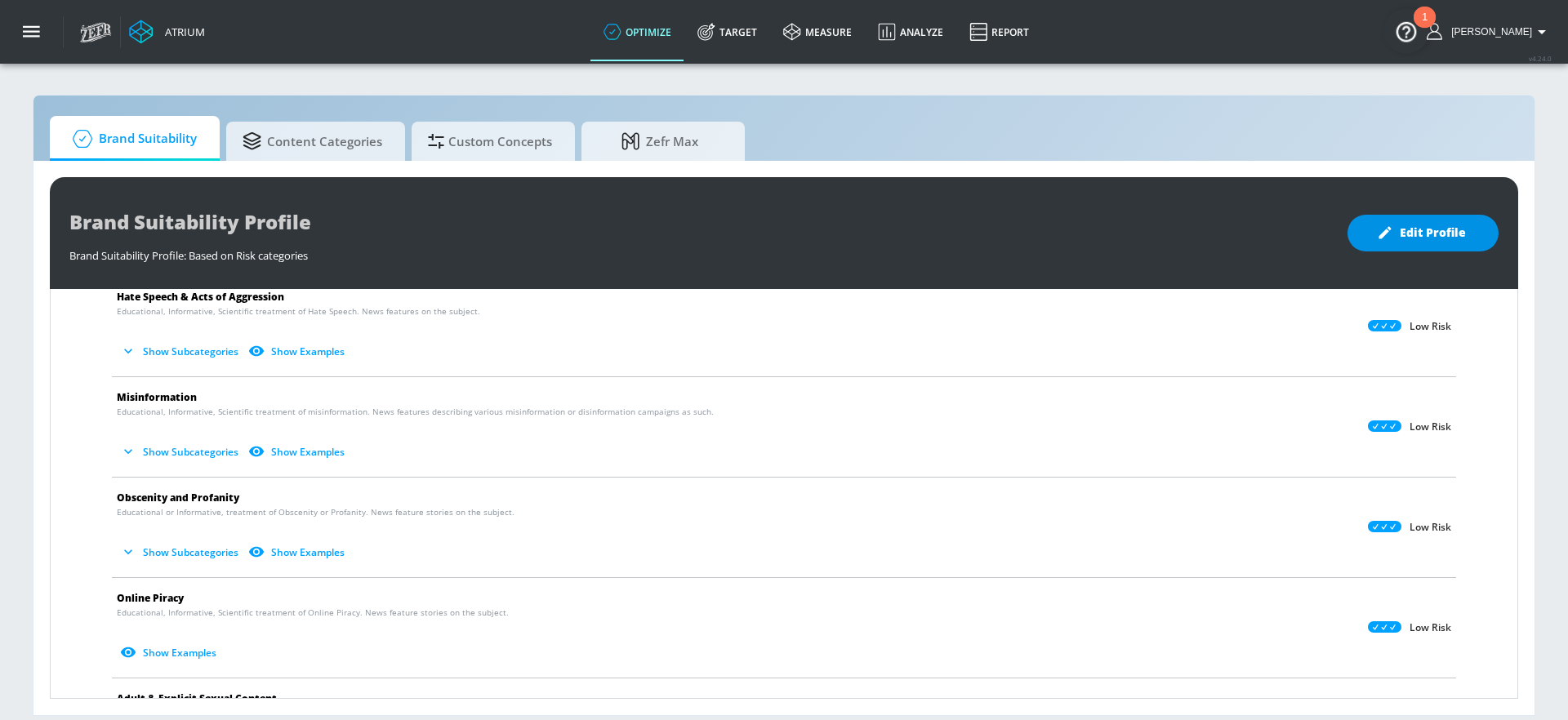
click at [1394, 241] on span "Edit Profile" at bounding box center [1423, 233] width 86 height 21
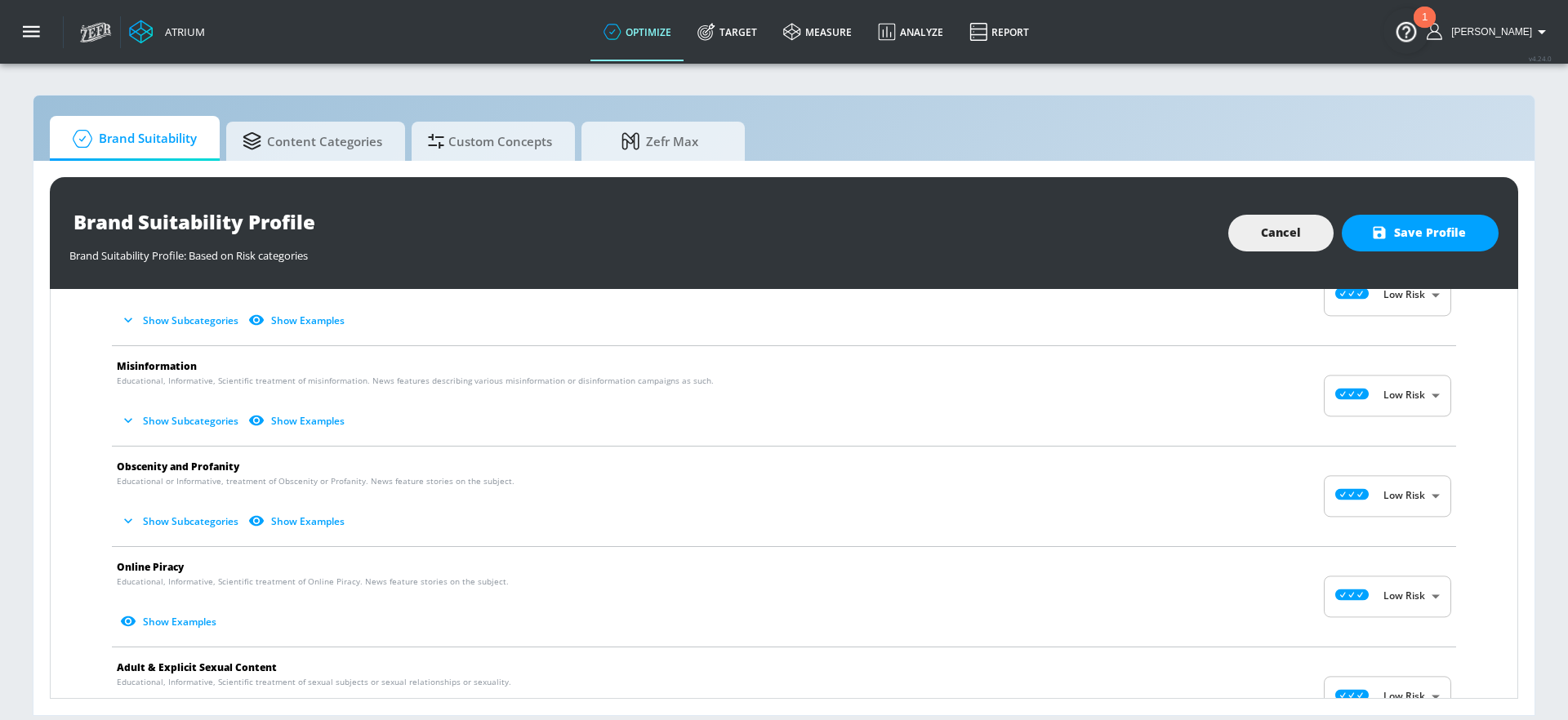
scroll to position [500, 0]
click at [182, 520] on button "Show Subcategories" at bounding box center [181, 522] width 128 height 27
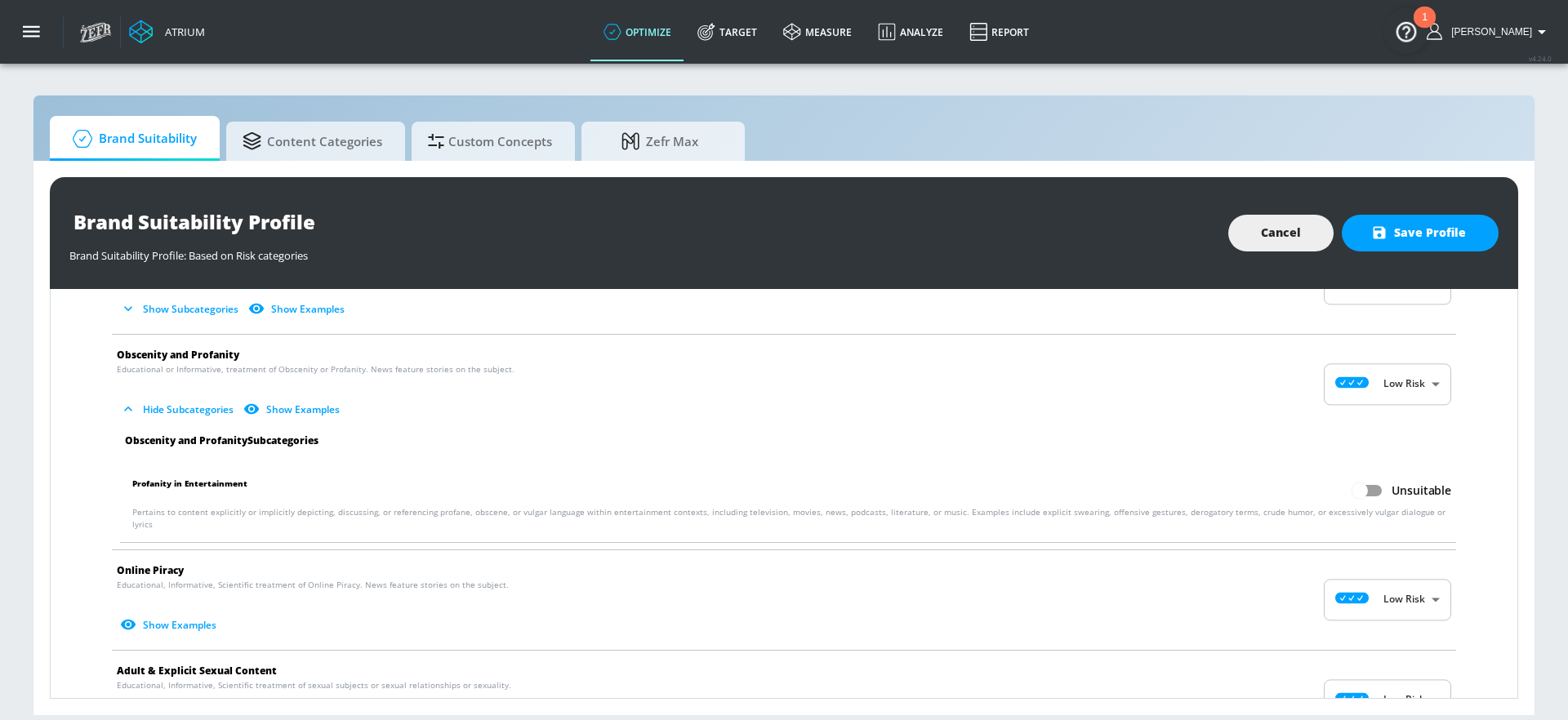
scroll to position [620, 0]
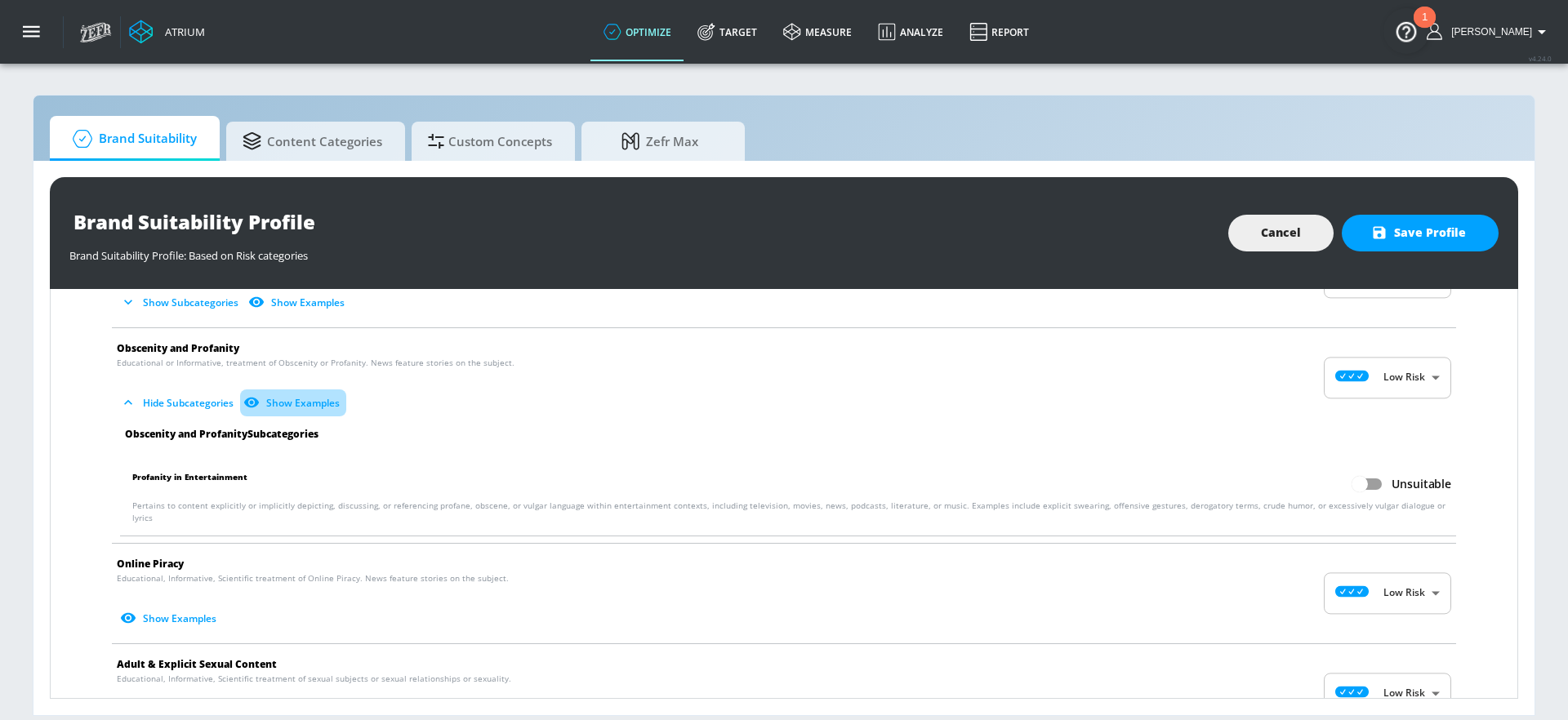
click at [284, 404] on button "Show Examples" at bounding box center [293, 402] width 107 height 27
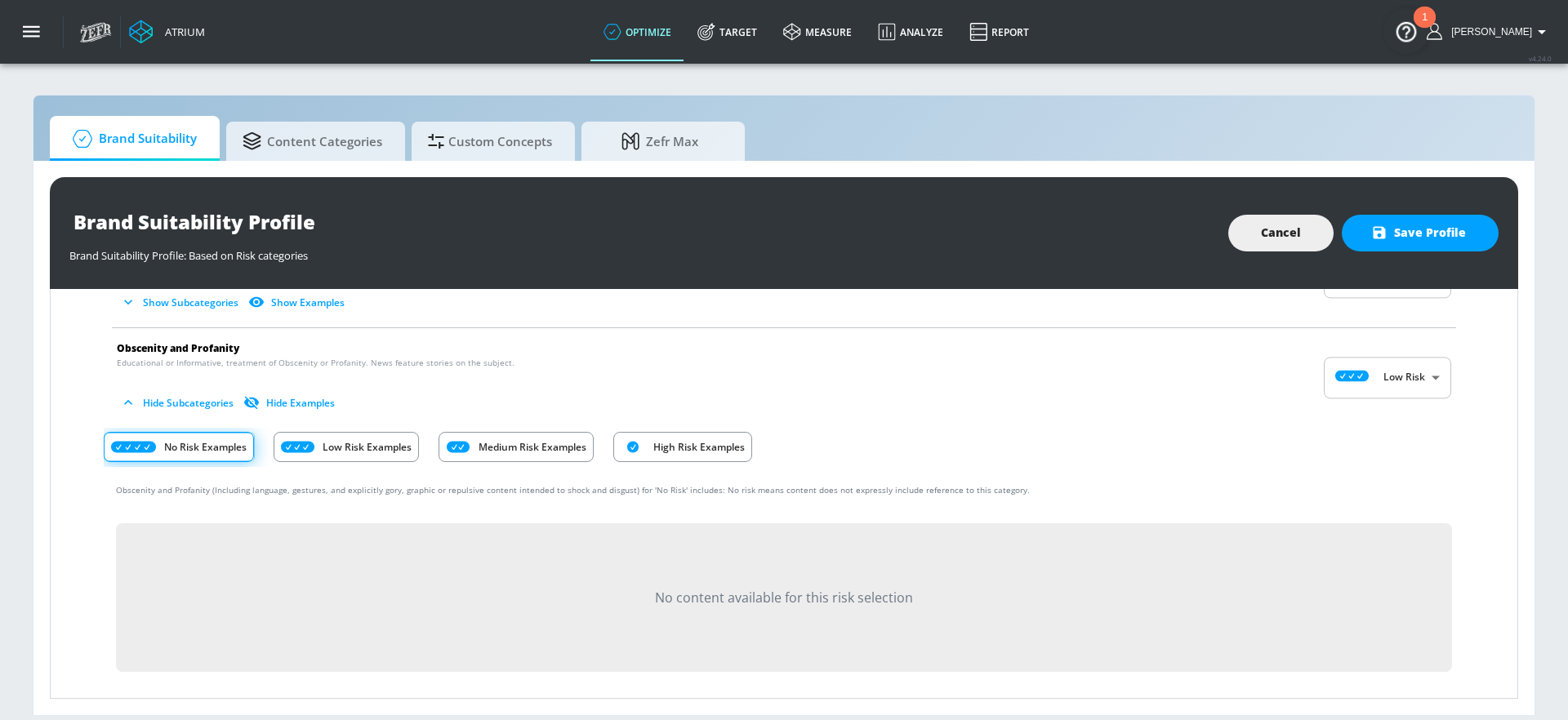
click at [511, 445] on p "Medium Risk Examples" at bounding box center [533, 447] width 107 height 17
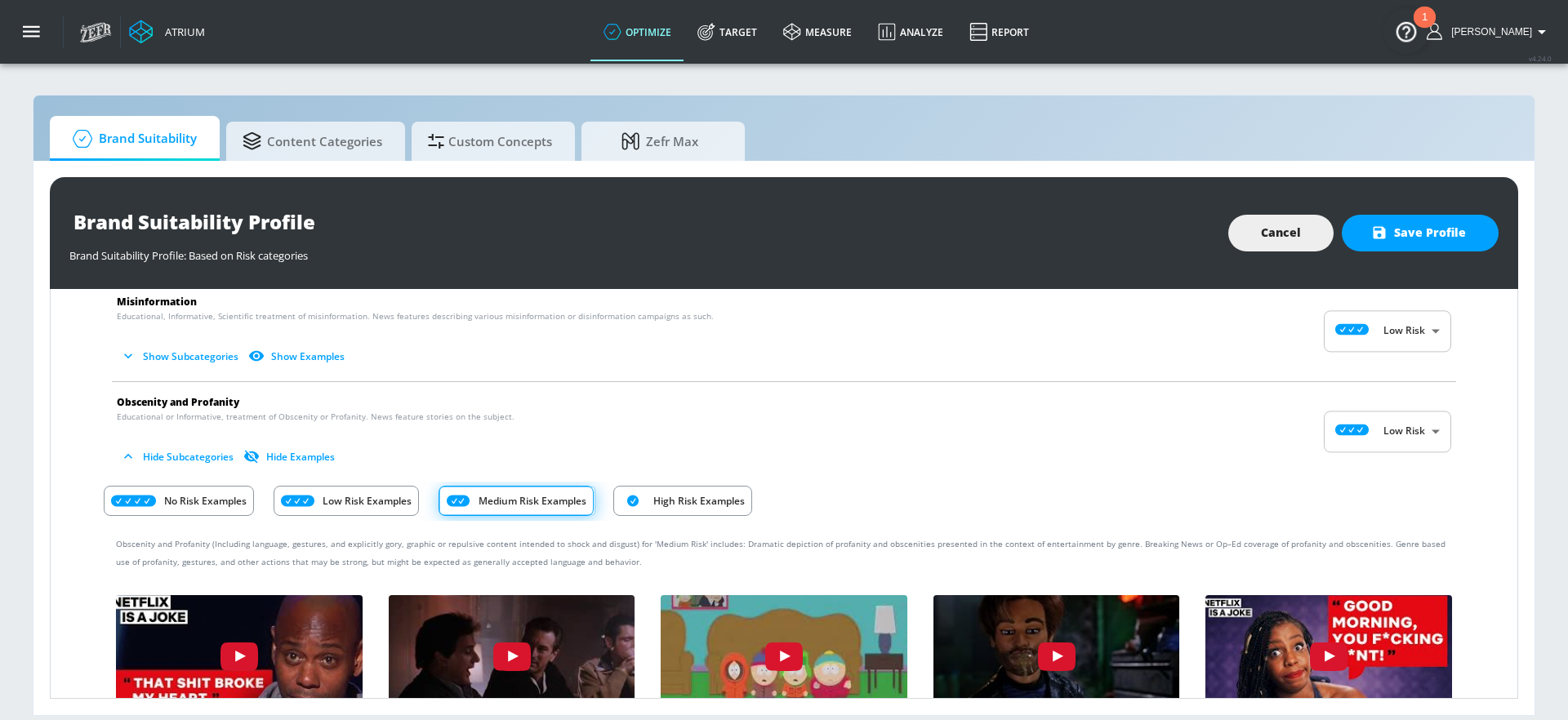
scroll to position [567, 0]
click at [1381, 434] on body "Atrium optimize Target measure Analyze Report optimize Target measure Analyze R…" at bounding box center [784, 360] width 1568 height 720
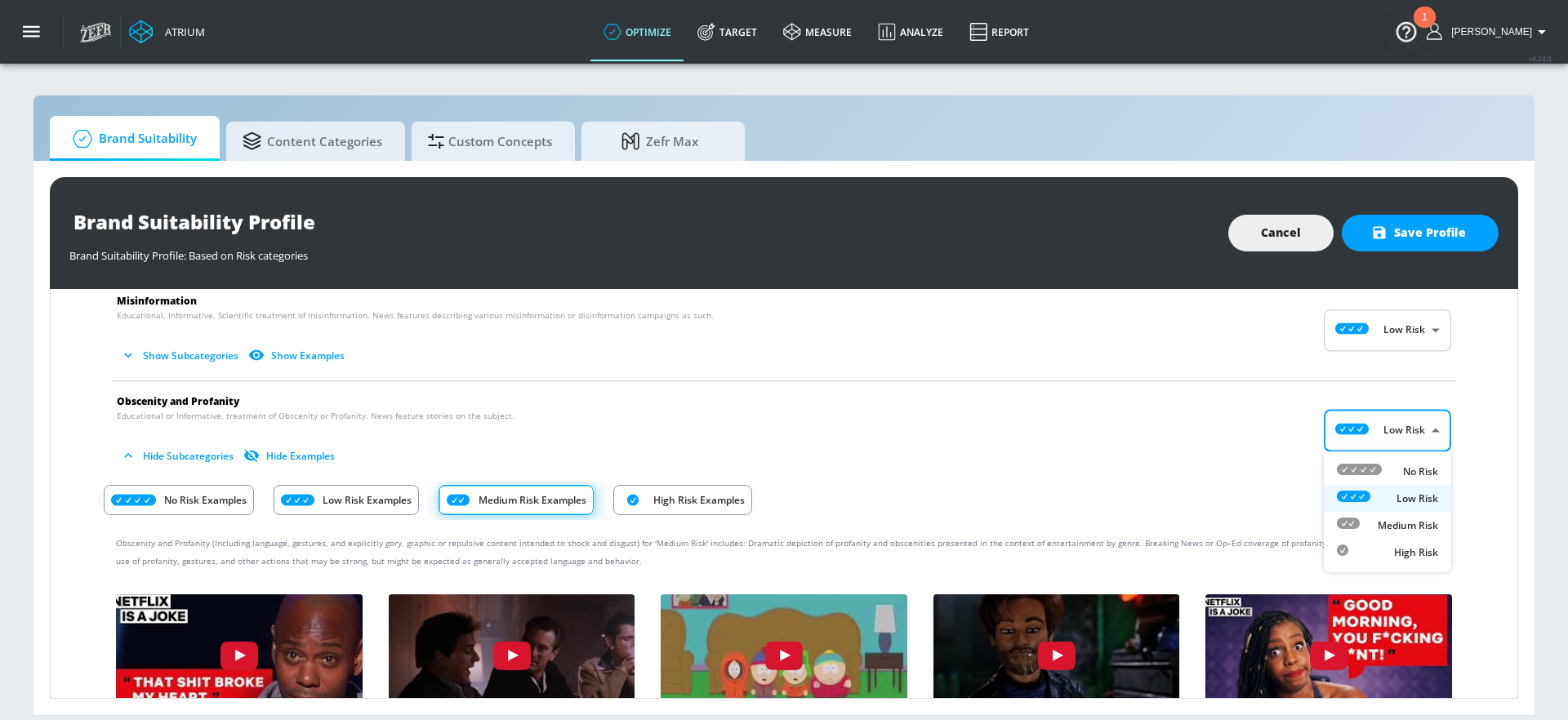
click at [1395, 527] on p "Medium Risk" at bounding box center [1408, 526] width 60 height 15
type input "MEDIUM"
checkbox input "true"
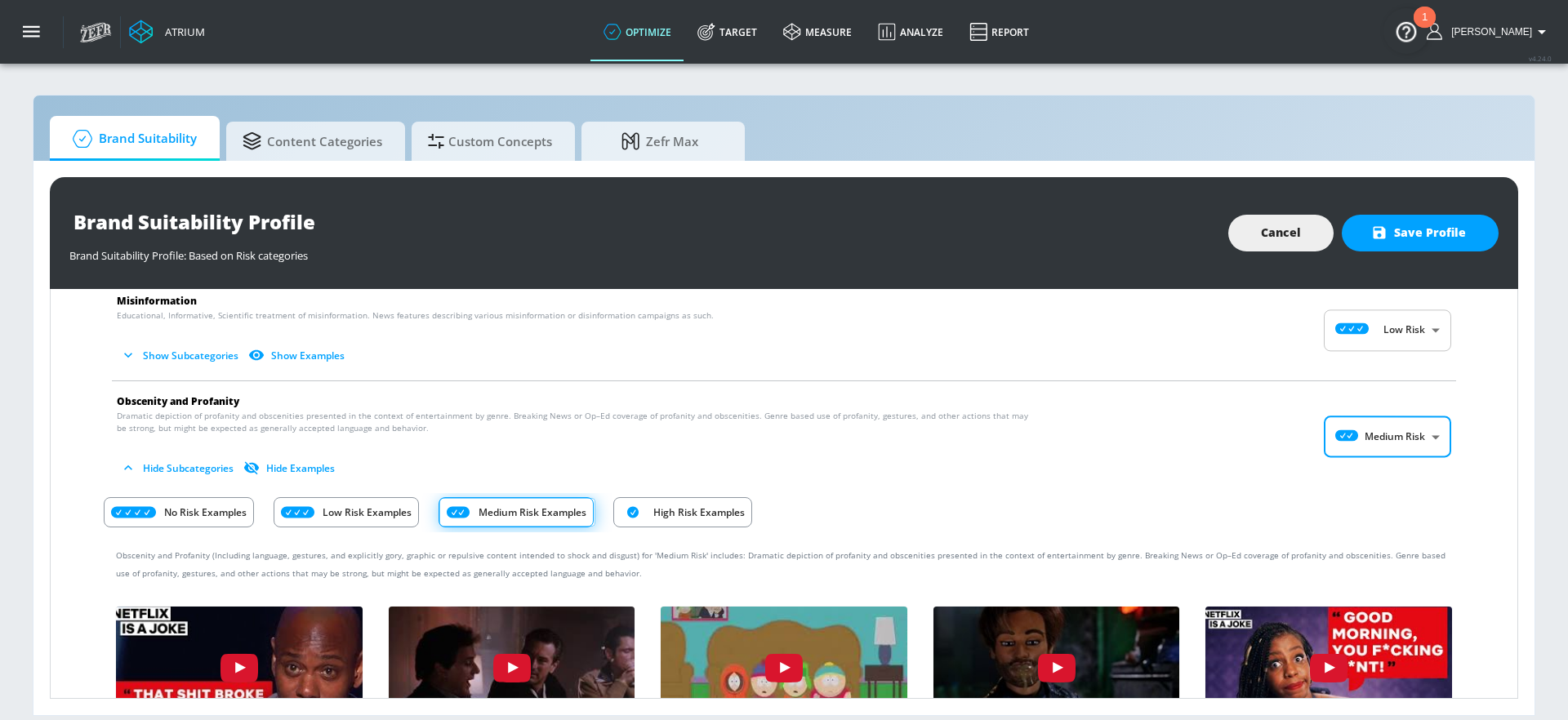
click at [1398, 430] on body "Atrium optimize Target measure Analyze Report optimize Target measure Analyze R…" at bounding box center [784, 360] width 1568 height 720
drag, startPoint x: 1376, startPoint y: 510, endPoint x: 1058, endPoint y: 520, distance: 318.2
click at [1376, 510] on div "Low Risk" at bounding box center [1387, 505] width 101 height 17
type input "LOW"
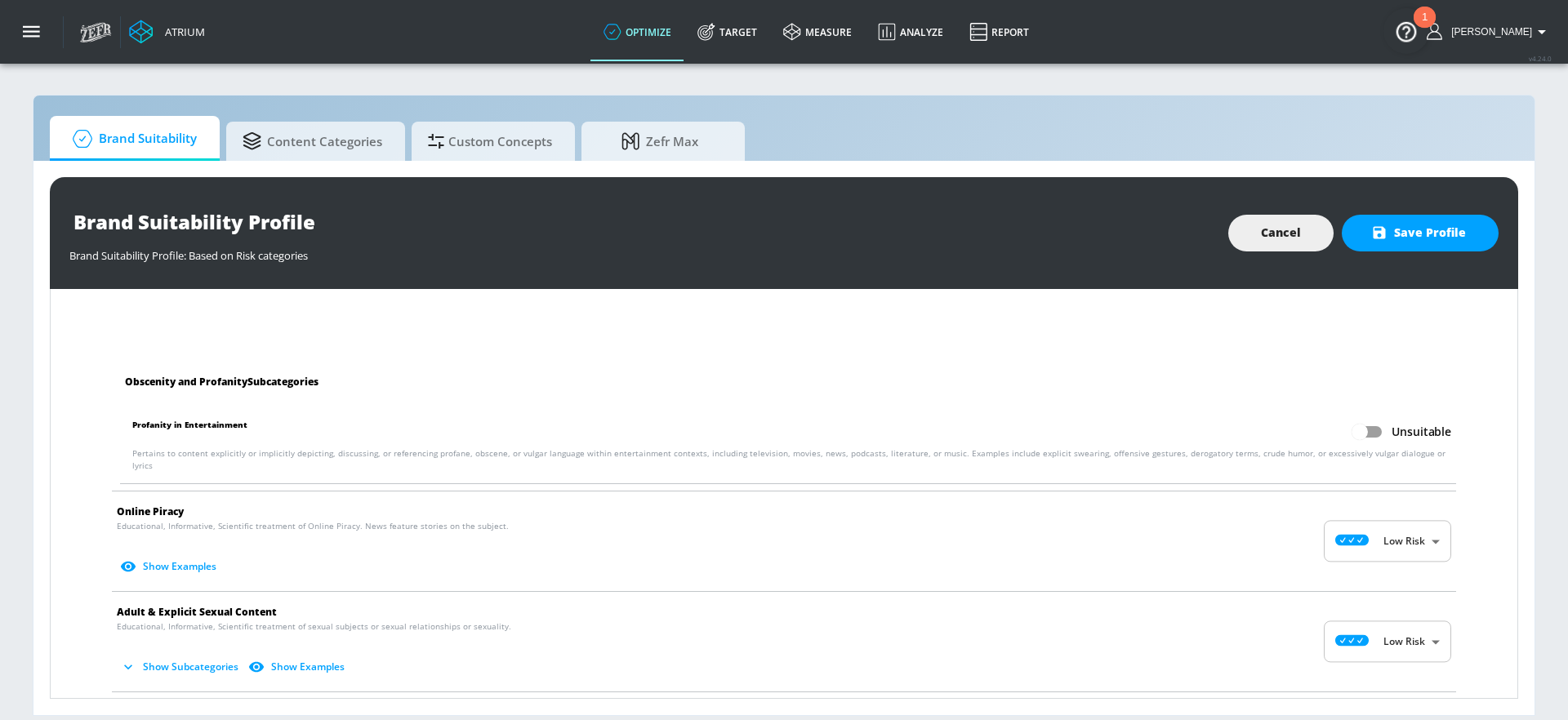
scroll to position [1057, 0]
drag, startPoint x: 133, startPoint y: 422, endPoint x: 253, endPoint y: 421, distance: 120.0
click at [253, 421] on p "Profanity in Entertainment Unsuitable" at bounding box center [791, 427] width 1319 height 31
click at [1366, 426] on input "Unsuitable" at bounding box center [1360, 427] width 93 height 31
click at [1387, 428] on span at bounding box center [1382, 428] width 27 height 11
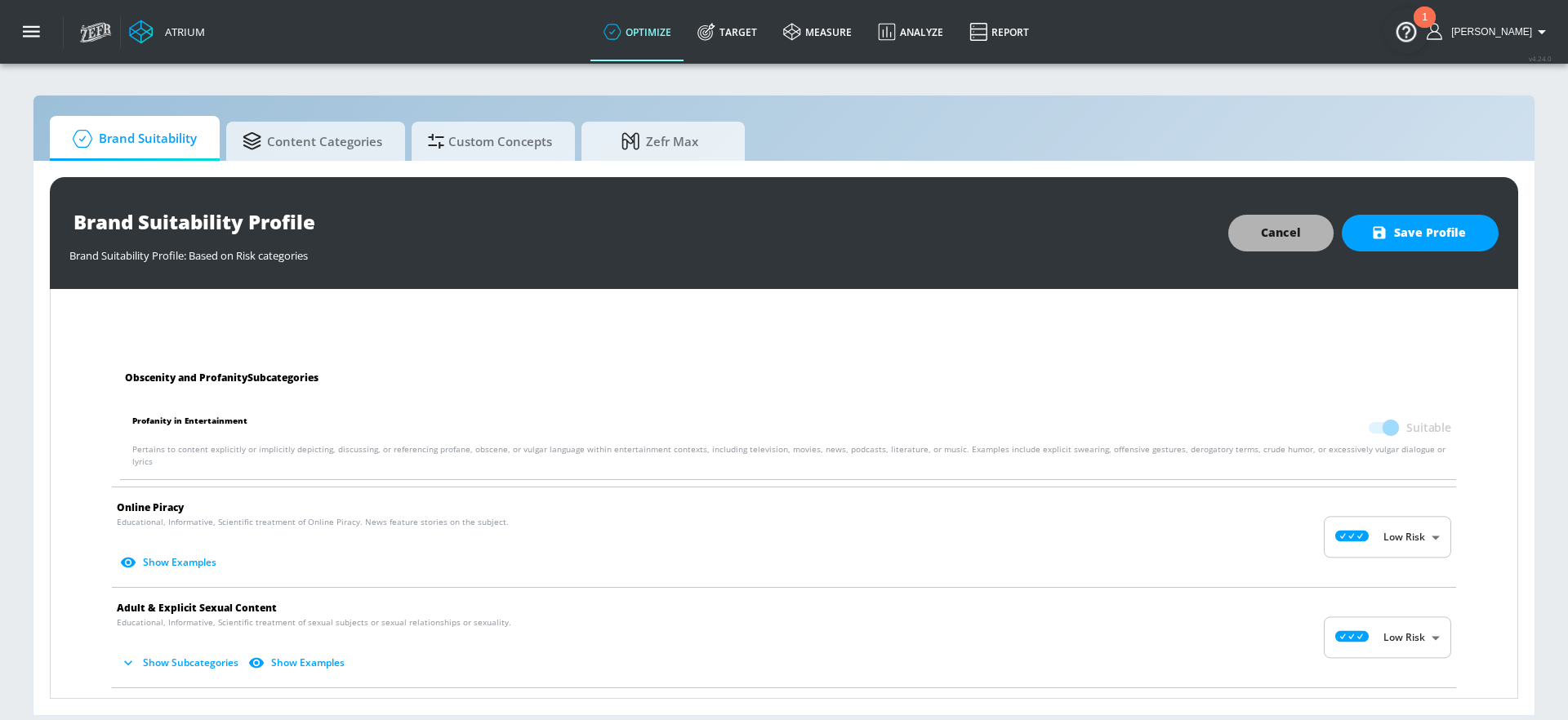
click at [1307, 233] on button "Cancel" at bounding box center [1281, 233] width 106 height 37
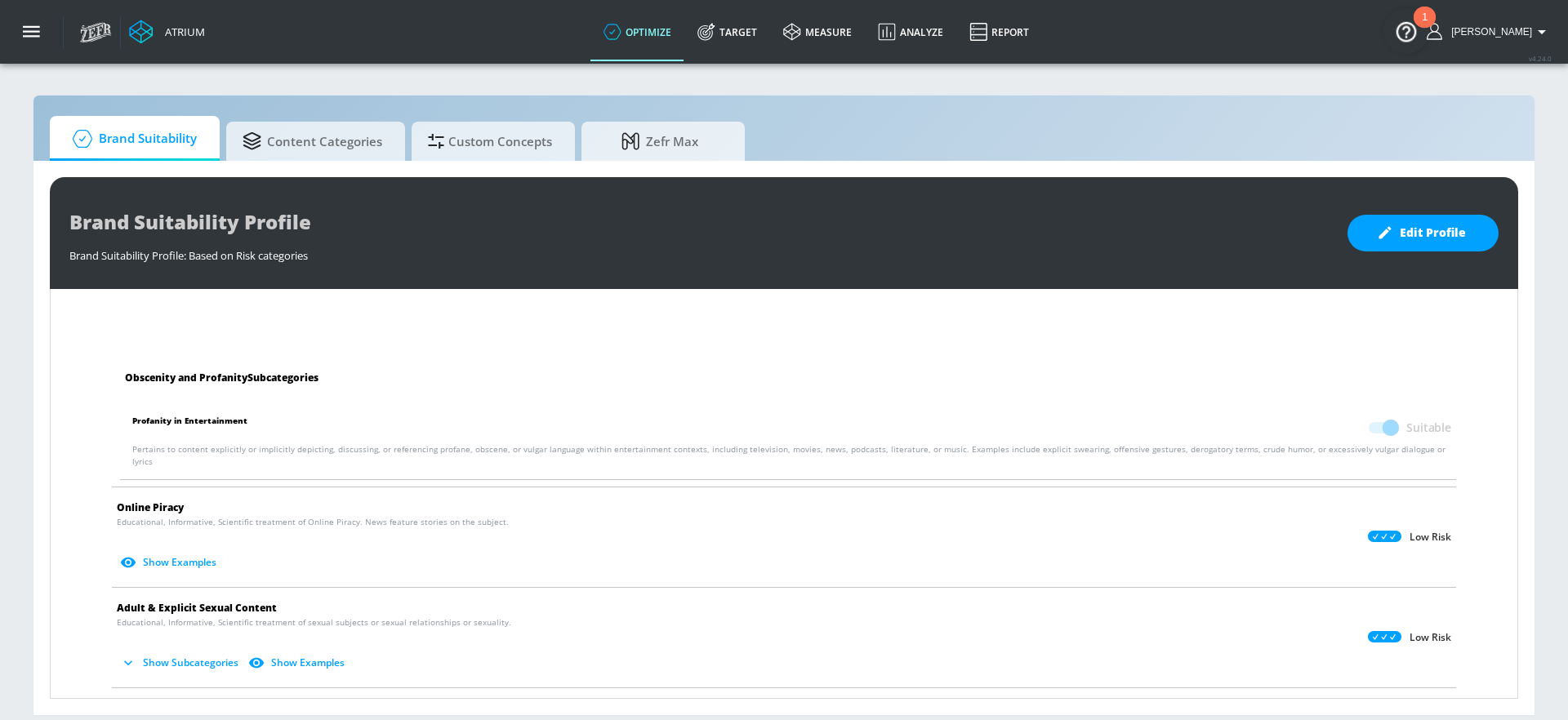
checkbox input "false"
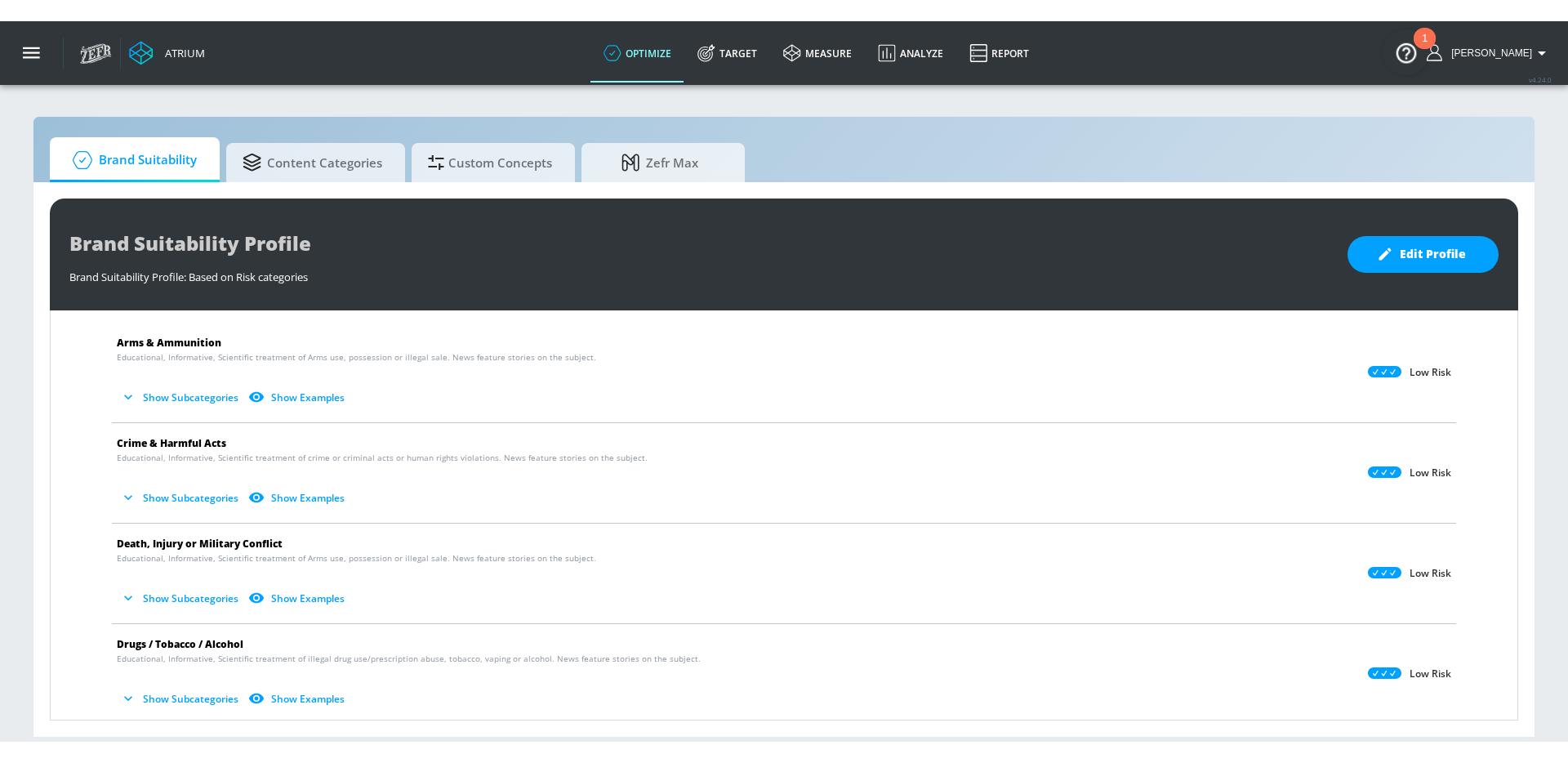
scroll to position [0, 0]
